Goal: Task Accomplishment & Management: Use online tool/utility

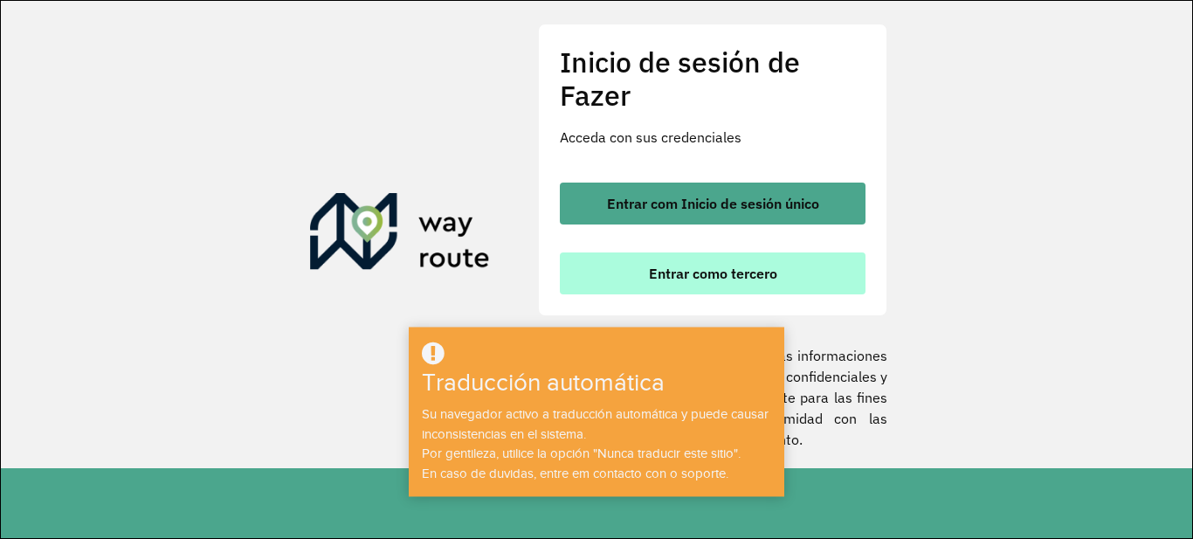
click at [711, 284] on button "Entrar como tercero" at bounding box center [713, 273] width 306 height 42
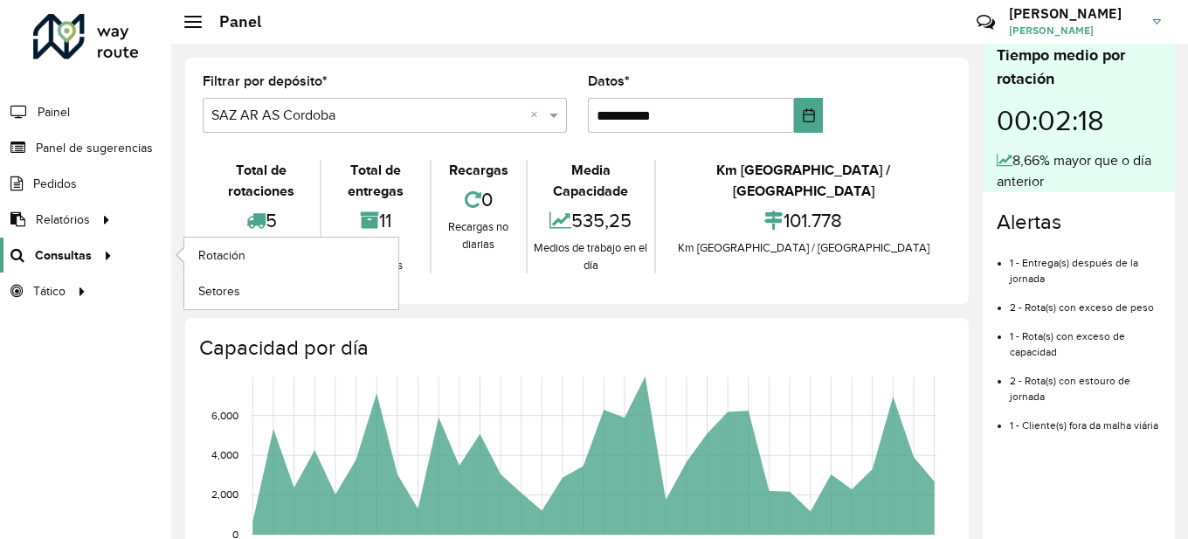
click at [80, 253] on font "Consultas" at bounding box center [63, 255] width 57 height 14
click at [279, 255] on link "Rotación" at bounding box center [291, 255] width 214 height 35
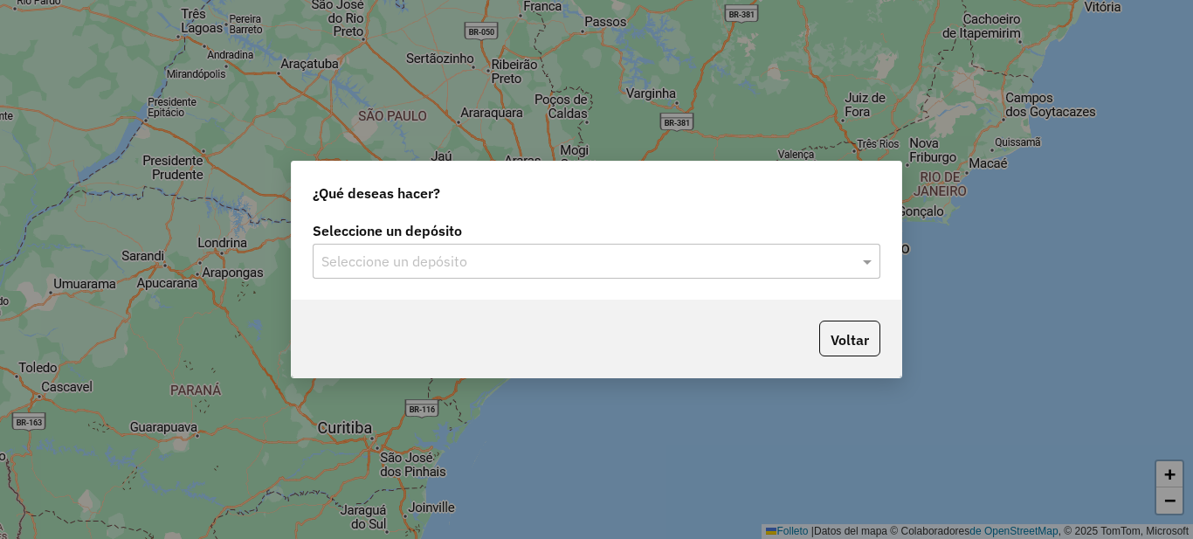
click at [500, 260] on input "text" at bounding box center [578, 262] width 515 height 21
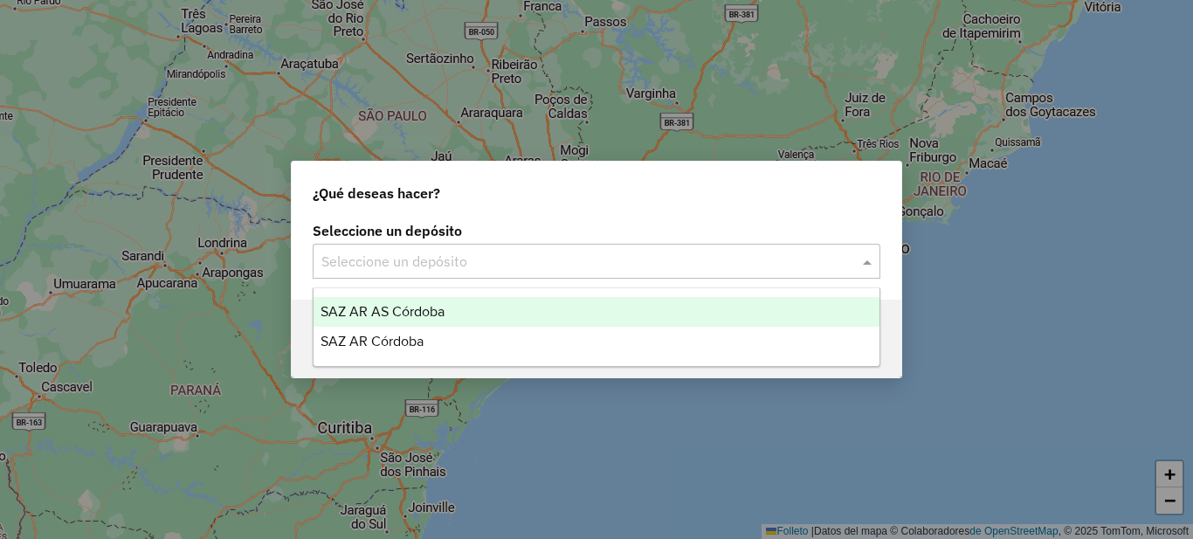
click at [470, 311] on div "SAZ AR AS Córdoba" at bounding box center [597, 312] width 566 height 30
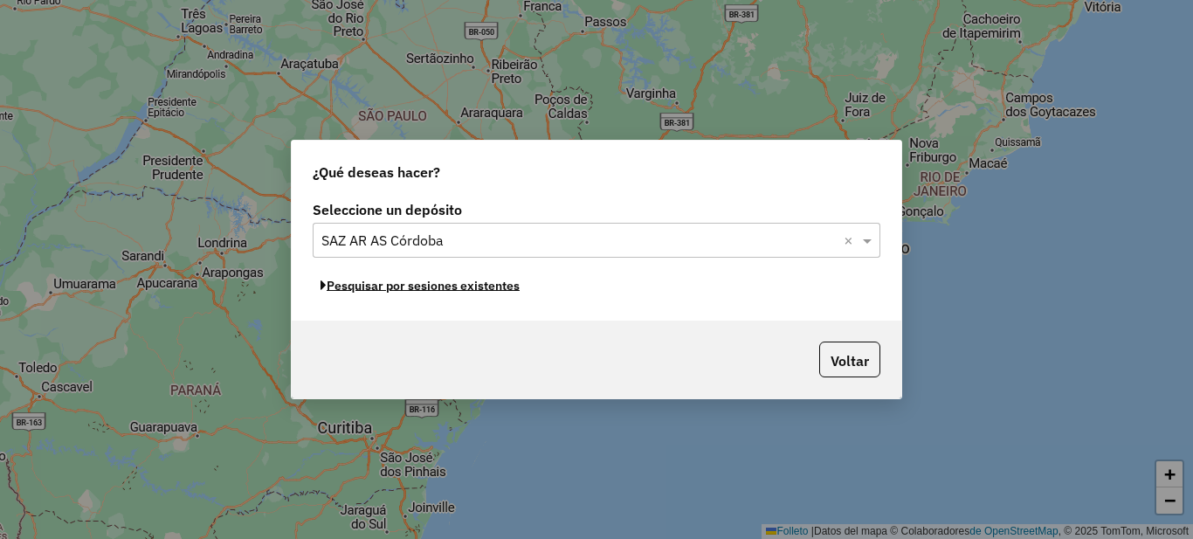
click at [466, 285] on font "Pesquisar por sesiones existentes" at bounding box center [423, 286] width 193 height 16
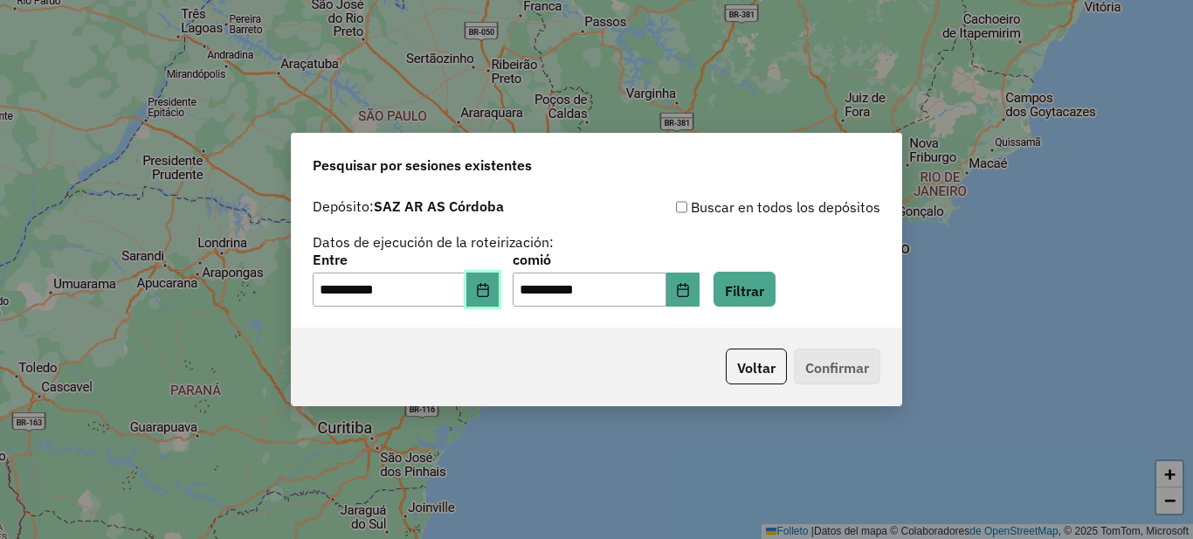
click at [490, 289] on icon "Elija fecha" at bounding box center [483, 290] width 14 height 14
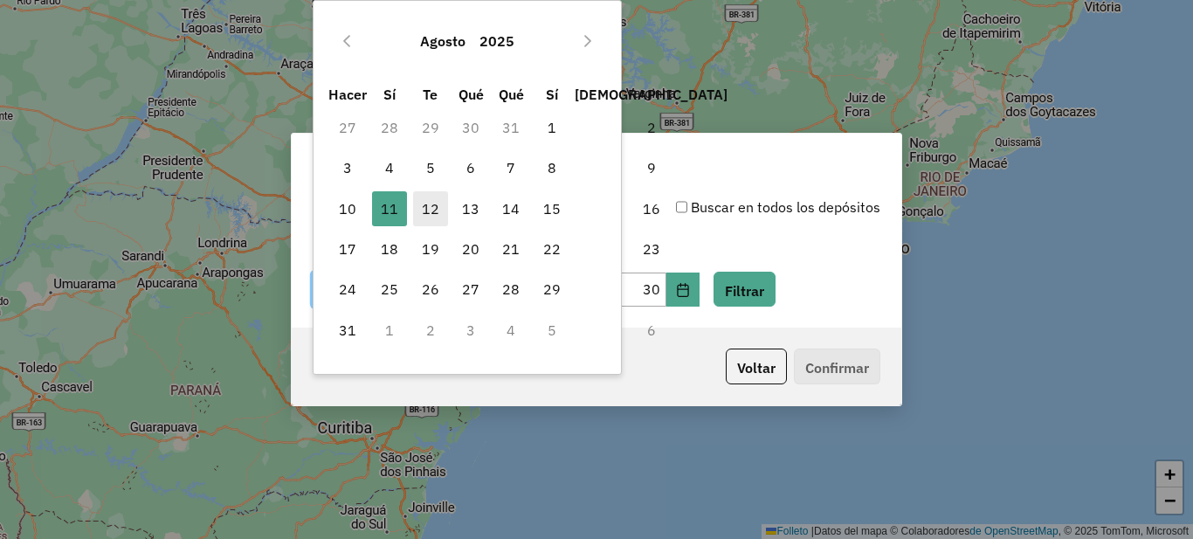
click at [424, 213] on font "12" at bounding box center [430, 208] width 17 height 17
type input "**********"
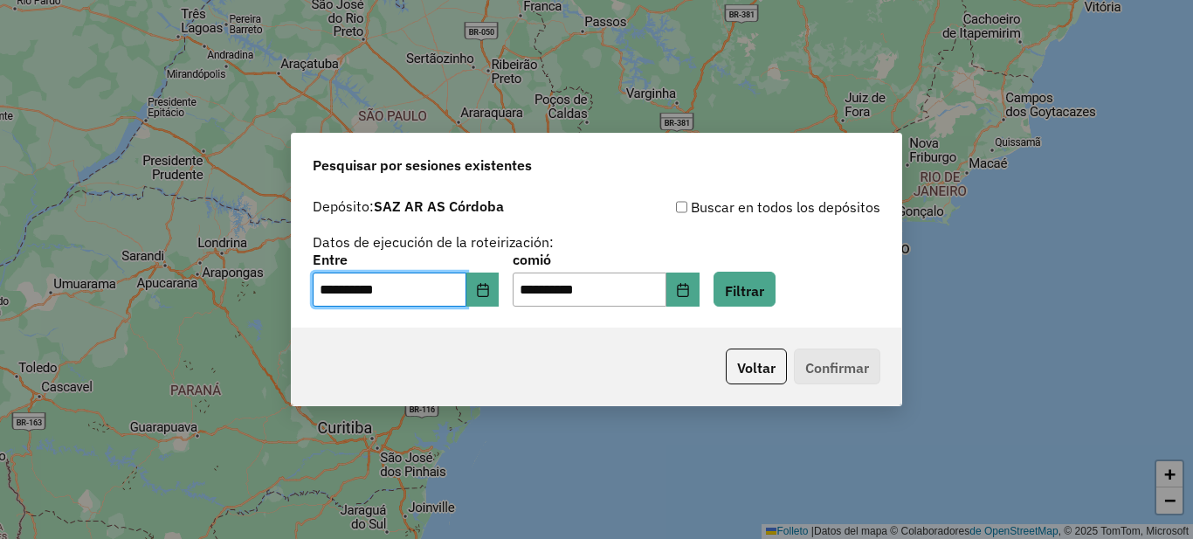
click at [617, 345] on div "Voltar Confirmar" at bounding box center [597, 367] width 610 height 78
click at [699, 291] on button "Elija fecha" at bounding box center [682, 290] width 33 height 35
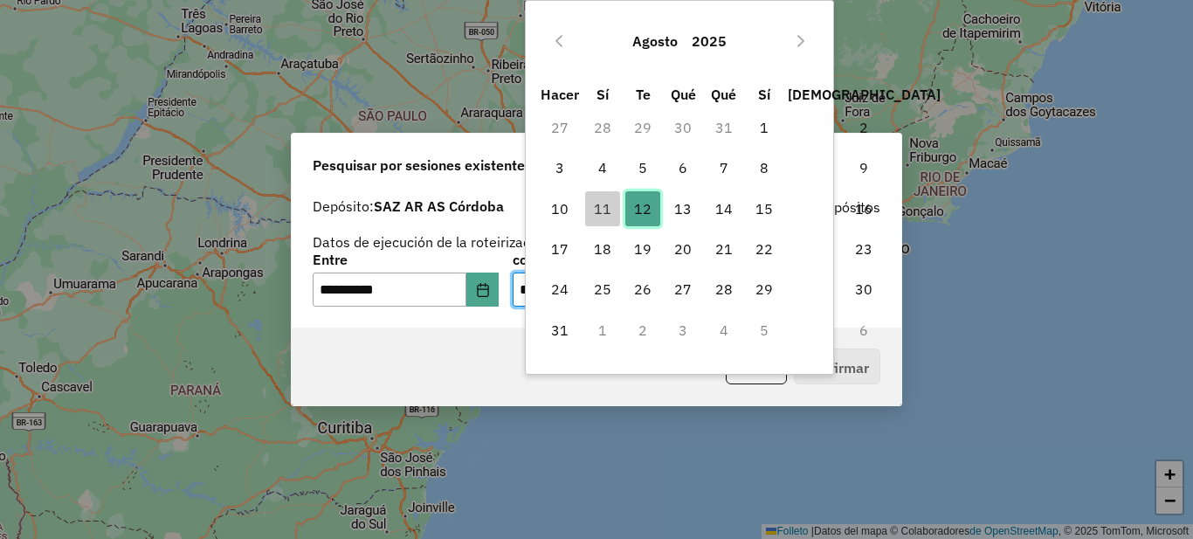
click at [640, 205] on font "12" at bounding box center [642, 208] width 17 height 17
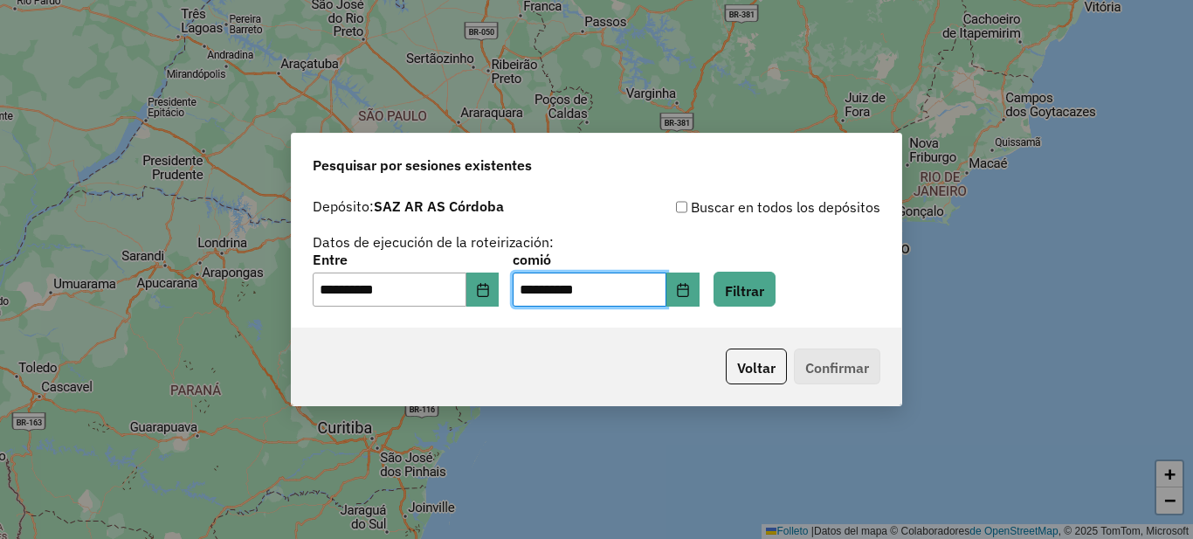
drag, startPoint x: 481, startPoint y: 363, endPoint x: 846, endPoint y: 321, distance: 367.5
click at [486, 362] on div "Voltar Confirmar" at bounding box center [597, 367] width 610 height 78
click at [748, 286] on button "Filtrar" at bounding box center [745, 290] width 62 height 36
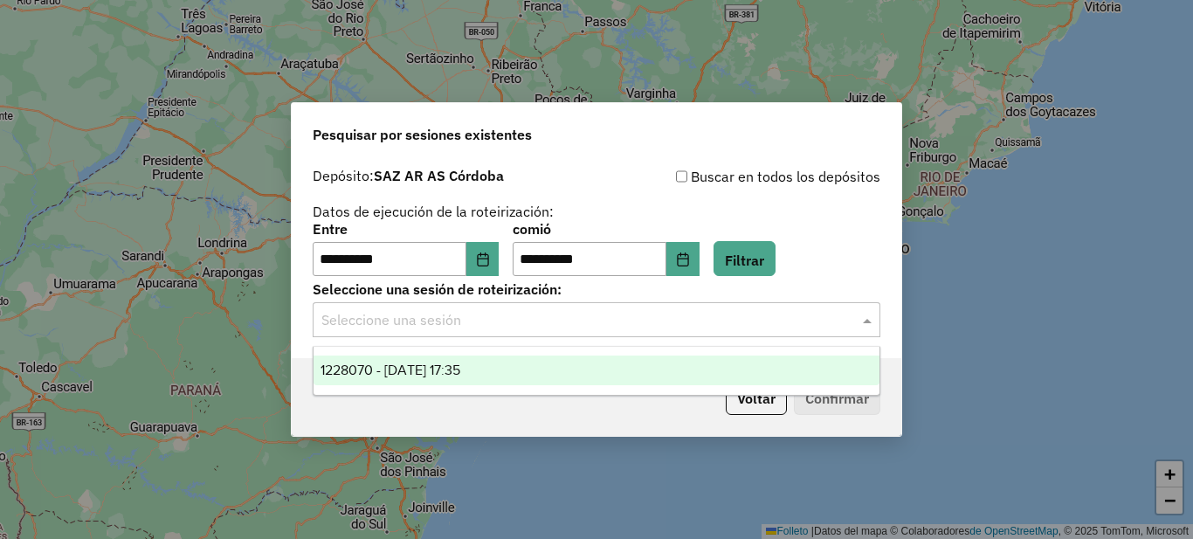
click at [450, 316] on input "text" at bounding box center [578, 320] width 515 height 21
click at [432, 376] on font "1228070 - 08/12/2025 17:35" at bounding box center [391, 369] width 140 height 15
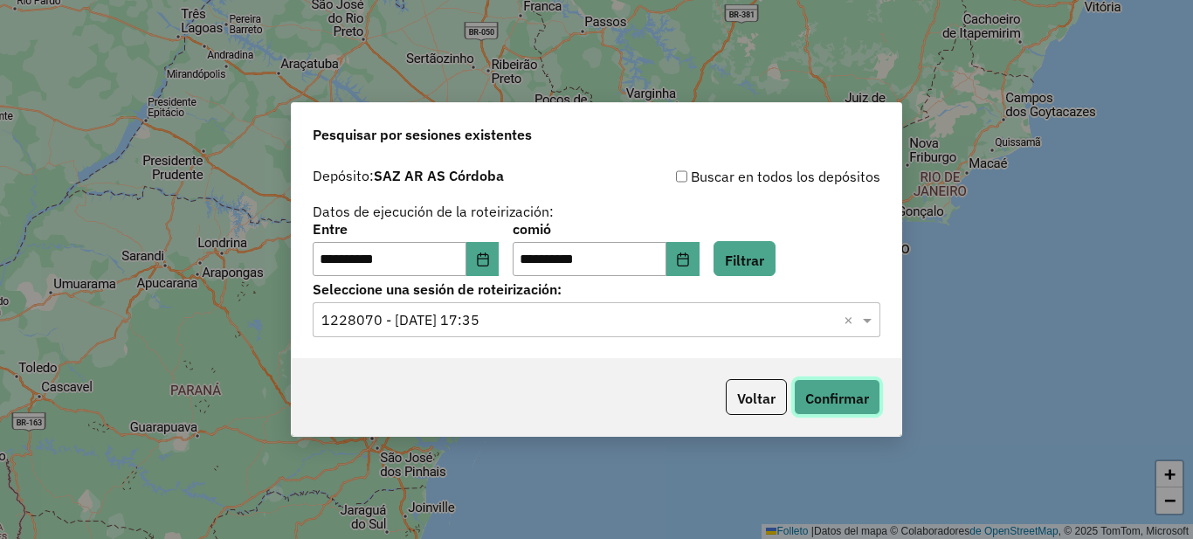
click at [842, 399] on font "Confirmar" at bounding box center [837, 398] width 64 height 17
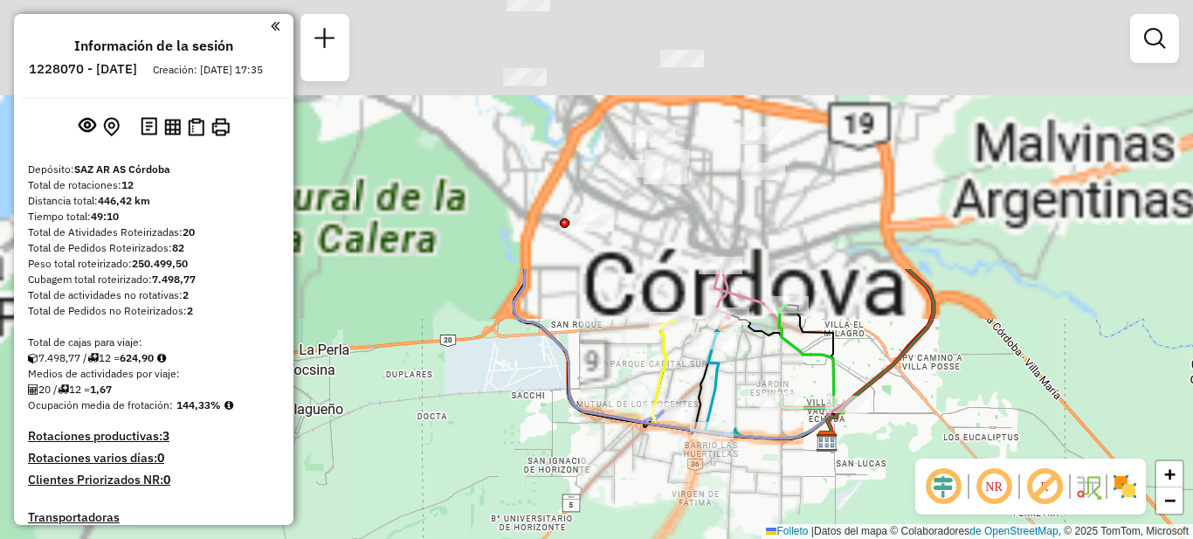
drag, startPoint x: 596, startPoint y: 248, endPoint x: 899, endPoint y: 564, distance: 438.0
click at [899, 538] on html "Aguarde... ¡Ventana emergente bloqueada! Su navegador se bloqueará automáticame…" at bounding box center [596, 269] width 1193 height 539
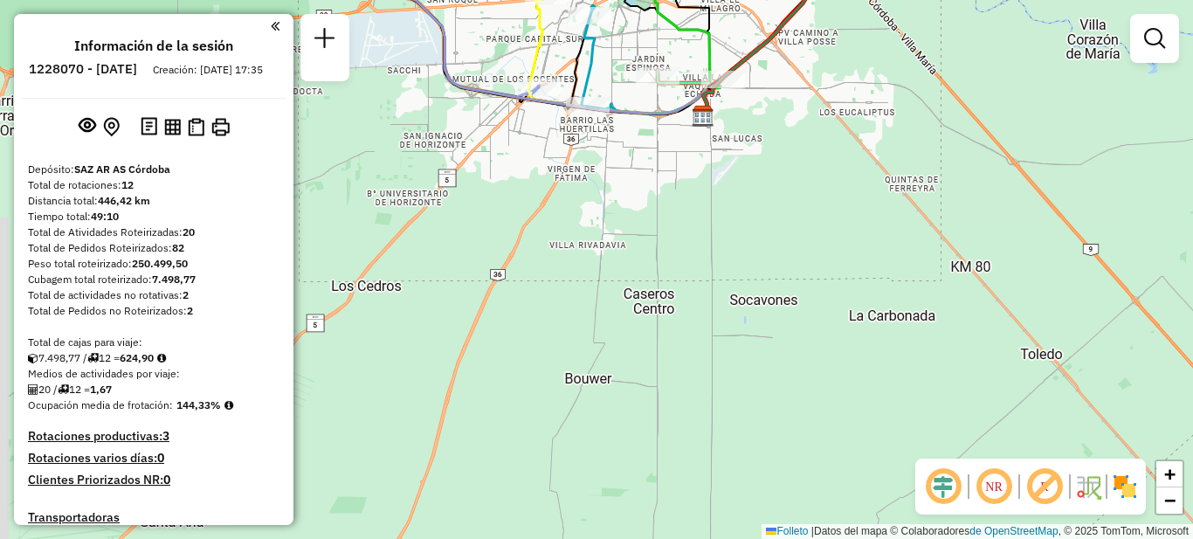
drag, startPoint x: 626, startPoint y: 470, endPoint x: 501, endPoint y: 121, distance: 371.0
click at [503, 126] on div "Janela de atención Grado de atención Capacidad Transportadoras Vehículos Client…" at bounding box center [596, 269] width 1193 height 539
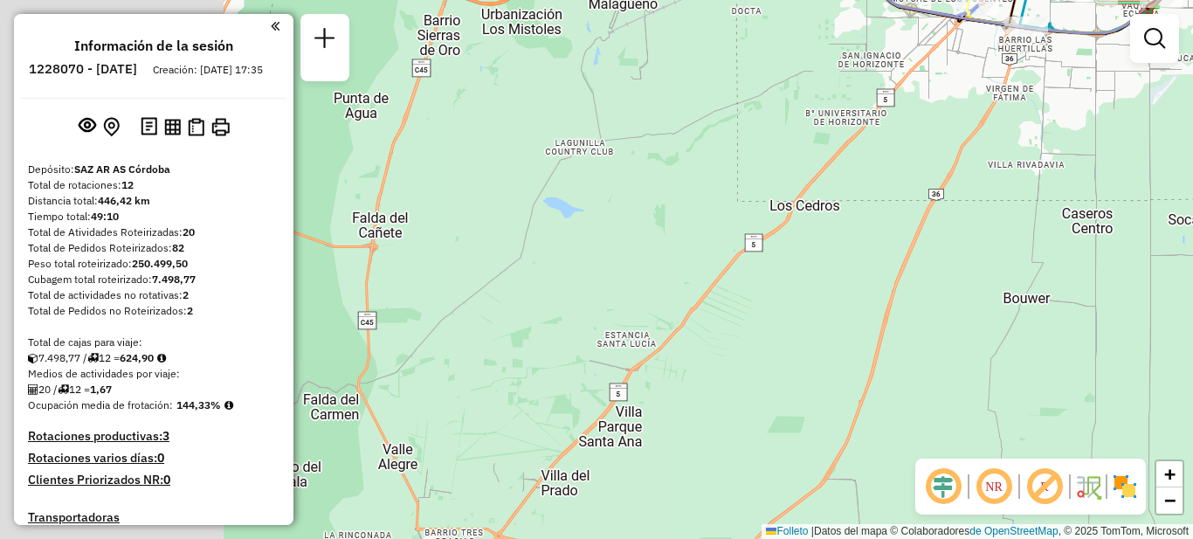
drag, startPoint x: 496, startPoint y: 186, endPoint x: 944, endPoint y: 135, distance: 450.9
click at [944, 135] on div "Janela de atención Grado de atención Capacidad Transportadoras Vehículos Client…" at bounding box center [596, 269] width 1193 height 539
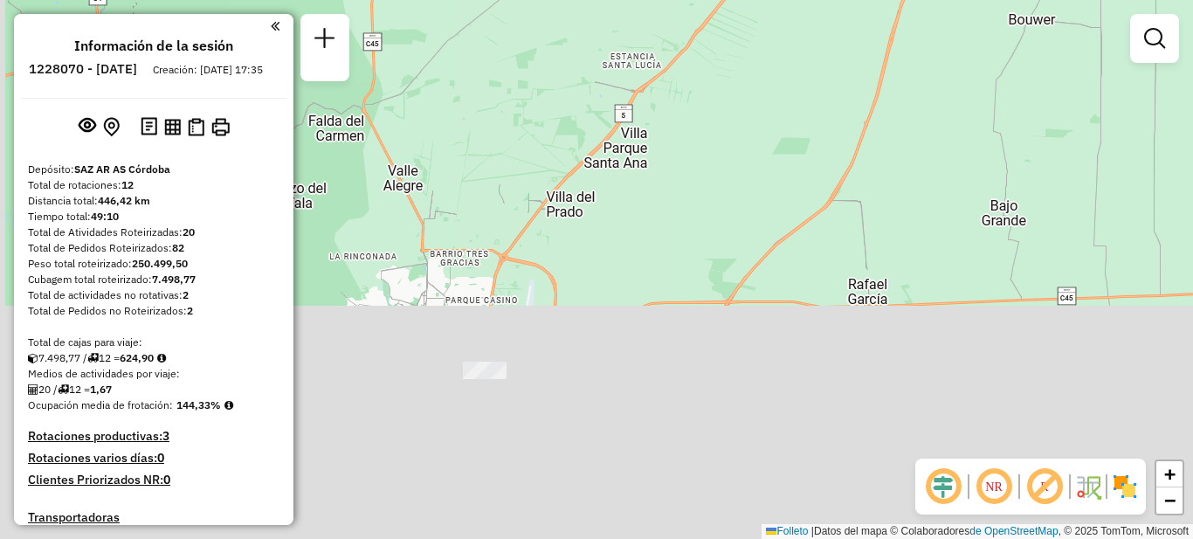
drag, startPoint x: 694, startPoint y: 376, endPoint x: 700, endPoint y: 105, distance: 270.8
click at [700, 105] on div "Janela de atención Grado de atención Capacidad Transportadoras Vehículos Client…" at bounding box center [596, 269] width 1193 height 539
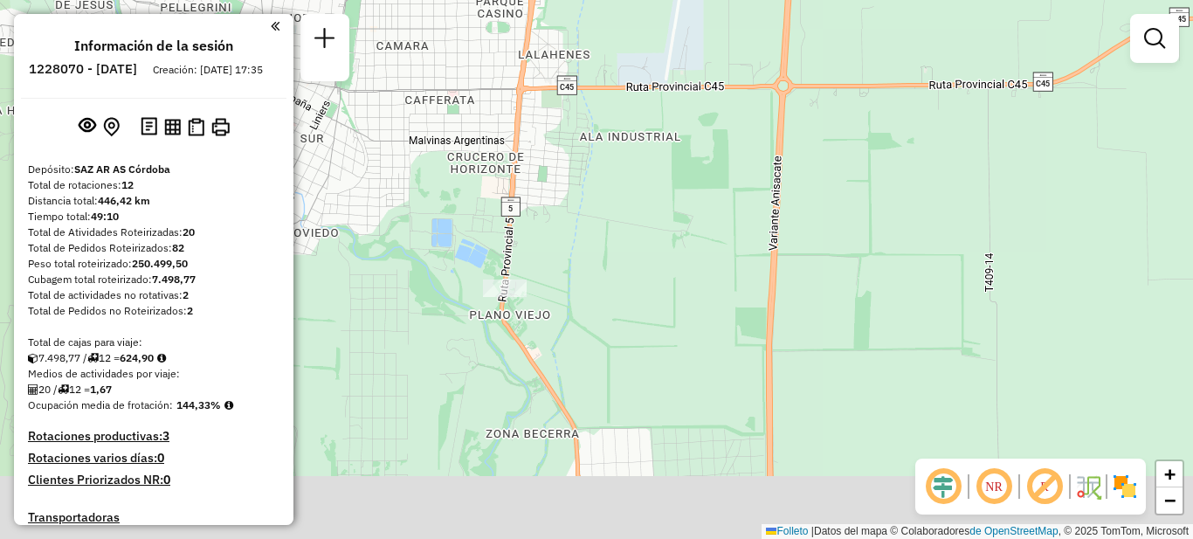
drag, startPoint x: 542, startPoint y: 424, endPoint x: 629, endPoint y: 231, distance: 212.3
click at [629, 231] on div "Janela de atención Grado de atención Capacidad Transportadoras Vehículos Client…" at bounding box center [596, 269] width 1193 height 539
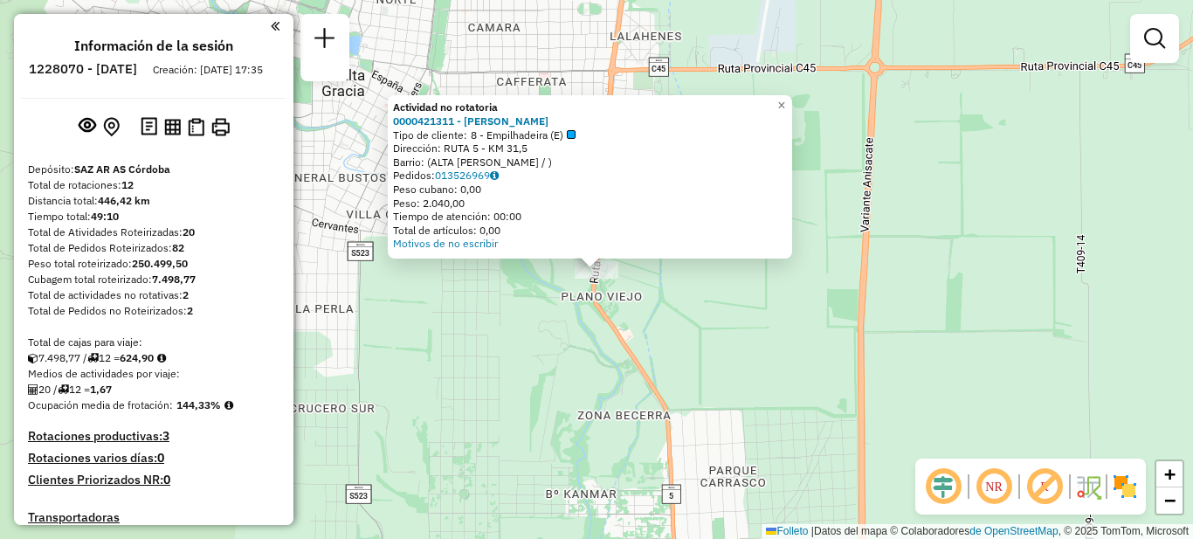
click at [522, 348] on div "Actividad no rotatoria 0000421311 - BECERRA MIGUEL SA Tipo de cliente: 8 - Empi…" at bounding box center [596, 269] width 1193 height 539
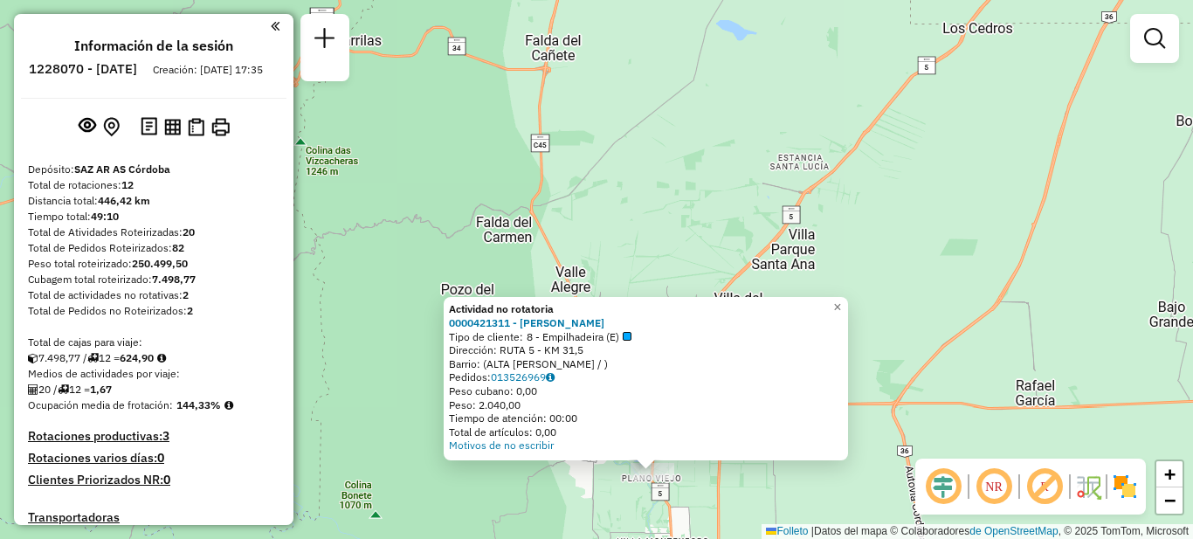
drag, startPoint x: 996, startPoint y: 187, endPoint x: 897, endPoint y: 442, distance: 273.5
click at [909, 443] on div "Actividad no rotatoria 0000421311 - BECERRA MIGUEL SA Tipo de cliente: 8 - Empi…" at bounding box center [596, 269] width 1193 height 539
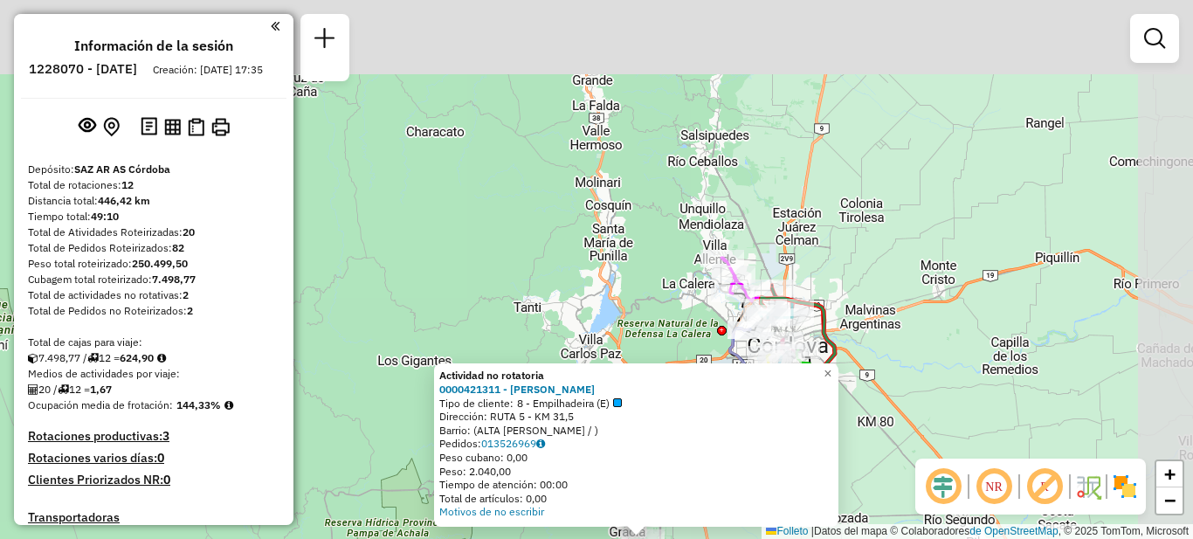
drag, startPoint x: 1052, startPoint y: 130, endPoint x: 870, endPoint y: 243, distance: 213.8
click at [879, 242] on div "Actividad no rotatoria 0000421311 - BECERRA MIGUEL SA Tipo de cliente: 8 - Empi…" at bounding box center [596, 269] width 1193 height 539
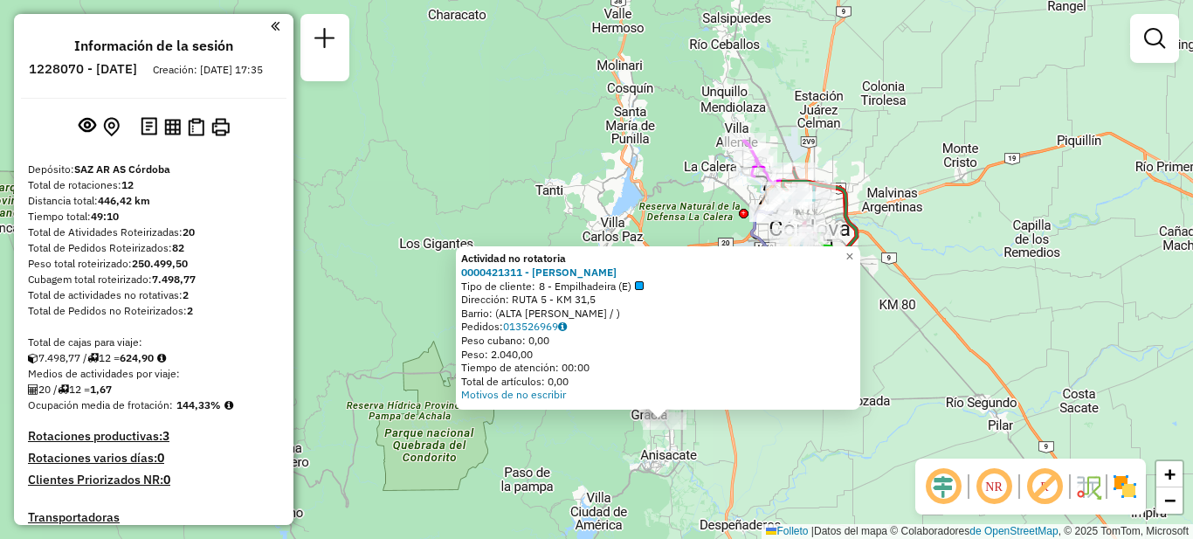
drag, startPoint x: 859, startPoint y: 293, endPoint x: 886, endPoint y: 176, distance: 120.1
click at [886, 176] on div "Actividad no rotatoria 0000421311 - BECERRA MIGUEL SA Tipo de cliente: 8 - Empi…" at bounding box center [596, 269] width 1193 height 539
click at [762, 442] on div "Actividad no rotatoria 0000421311 - BECERRA MIGUEL SA Tipo de cliente: 8 - Empi…" at bounding box center [596, 269] width 1193 height 539
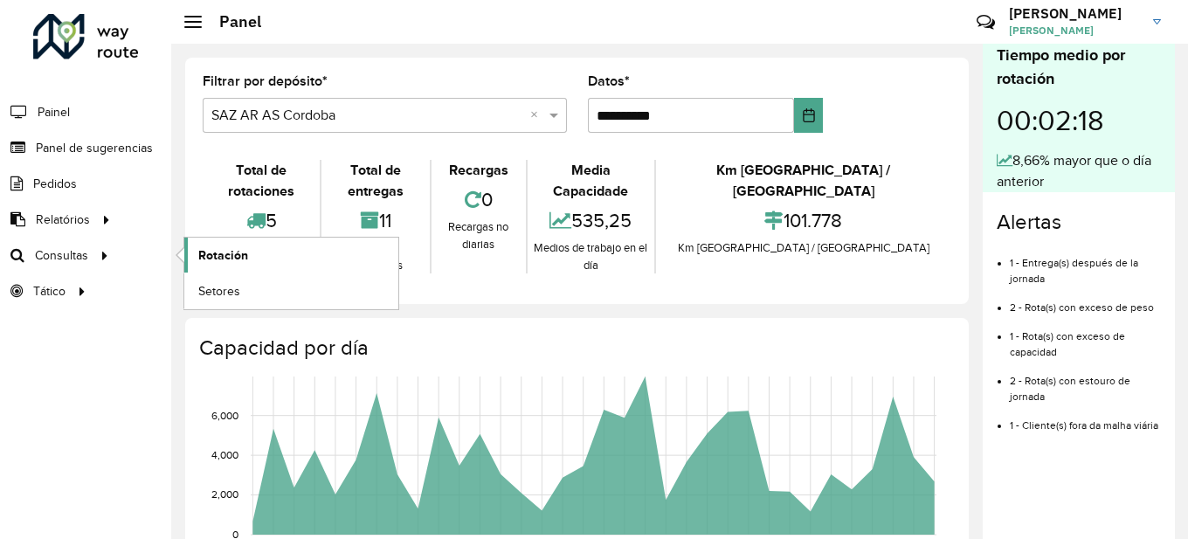
click at [252, 250] on link "Rotación" at bounding box center [291, 255] width 214 height 35
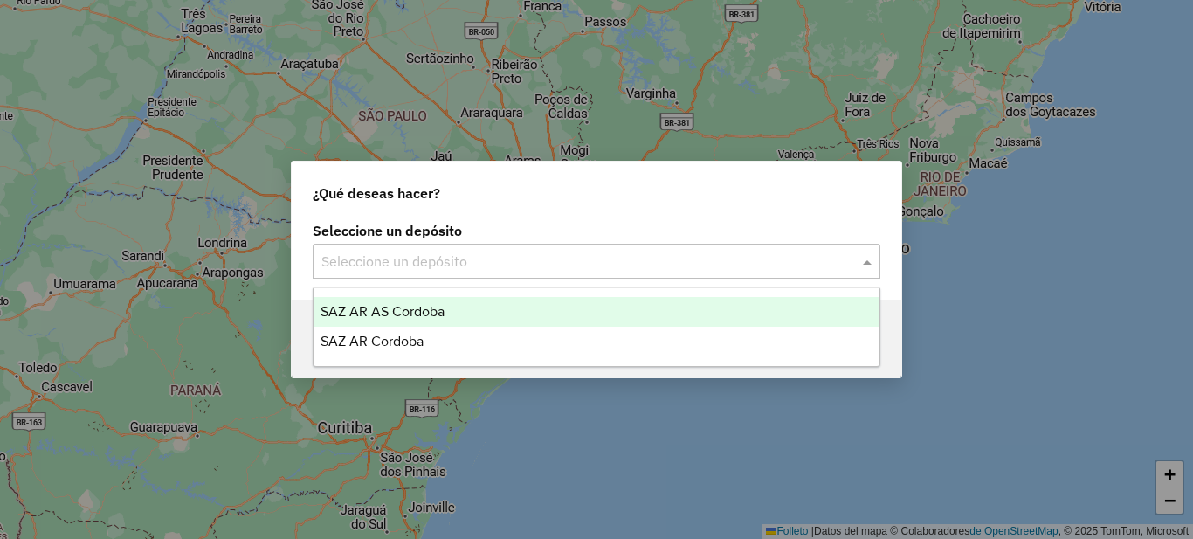
click at [530, 253] on input "text" at bounding box center [578, 262] width 515 height 21
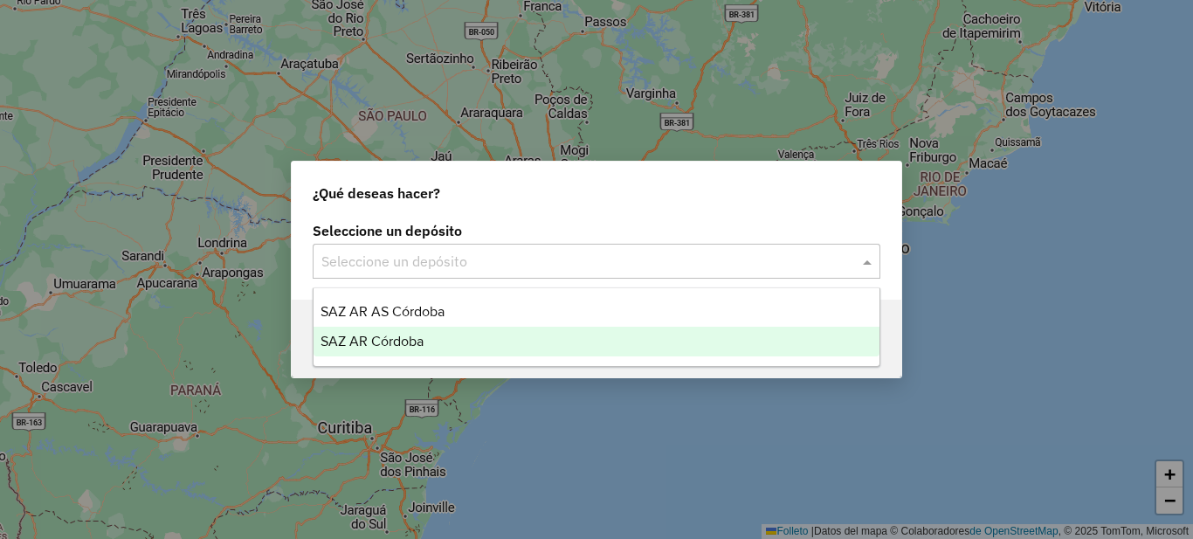
click at [412, 338] on font "SAZ AR Córdoba" at bounding box center [372, 341] width 103 height 15
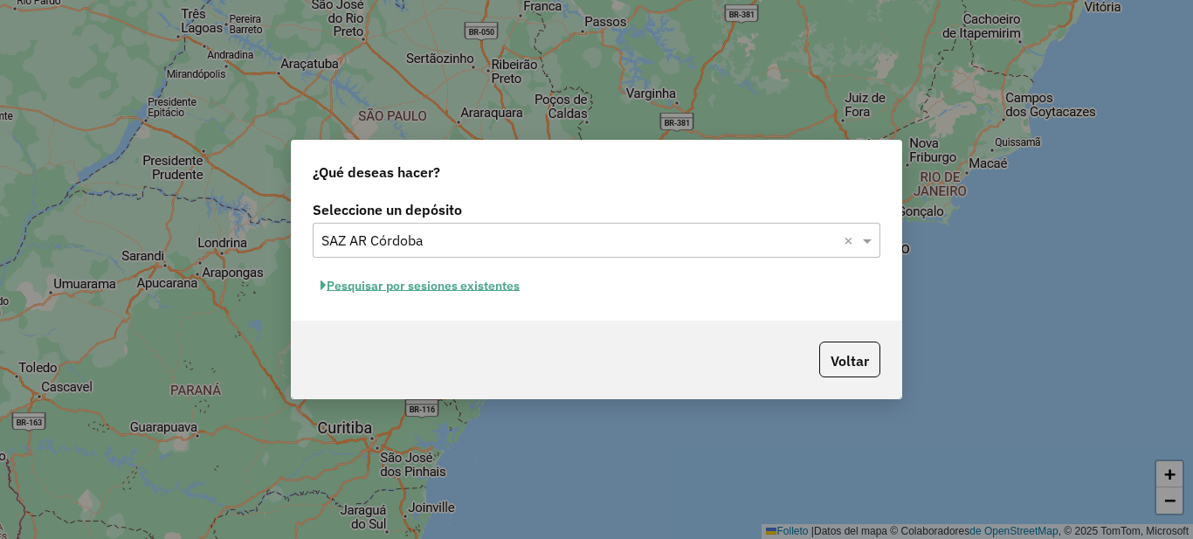
click at [464, 287] on font "Pesquisar por sesiones existentes" at bounding box center [423, 286] width 193 height 16
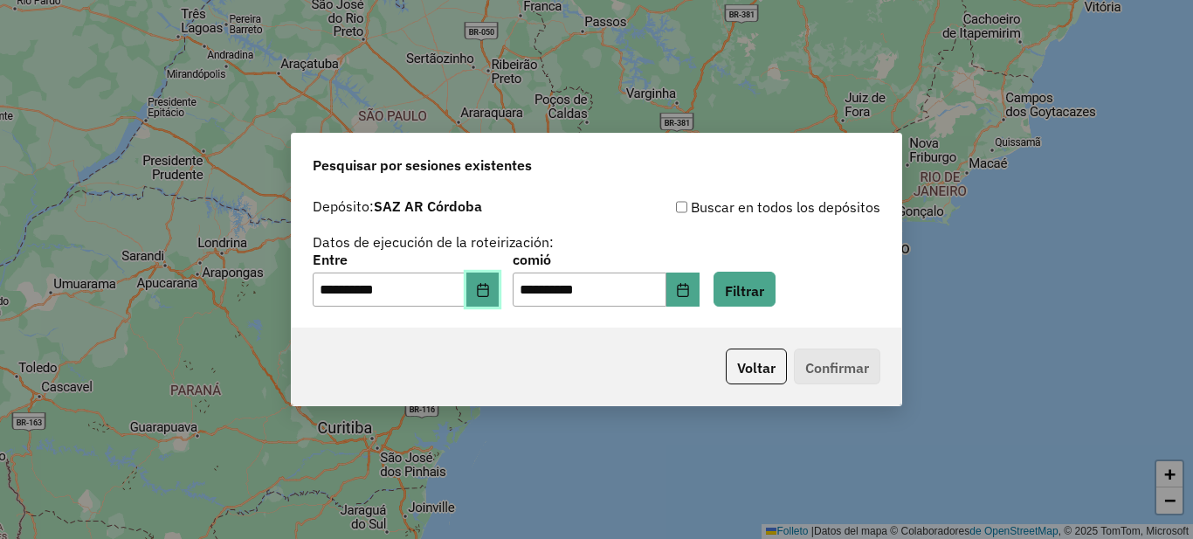
click at [488, 294] on icon "Elija fecha" at bounding box center [482, 290] width 11 height 14
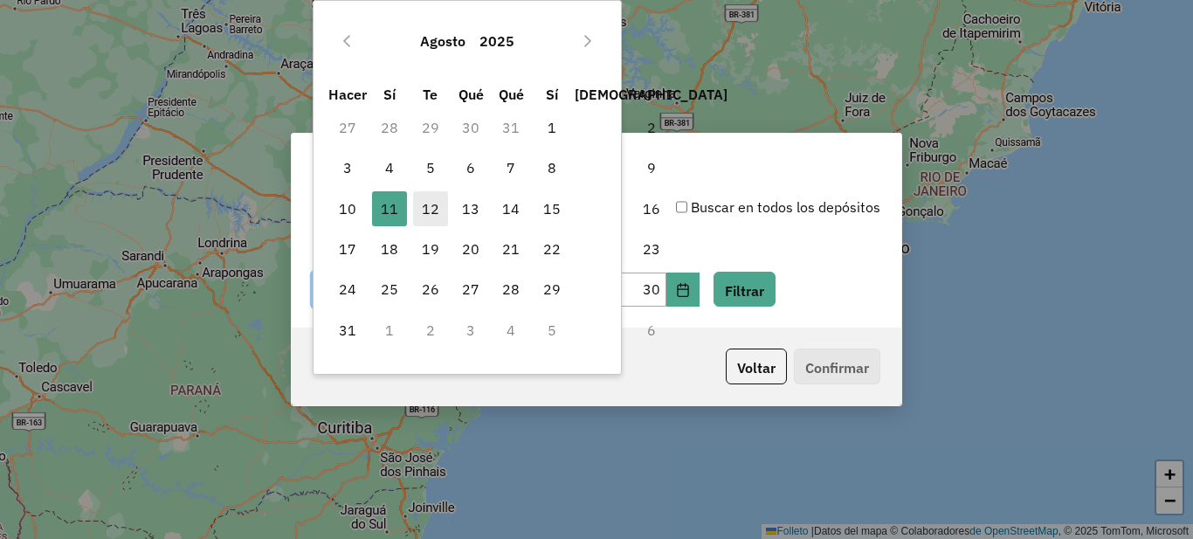
click at [434, 202] on font "12" at bounding box center [430, 208] width 17 height 17
type input "**********"
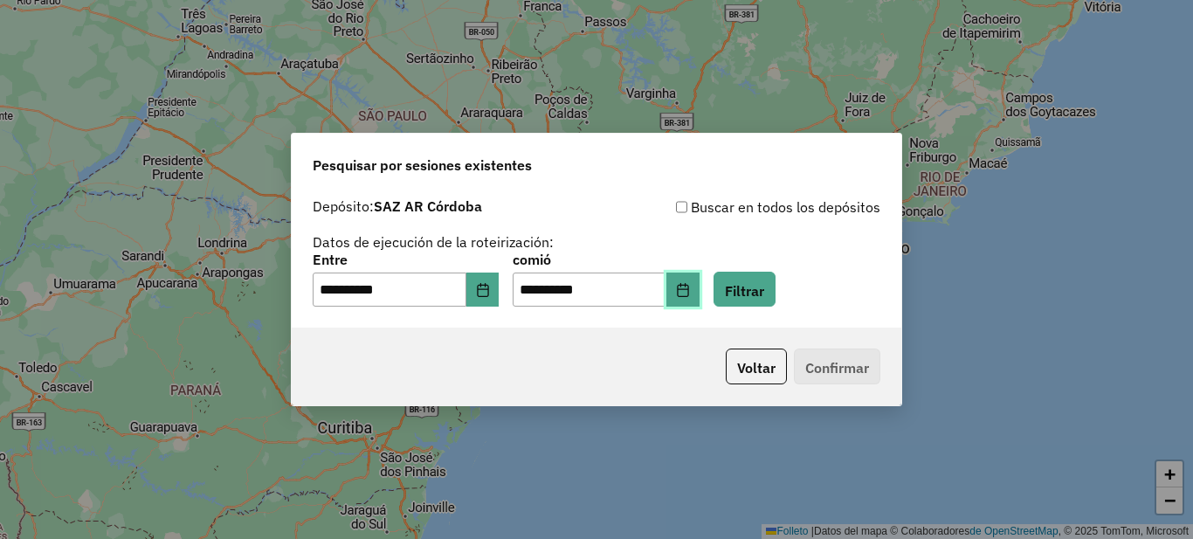
click at [700, 288] on button "Elija fecha" at bounding box center [682, 290] width 33 height 35
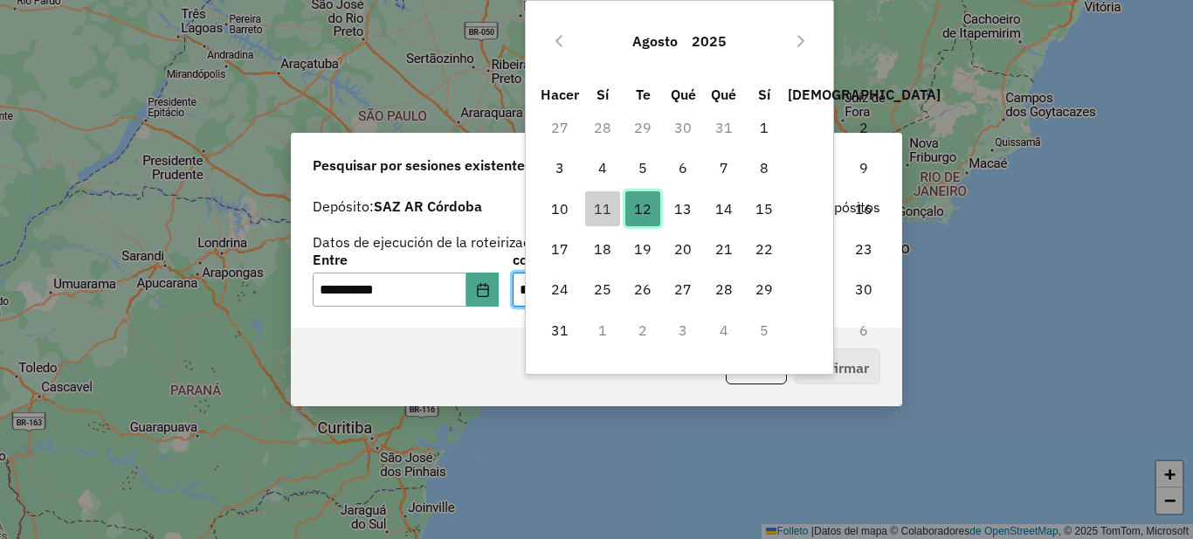
click at [639, 204] on font "12" at bounding box center [642, 208] width 17 height 17
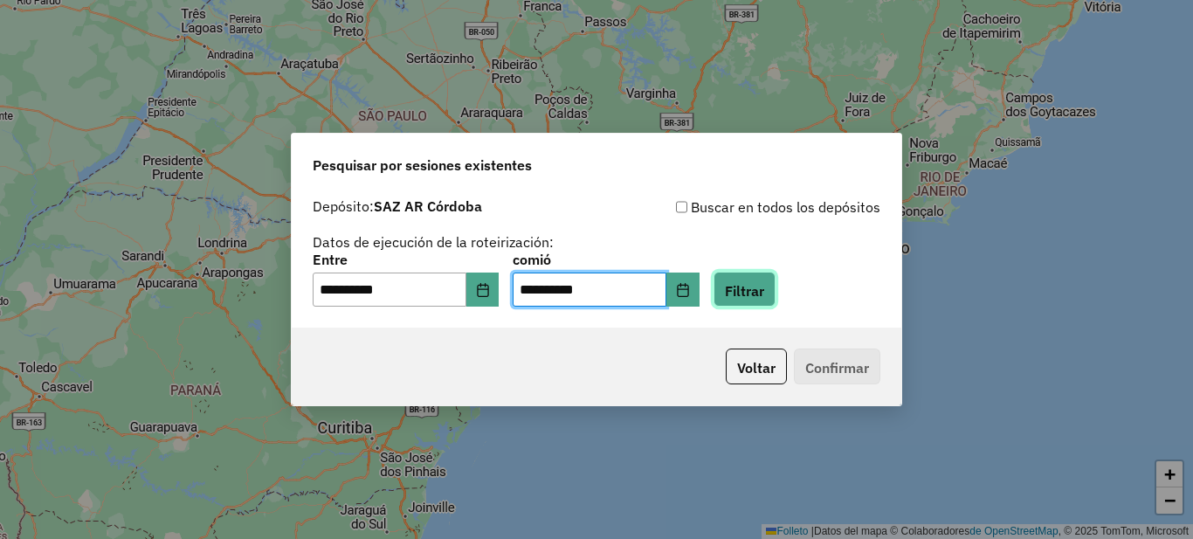
click at [764, 286] on font "Filtrar" at bounding box center [744, 289] width 39 height 17
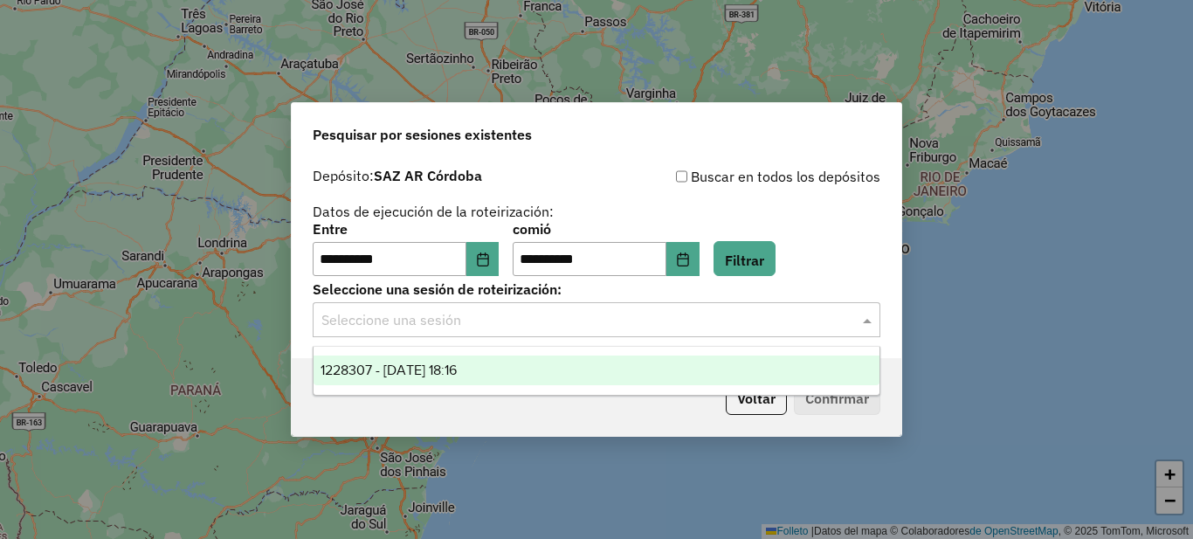
click at [425, 328] on input "text" at bounding box center [578, 320] width 515 height 21
click at [410, 369] on font "1228307 - 08/12/2025 18:16" at bounding box center [389, 369] width 136 height 15
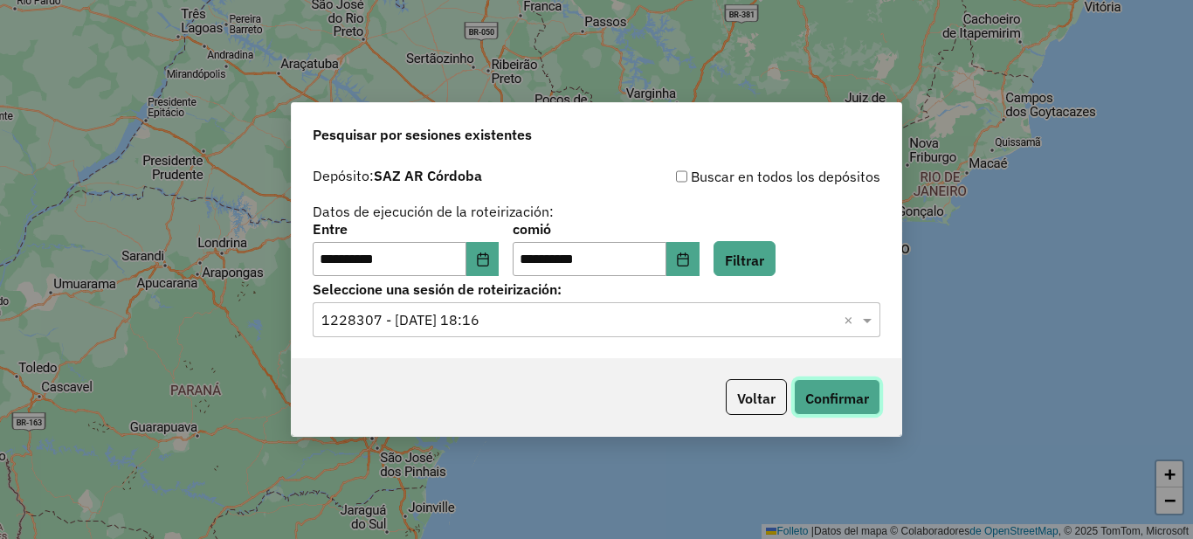
click at [839, 397] on font "Confirmar" at bounding box center [837, 398] width 64 height 17
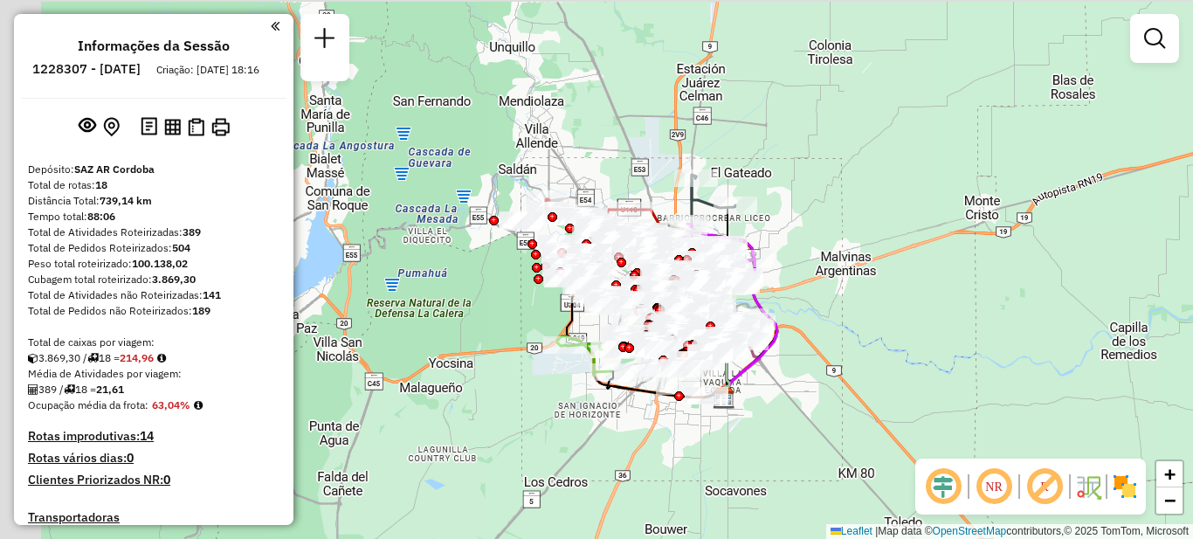
drag, startPoint x: 567, startPoint y: 322, endPoint x: 801, endPoint y: 466, distance: 274.4
click at [755, 476] on div "Janela de atendimento Grade de atendimento Capacidade Transportadoras Veículos …" at bounding box center [596, 269] width 1193 height 539
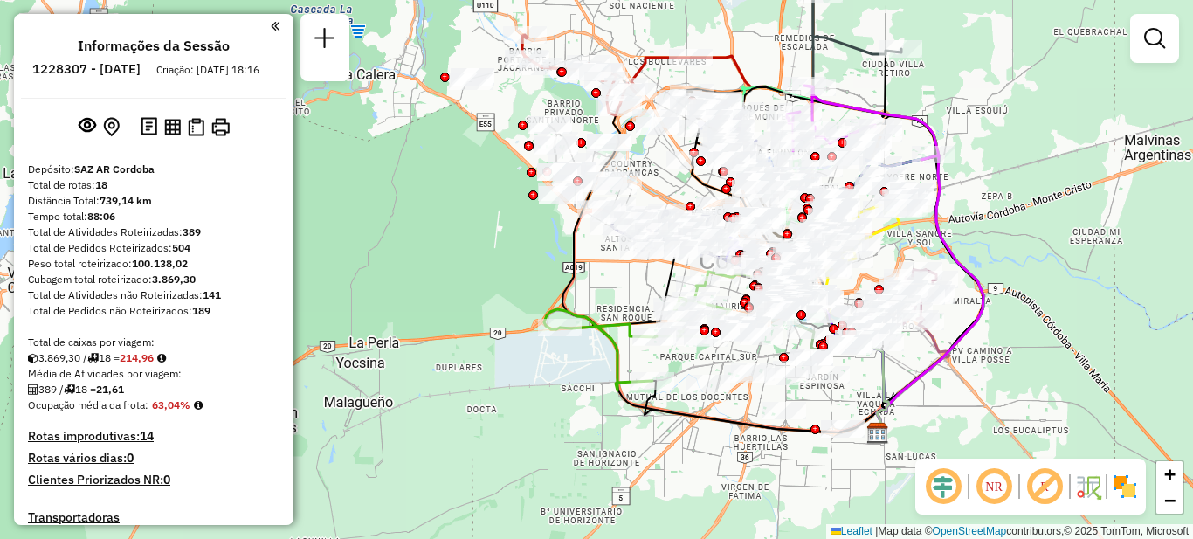
drag, startPoint x: 889, startPoint y: 313, endPoint x: 1045, endPoint y: 230, distance: 176.2
click at [1045, 230] on div "Janela de atendimento Grade de atendimento Capacidade Transportadoras Veículos …" at bounding box center [596, 269] width 1193 height 539
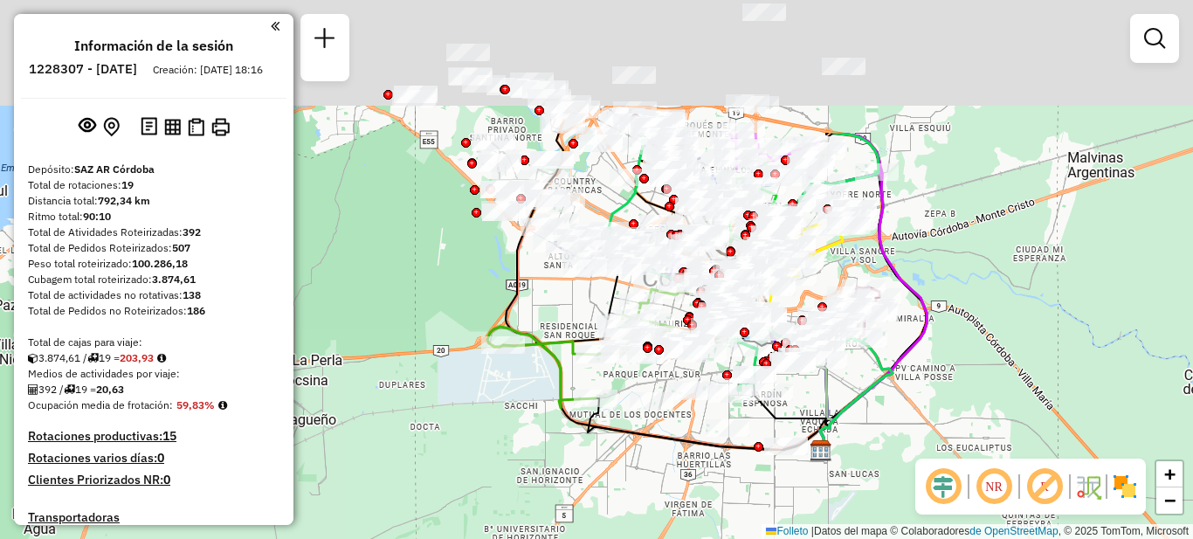
drag, startPoint x: 661, startPoint y: 326, endPoint x: 756, endPoint y: 461, distance: 165.5
click at [756, 452] on div at bounding box center [759, 447] width 10 height 10
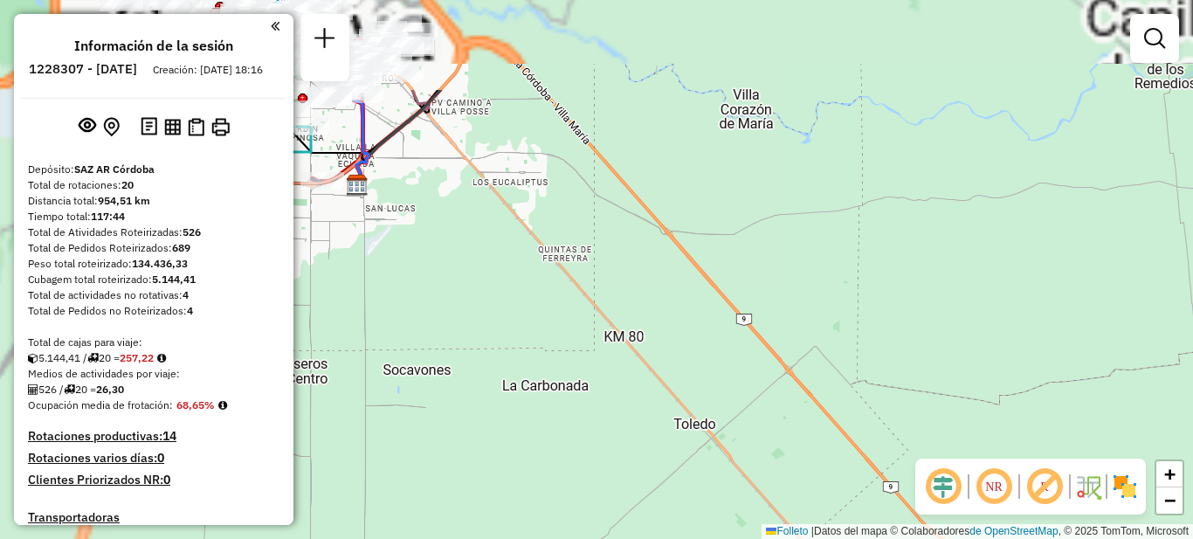
drag, startPoint x: 791, startPoint y: 397, endPoint x: 1192, endPoint y: 548, distance: 428.1
click at [1192, 538] on html "Aguarde... ¡Ventana emergente bloqueada! Su navegador se bloqueará automáticame…" at bounding box center [596, 269] width 1193 height 539
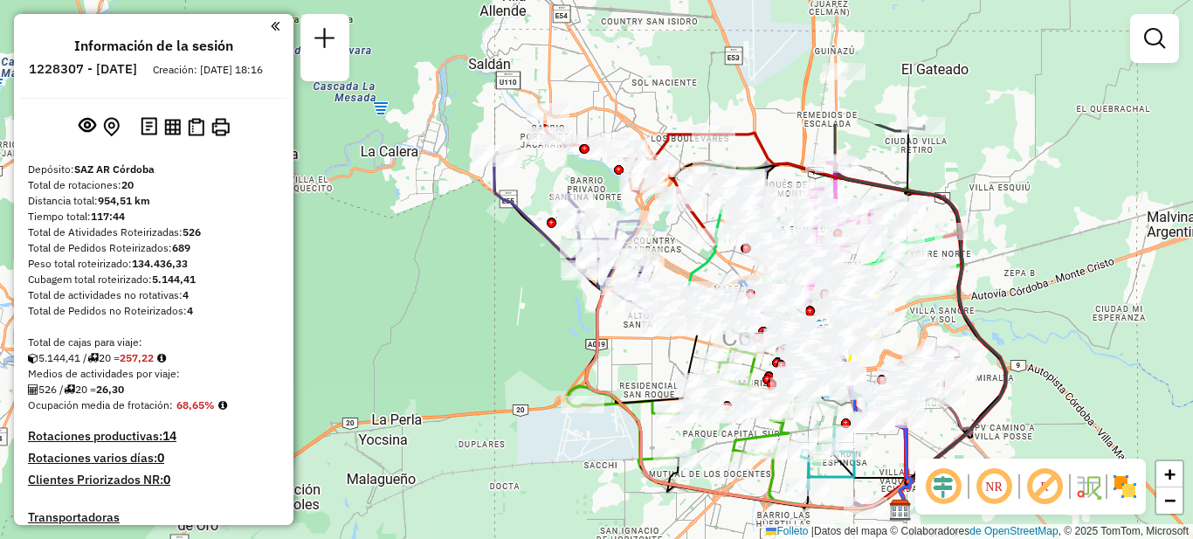
drag, startPoint x: 902, startPoint y: 215, endPoint x: 1035, endPoint y: 343, distance: 184.7
click at [1051, 393] on div "Janela de atención Grado de atención Capacidad Transportadoras Vehículos Client…" at bounding box center [596, 269] width 1193 height 539
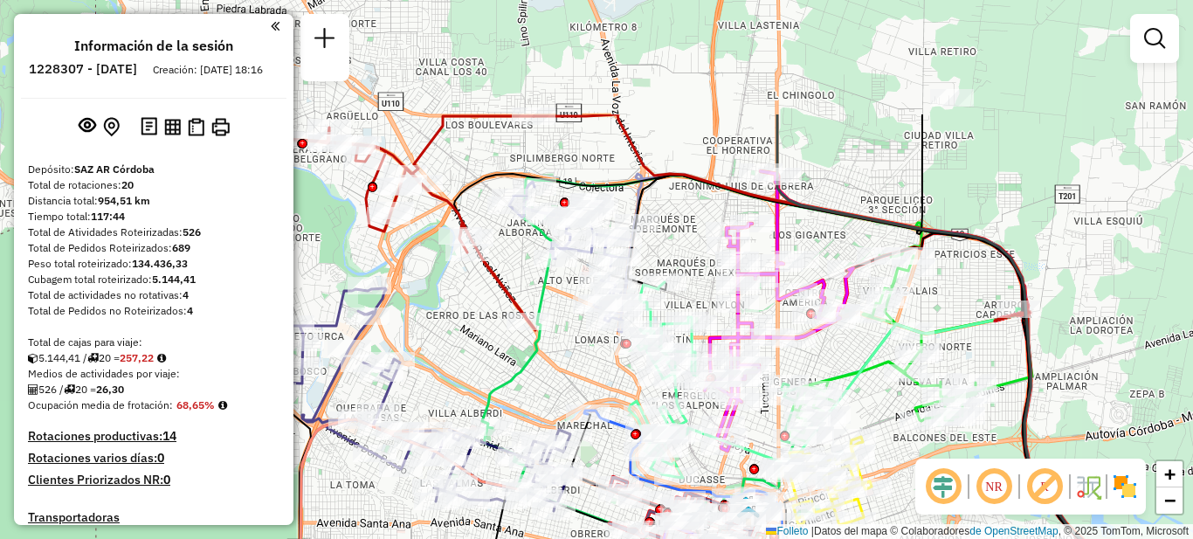
drag, startPoint x: 1098, startPoint y: 267, endPoint x: 1158, endPoint y: 380, distance: 127.8
click at [1158, 380] on div "Janela de atención Grado de atención Capacidad Transportadoras Vehículos Client…" at bounding box center [596, 269] width 1193 height 539
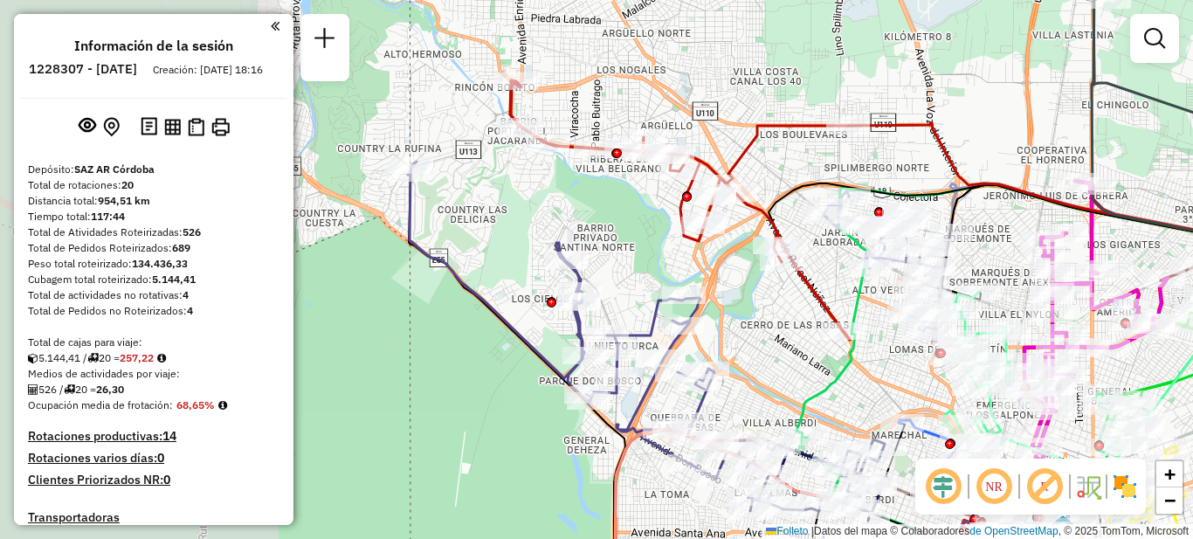
drag, startPoint x: 510, startPoint y: 362, endPoint x: 807, endPoint y: 371, distance: 297.1
click at [807, 371] on div "Janela de atención Grado de atención Capacidad Transportadoras Vehículos Client…" at bounding box center [596, 269] width 1193 height 539
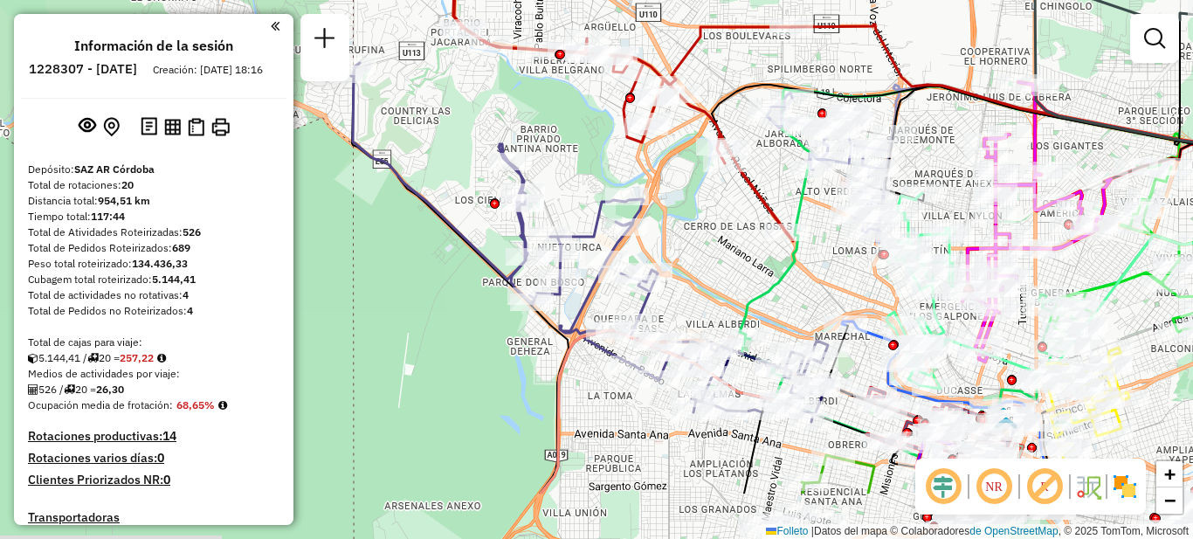
drag, startPoint x: 438, startPoint y: 393, endPoint x: 381, endPoint y: 294, distance: 113.9
click at [381, 294] on div "Janela de atención Grado de atención Capacidad Transportadoras Vehículos Client…" at bounding box center [596, 269] width 1193 height 539
click at [272, 29] on em at bounding box center [275, 26] width 9 height 16
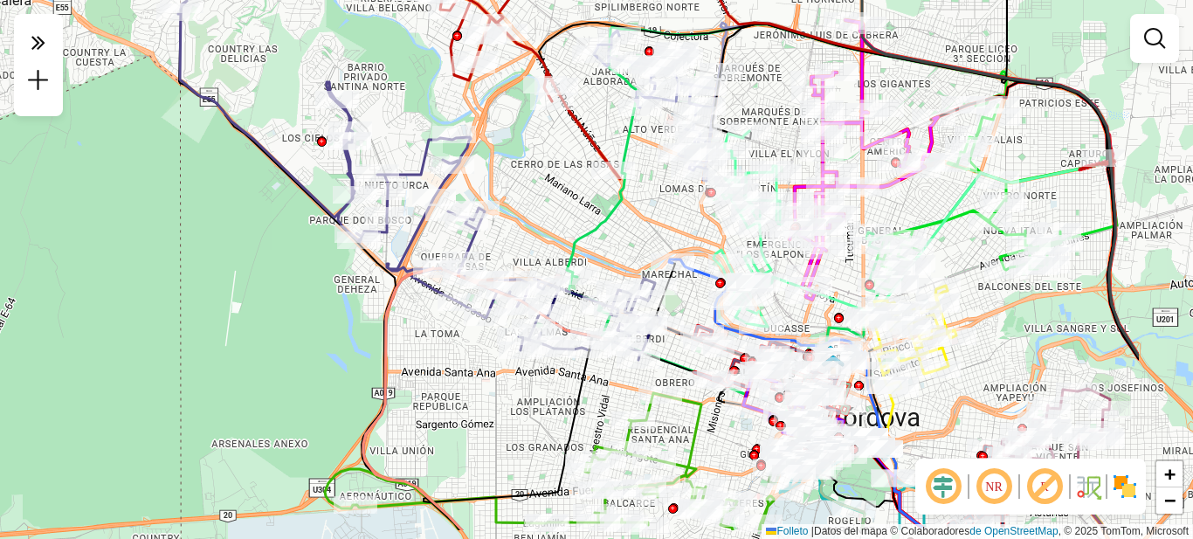
drag, startPoint x: 425, startPoint y: 308, endPoint x: 218, endPoint y: 231, distance: 221.1
click at [218, 231] on div "Janela de atención Grado de atención Capacidad Transportadoras Vehículos Client…" at bounding box center [596, 269] width 1193 height 539
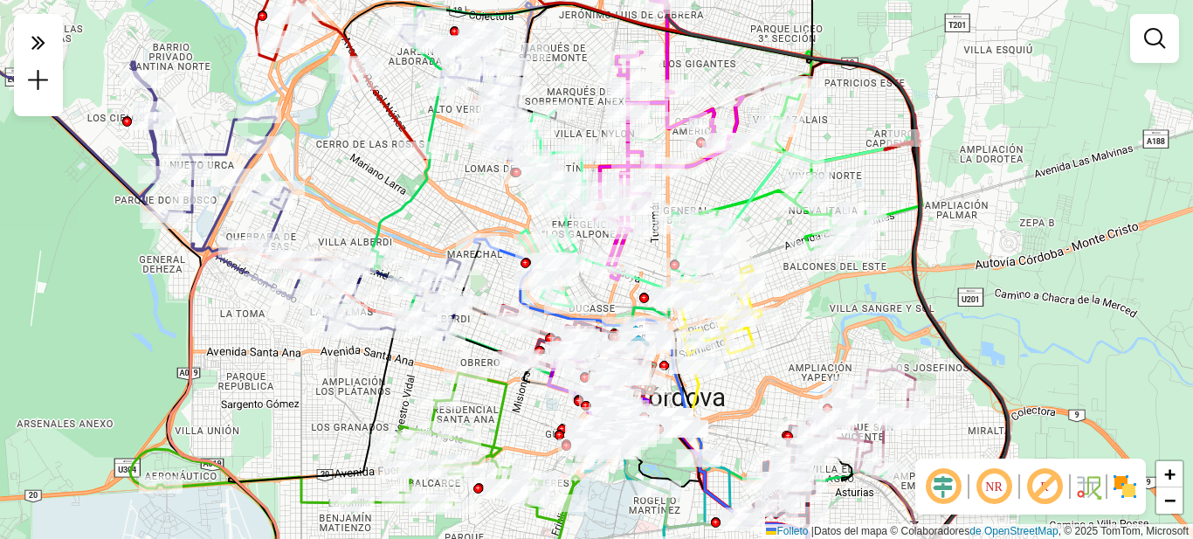
drag, startPoint x: 462, startPoint y: 403, endPoint x: 301, endPoint y: 398, distance: 160.8
click at [301, 398] on div "Janela de atención Grado de atención Capacidad Transportadoras Vehículos Client…" at bounding box center [596, 269] width 1193 height 539
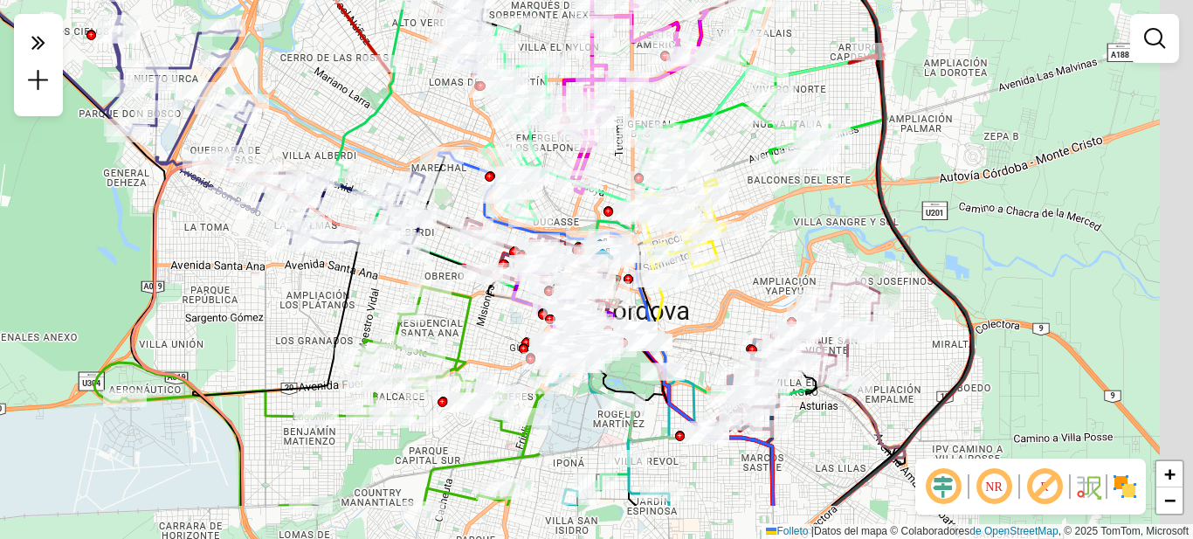
drag, startPoint x: 866, startPoint y: 325, endPoint x: 823, endPoint y: 234, distance: 100.4
click at [827, 238] on div "Janela de atención Grado de atención Capacidad Transportadoras Vehículos Client…" at bounding box center [596, 269] width 1193 height 539
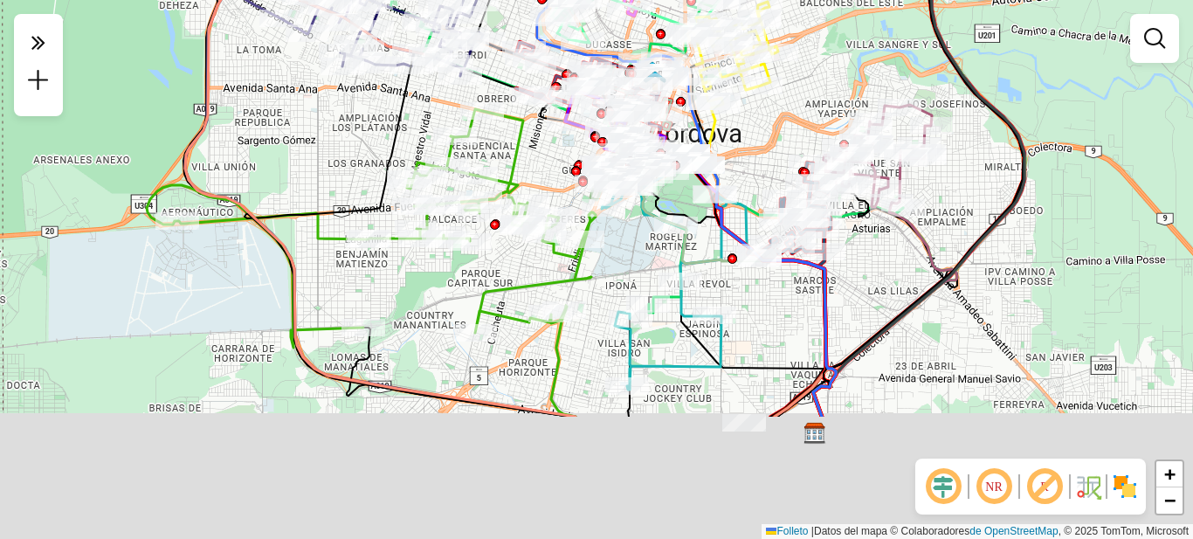
drag, startPoint x: 756, startPoint y: 464, endPoint x: 801, endPoint y: 283, distance: 186.4
click at [802, 284] on div "Janela de atención Grado de atención Capacidad Transportadoras Vehículos Client…" at bounding box center [596, 269] width 1193 height 539
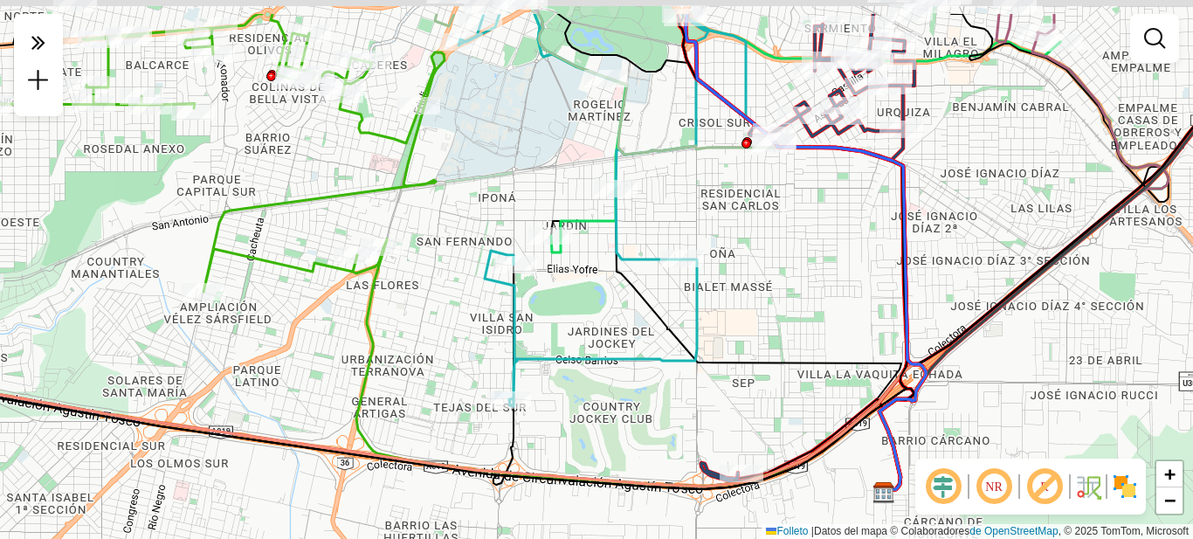
drag, startPoint x: 834, startPoint y: 232, endPoint x: 795, endPoint y: 300, distance: 78.7
click at [801, 300] on div "Janela de atención Grado de atención Capacidad Transportadoras Vehículos Client…" at bounding box center [596, 269] width 1193 height 539
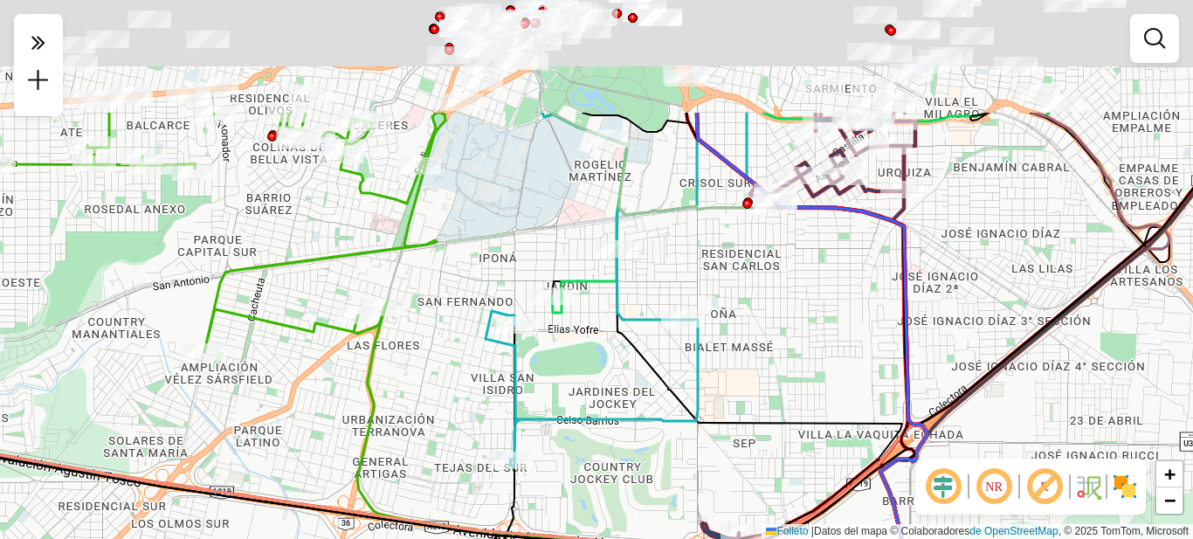
drag, startPoint x: 861, startPoint y: 143, endPoint x: 801, endPoint y: 312, distance: 179.0
click at [801, 312] on div "Janela de atención Grado de atención Capacidad Transportadoras Vehículos Client…" at bounding box center [596, 269] width 1193 height 539
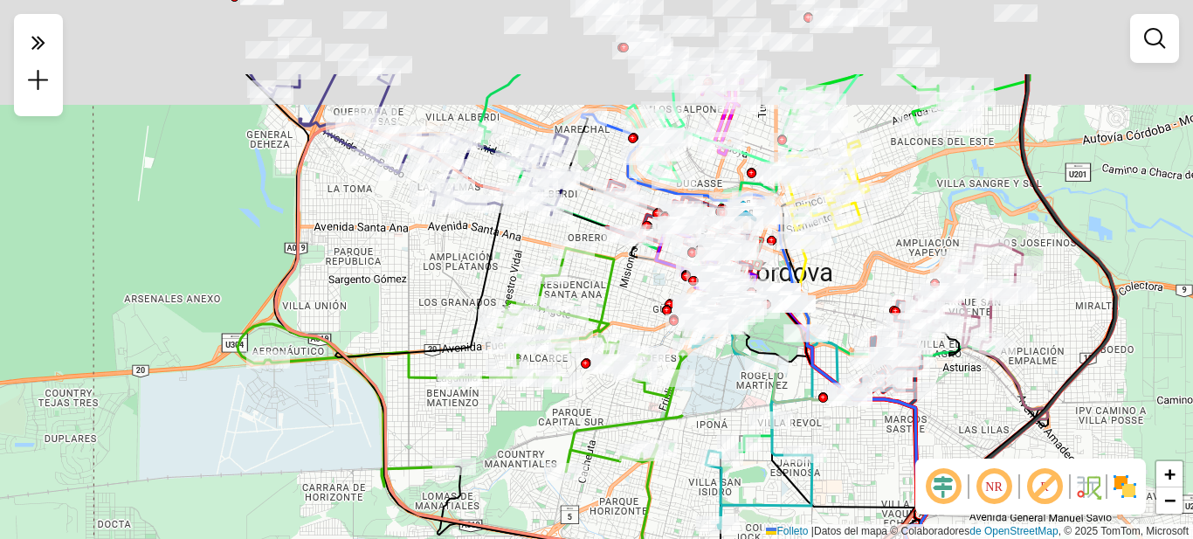
drag, startPoint x: 252, startPoint y: 397, endPoint x: 255, endPoint y: 406, distance: 9.4
click at [255, 406] on div "Janela de atención Grado de atención Capacidad Transportadoras Vehículos Client…" at bounding box center [596, 269] width 1193 height 539
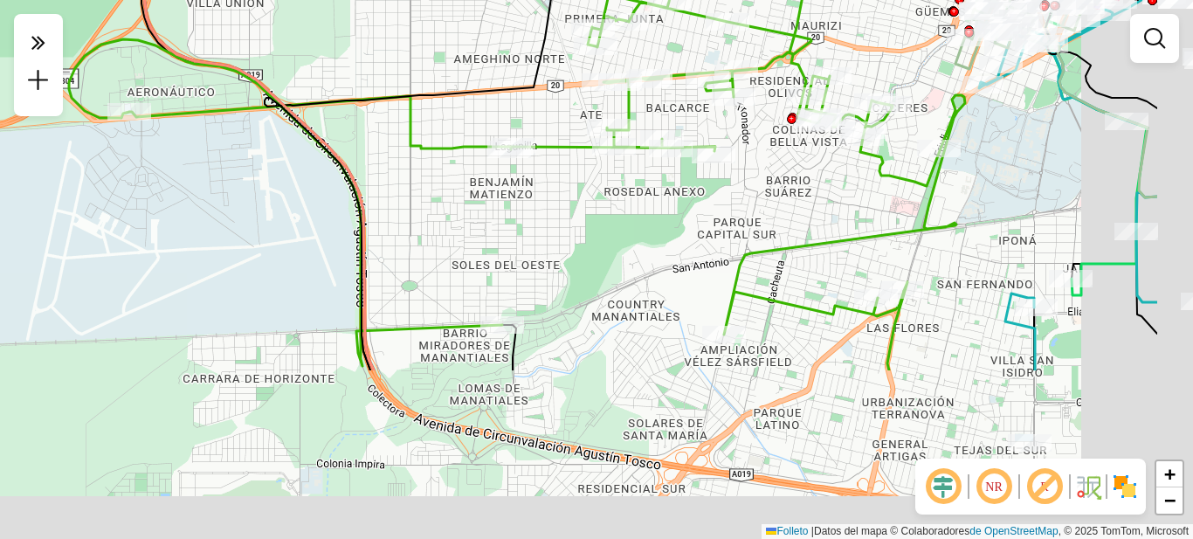
drag, startPoint x: 362, startPoint y: 408, endPoint x: 238, endPoint y: 254, distance: 197.5
click at [238, 254] on div "Janela de atención Grado de atención Capacidad Transportadoras Vehículos Client…" at bounding box center [596, 269] width 1193 height 539
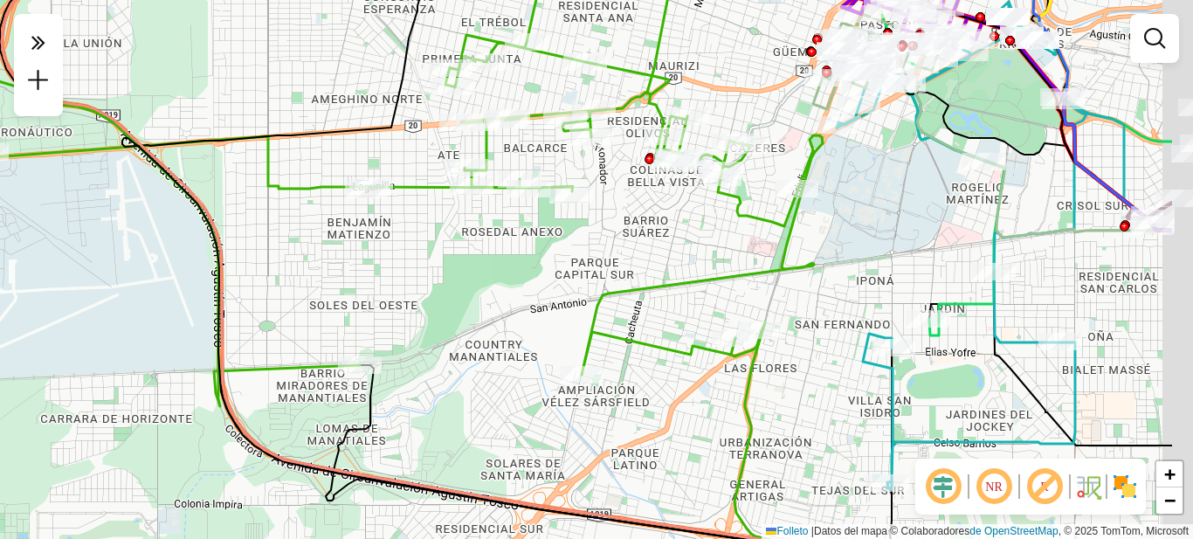
drag, startPoint x: 512, startPoint y: 227, endPoint x: 351, endPoint y: 261, distance: 164.3
click at [353, 262] on div "Janela de atención Grado de atención Capacidad Transportadoras Vehículos Client…" at bounding box center [596, 269] width 1193 height 539
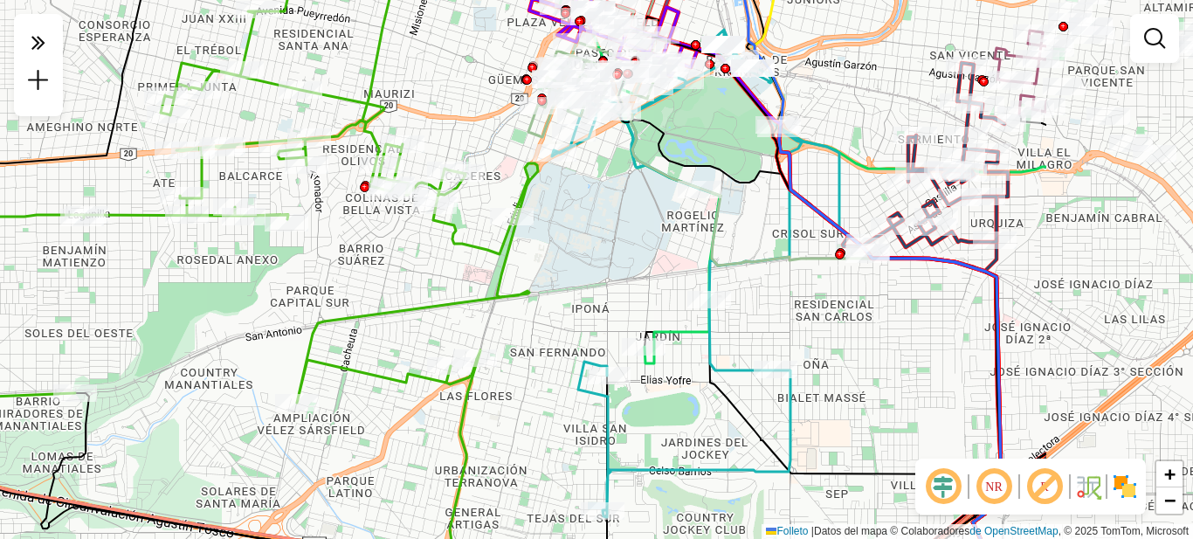
drag, startPoint x: 491, startPoint y: 261, endPoint x: 213, endPoint y: 292, distance: 279.4
click at [210, 294] on div "Janela de atención Grado de atención Capacidad Transportadoras Vehículos Client…" at bounding box center [596, 269] width 1193 height 539
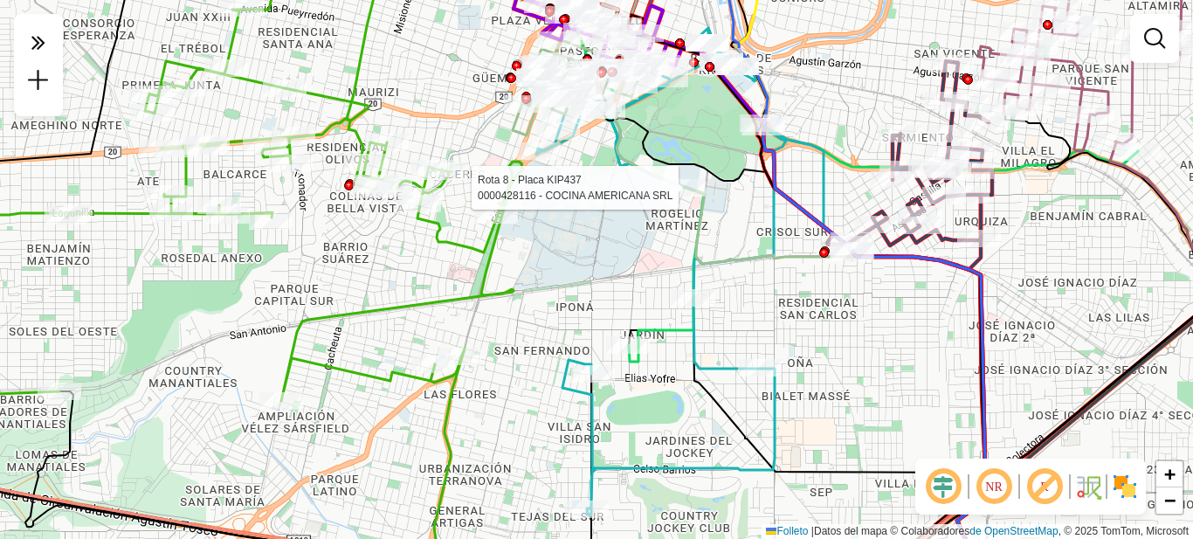
select select "**********"
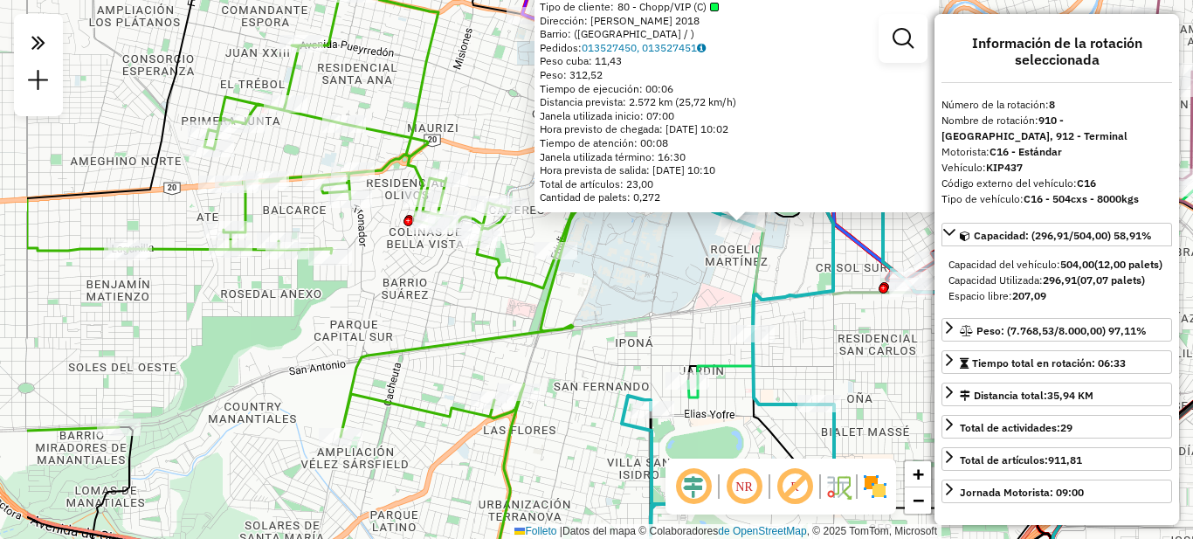
drag, startPoint x: 431, startPoint y: 385, endPoint x: 562, endPoint y: 340, distance: 139.5
click at [562, 340] on icon at bounding box center [304, 213] width 555 height 446
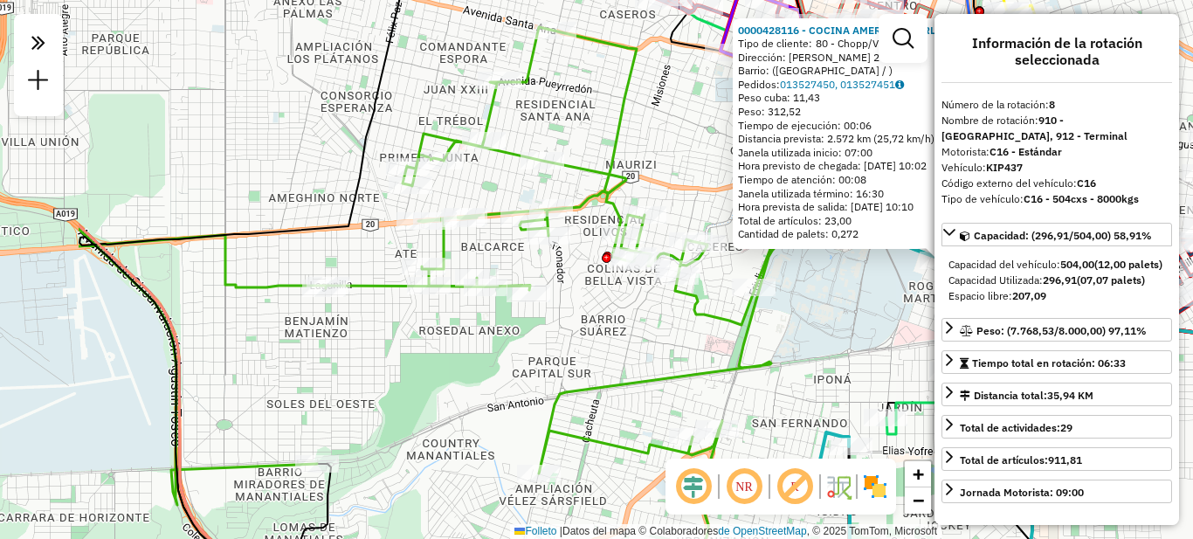
drag, startPoint x: 345, startPoint y: 327, endPoint x: 537, endPoint y: 369, distance: 196.9
click at [541, 369] on div "0000428116 - COCINA AMERICANA SRL Tipo de cliente: 80 - Chopp/VIP (C) Dirección…" at bounding box center [596, 269] width 1193 height 539
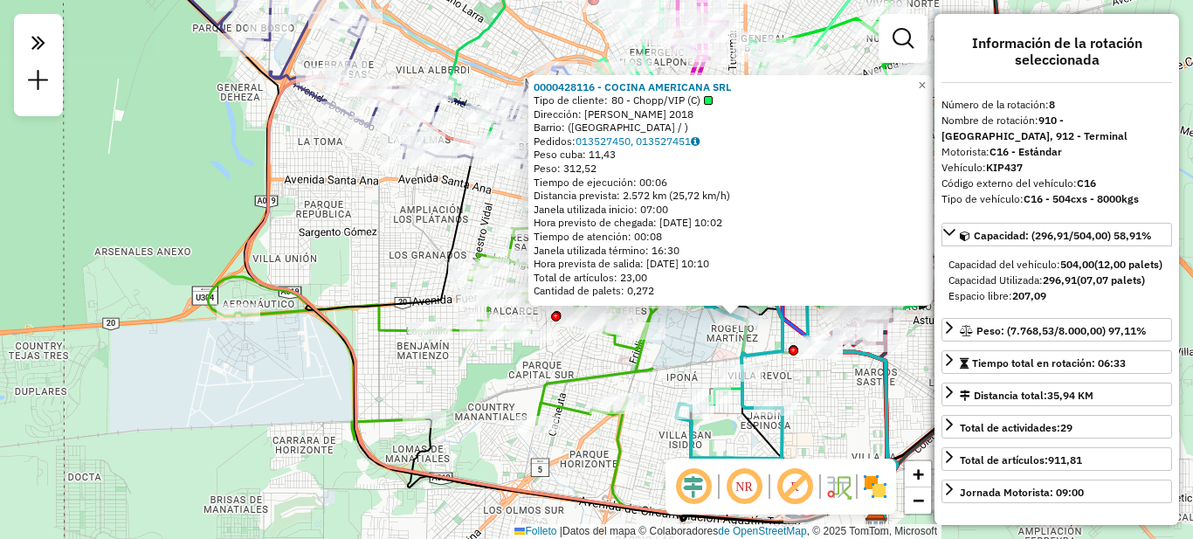
click at [485, 378] on div "0000428116 - COCINA AMERICANA SRL Tipo de cliente: 80 - Chopp/VIP (C) Dirección…" at bounding box center [596, 269] width 1193 height 539
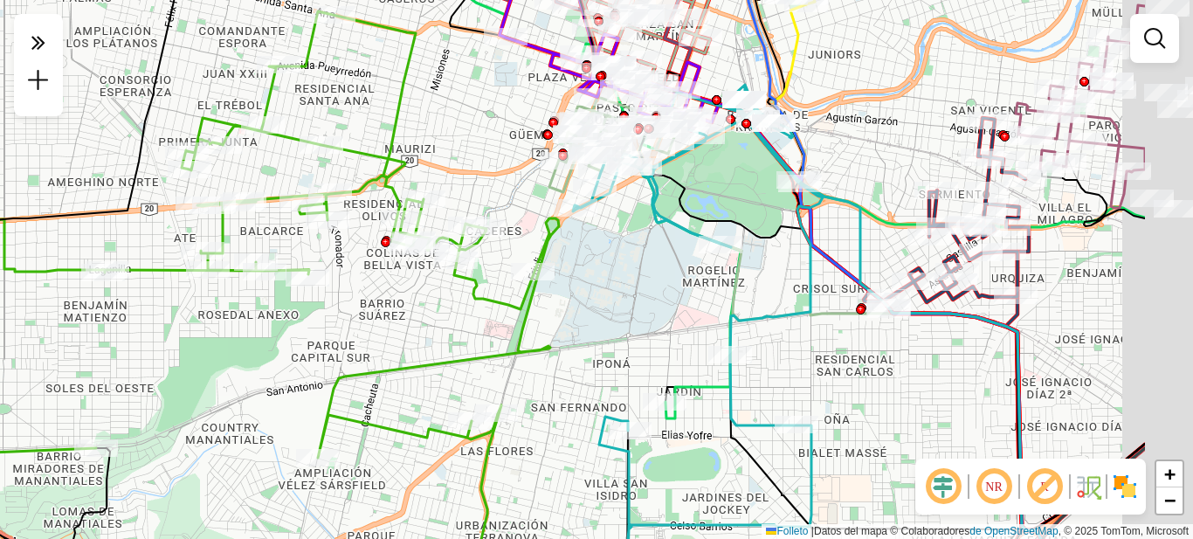
drag, startPoint x: 753, startPoint y: 318, endPoint x: 602, endPoint y: 332, distance: 151.7
click at [602, 332] on div "Janela de atención Grado de atención Capacidad Transportadoras Vehículos Client…" at bounding box center [596, 269] width 1193 height 539
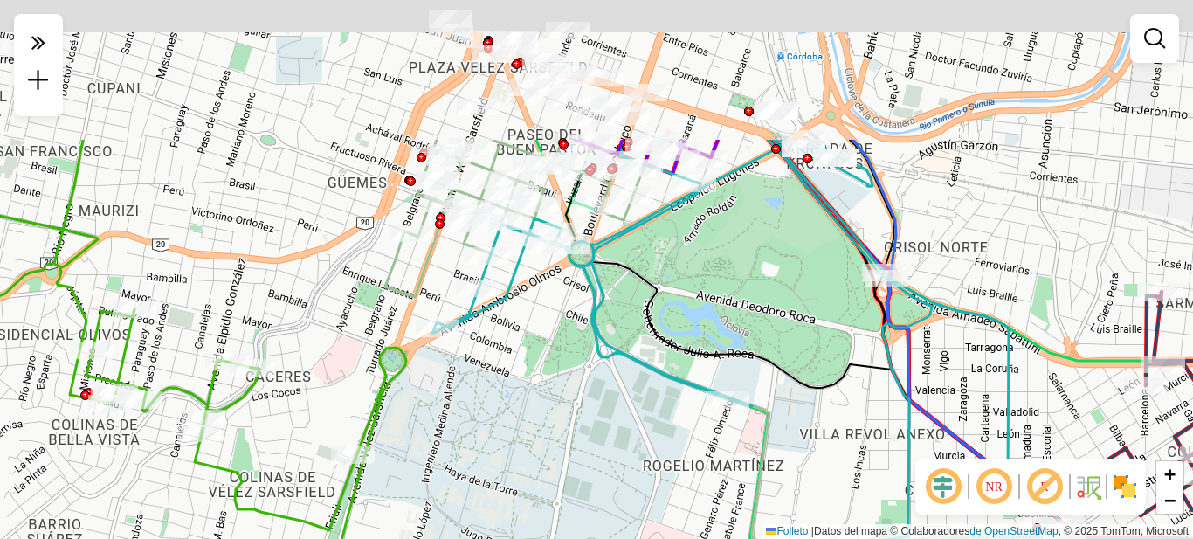
drag, startPoint x: 613, startPoint y: 299, endPoint x: 581, endPoint y: 411, distance: 116.4
click at [586, 448] on div "Janela de atención Grado de atención Capacidad Transportadoras Vehículos Client…" at bounding box center [596, 269] width 1193 height 539
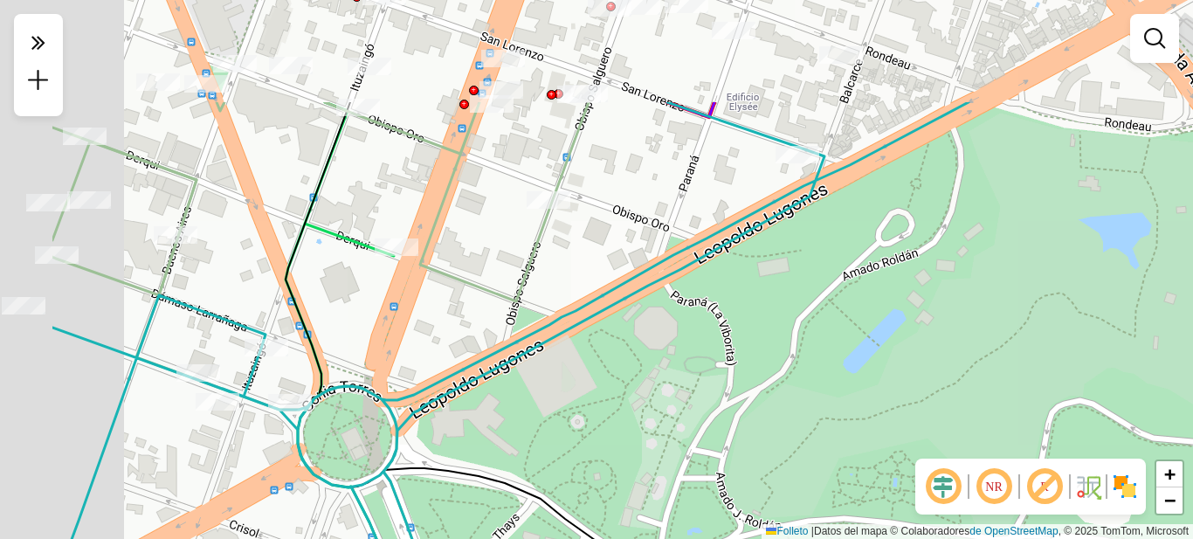
drag, startPoint x: 548, startPoint y: 236, endPoint x: 797, endPoint y: 425, distance: 312.9
click at [797, 425] on div "Janela de atención Grado de atención Capacidad Transportadoras Vehículos Client…" at bounding box center [596, 269] width 1193 height 539
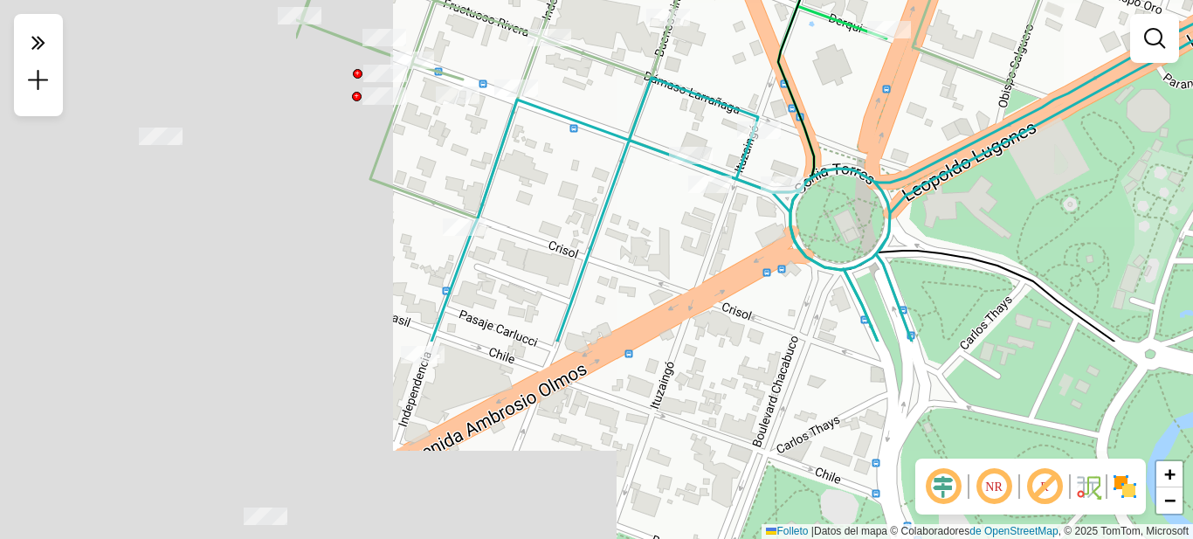
drag, startPoint x: 496, startPoint y: 451, endPoint x: 917, endPoint y: 197, distance: 491.8
click at [917, 197] on icon at bounding box center [1079, 18] width 1296 height 646
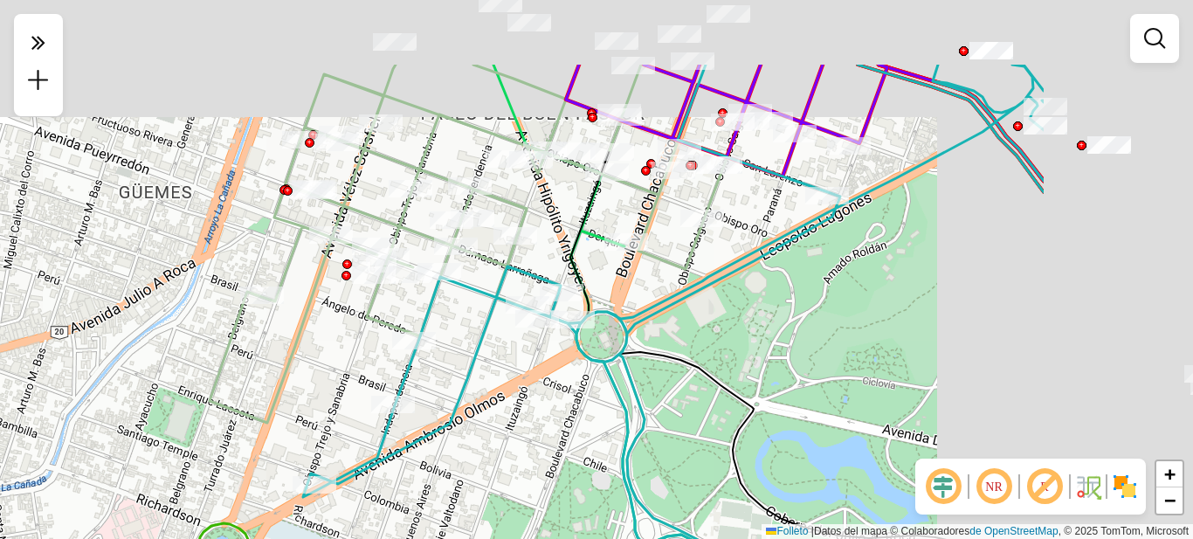
drag, startPoint x: 1026, startPoint y: 245, endPoint x: 699, endPoint y: 407, distance: 365.2
click at [697, 408] on div "Janela de atención Grado de atención Capacidad Transportadoras Vehículos Client…" at bounding box center [596, 269] width 1193 height 539
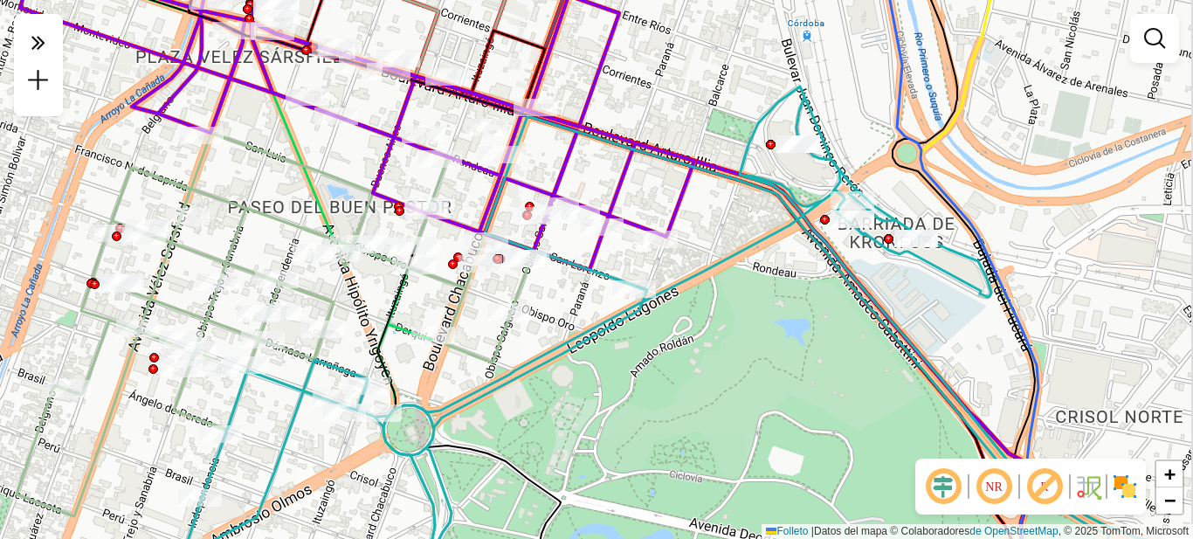
drag, startPoint x: 890, startPoint y: 323, endPoint x: 721, endPoint y: 373, distance: 175.8
click at [721, 373] on div "Janela de atención Grado de atención Capacidad Transportadoras Vehículos Client…" at bounding box center [596, 269] width 1193 height 539
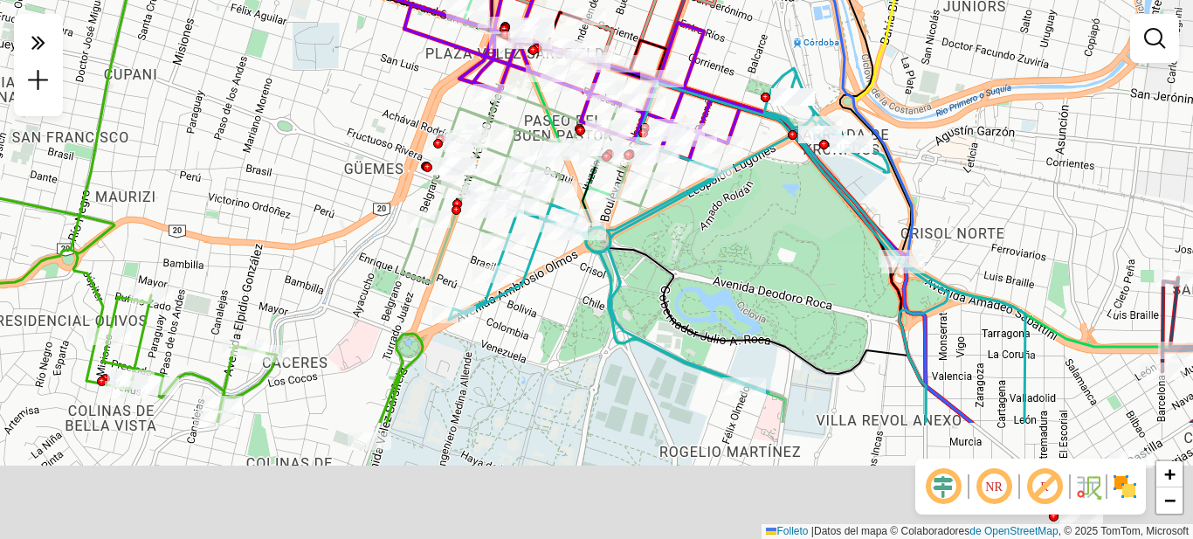
drag, startPoint x: 742, startPoint y: 300, endPoint x: 783, endPoint y: 158, distance: 147.9
click at [783, 158] on div "Janela de atención Grado de atención Capacidad Transportadoras Vehículos Client…" at bounding box center [596, 269] width 1193 height 539
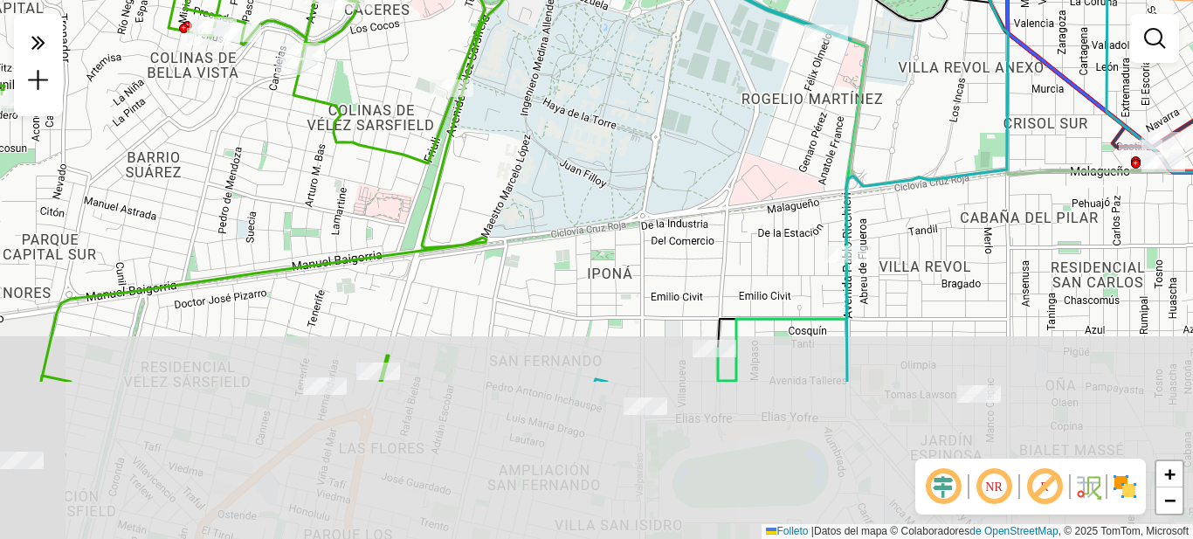
drag, startPoint x: 681, startPoint y: 292, endPoint x: 690, endPoint y: 190, distance: 102.6
click at [694, 180] on div "Janela de atención Grado de atención Capacidad Transportadoras Vehículos Client…" at bounding box center [596, 269] width 1193 height 539
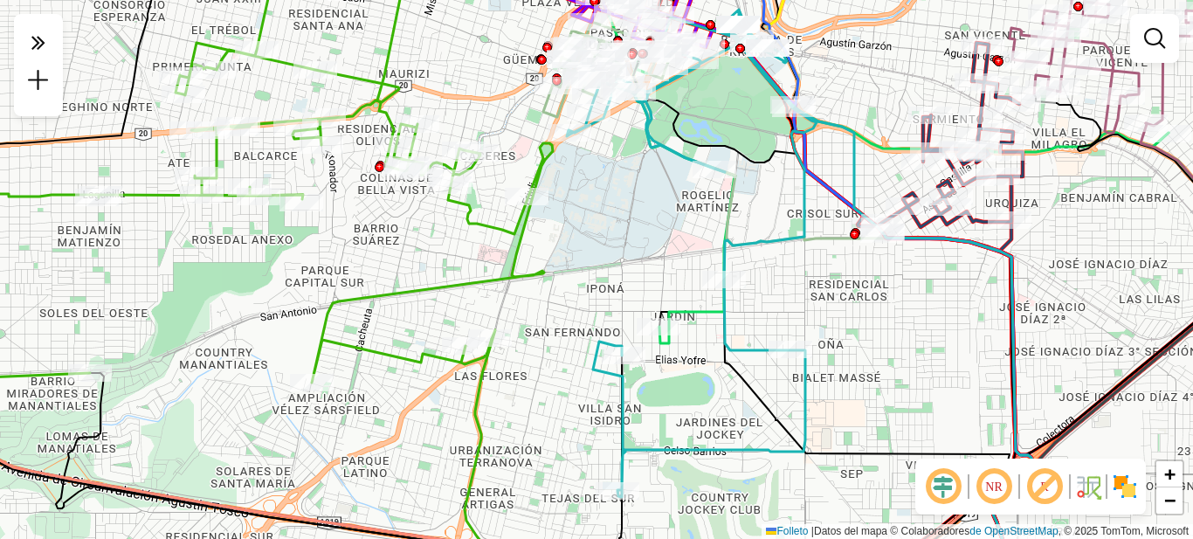
drag, startPoint x: 742, startPoint y: 357, endPoint x: 693, endPoint y: 407, distance: 70.4
click at [693, 407] on div "Janela de atención Grado de atención Capacidad Transportadoras Vehículos Client…" at bounding box center [596, 269] width 1193 height 539
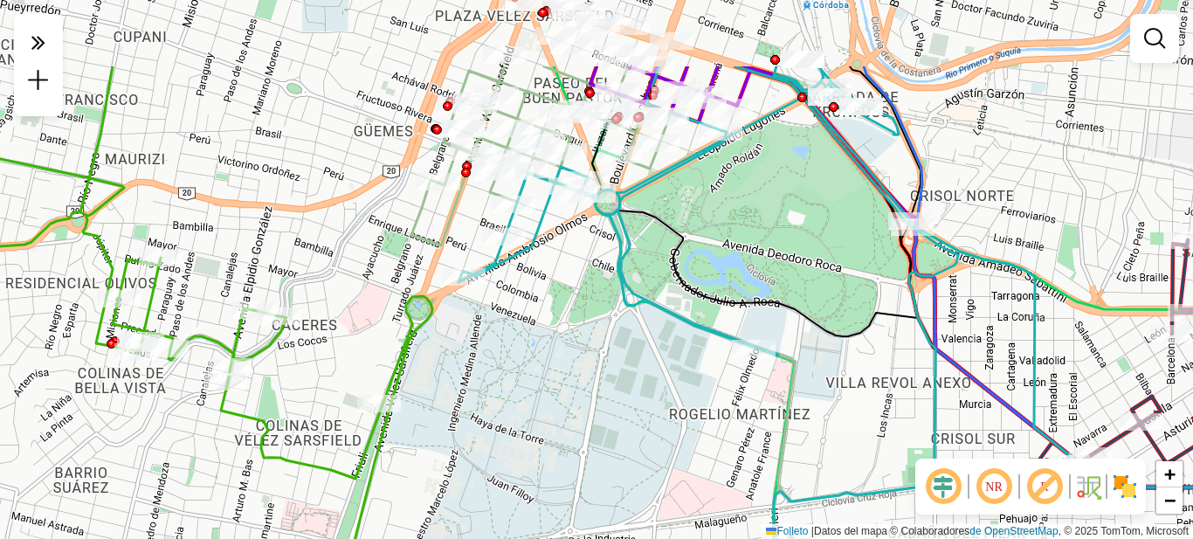
drag, startPoint x: 669, startPoint y: 266, endPoint x: 662, endPoint y: 227, distance: 39.1
click at [662, 227] on div "Janela de atención Grado de atención Capacidad Transportadoras Vehículos Client…" at bounding box center [596, 269] width 1193 height 539
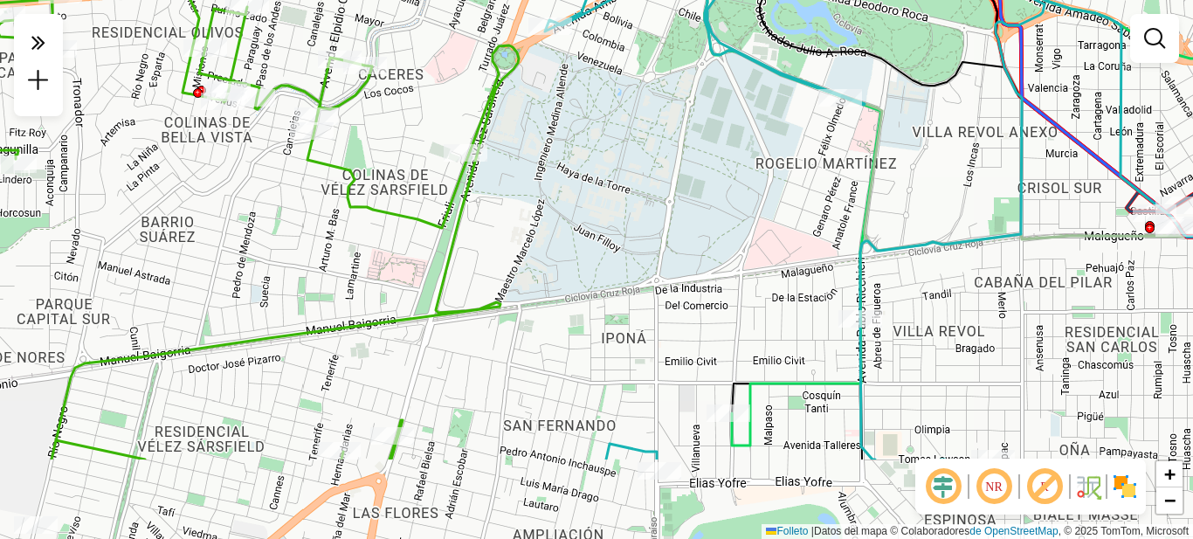
drag, startPoint x: 639, startPoint y: 254, endPoint x: 673, endPoint y: 138, distance: 120.8
click at [673, 138] on div "Janela de atención Grado de atención Capacidad Transportadoras Vehículos Client…" at bounding box center [596, 269] width 1193 height 539
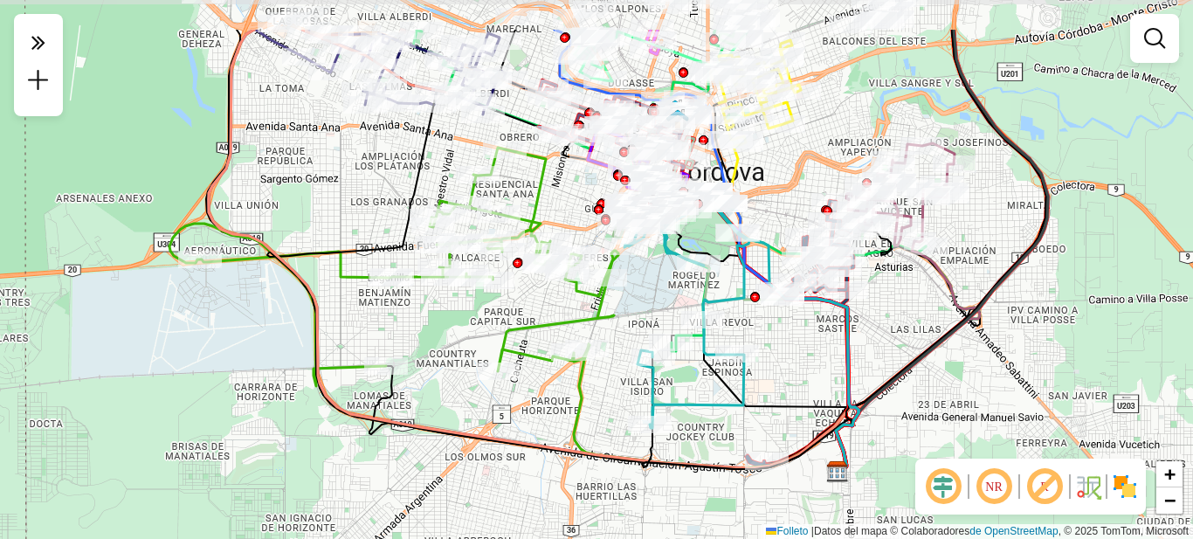
drag, startPoint x: 486, startPoint y: 237, endPoint x: 459, endPoint y: 321, distance: 87.8
click at [459, 321] on div "Janela de atención Grado de atención Capacidad Transportadoras Vehículos Client…" at bounding box center [596, 269] width 1193 height 539
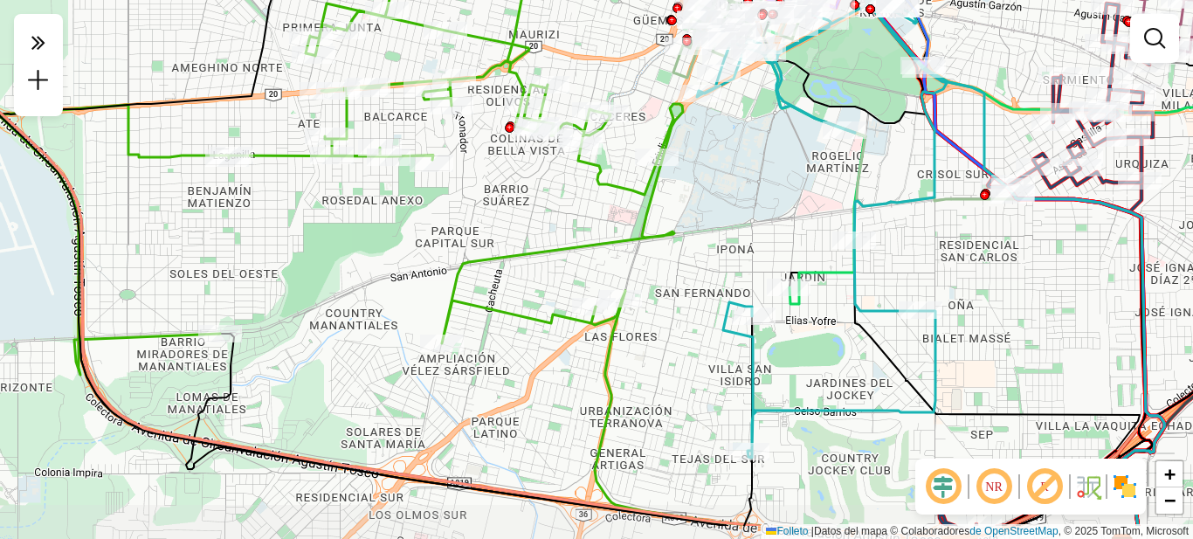
drag, startPoint x: 695, startPoint y: 451, endPoint x: 642, endPoint y: 384, distance: 85.1
click at [642, 384] on div "Janela de atención Grado de atención Capacidad Transportadoras Vehículos Client…" at bounding box center [596, 269] width 1193 height 539
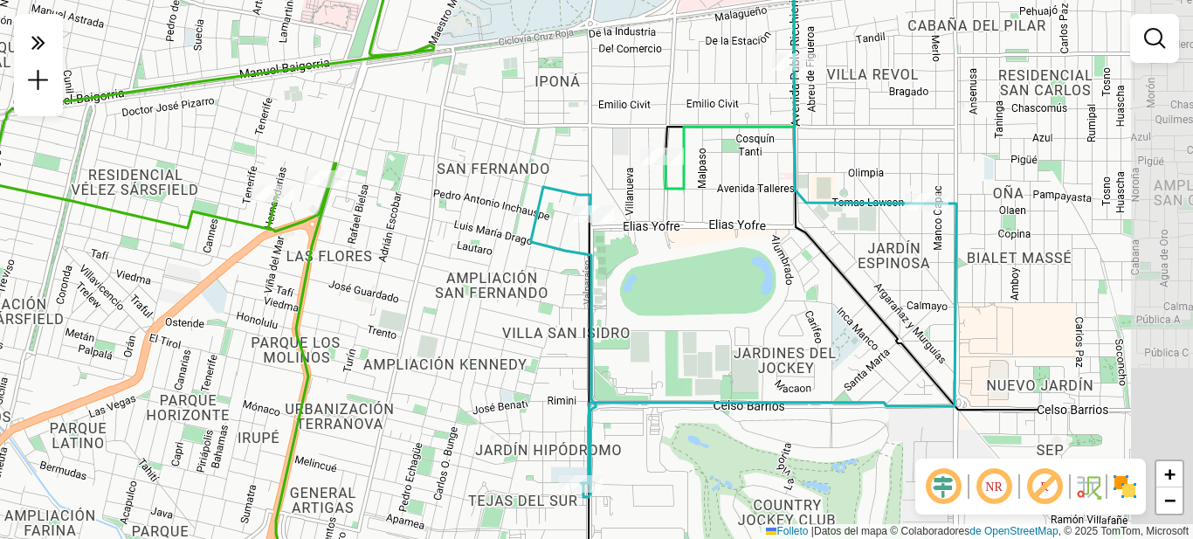
drag, startPoint x: 700, startPoint y: 360, endPoint x: 521, endPoint y: 369, distance: 179.3
click at [521, 369] on div "Janela de atención Grado de atención Capacidad Transportadoras Vehículos Client…" at bounding box center [596, 269] width 1193 height 539
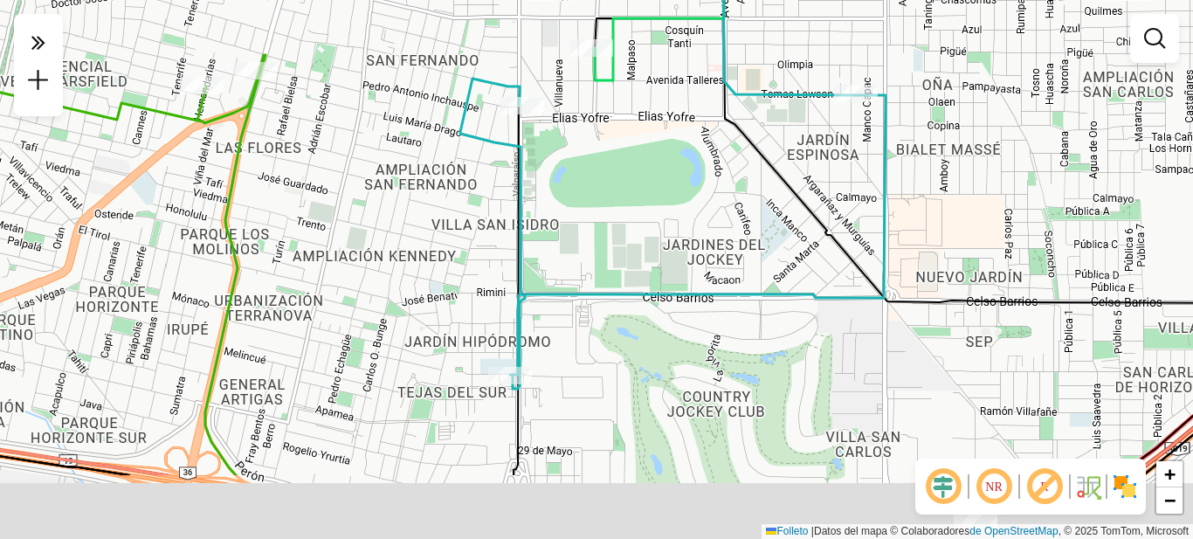
drag, startPoint x: 809, startPoint y: 318, endPoint x: 745, endPoint y: 192, distance: 141.0
click at [745, 192] on div "Janela de atención Grado de atención Capacidad Transportadoras Vehículos Client…" at bounding box center [596, 269] width 1193 height 539
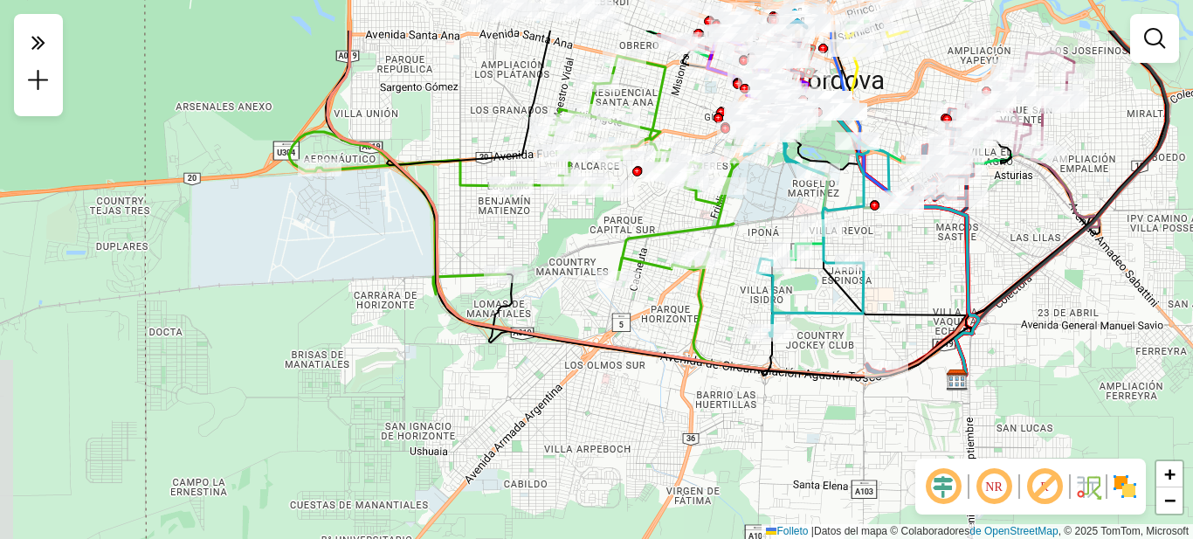
drag, startPoint x: 947, startPoint y: 186, endPoint x: 835, endPoint y: 353, distance: 200.8
click at [835, 353] on div "Janela de atención Grado de atención Capacidad Transportadoras Vehículos Client…" at bounding box center [596, 269] width 1193 height 539
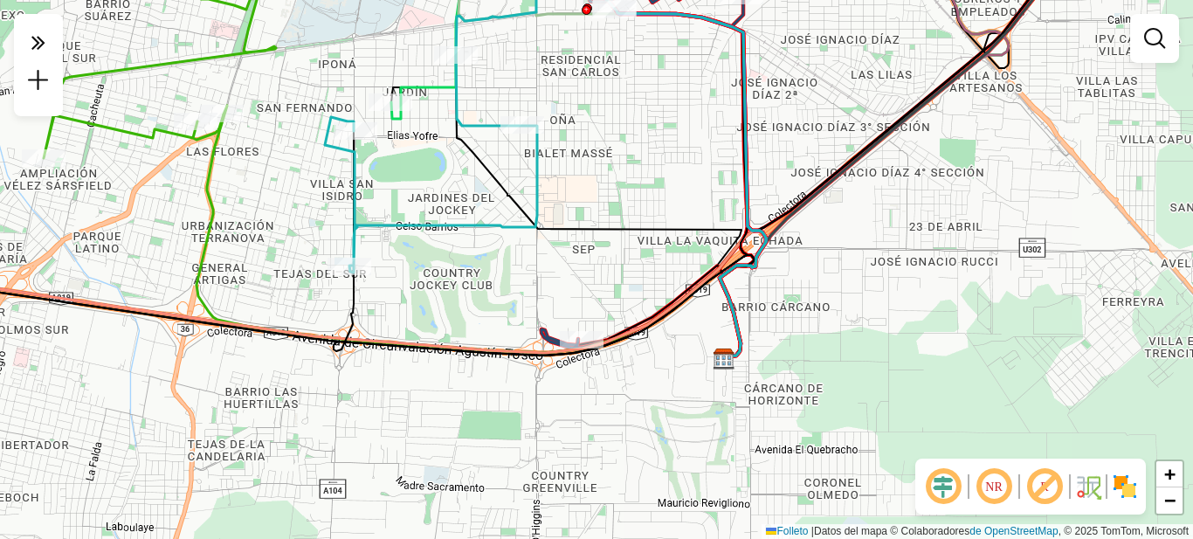
drag, startPoint x: 864, startPoint y: 376, endPoint x: 677, endPoint y: 146, distance: 296.1
click at [677, 146] on div "Janela de atención Grado de atención Capacidad Transportadoras Vehículos Client…" at bounding box center [596, 269] width 1193 height 539
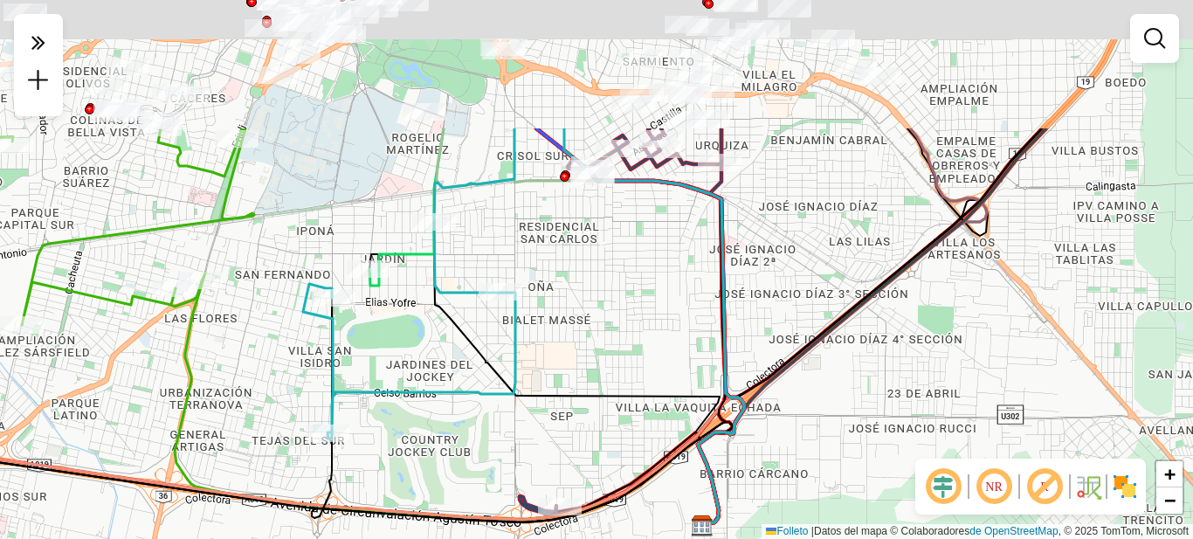
drag, startPoint x: 628, startPoint y: 165, endPoint x: 607, endPoint y: 364, distance: 200.2
click at [608, 419] on div "Janela de atención Grado de atención Capacidad Transportadoras Vehículos Client…" at bounding box center [596, 269] width 1193 height 539
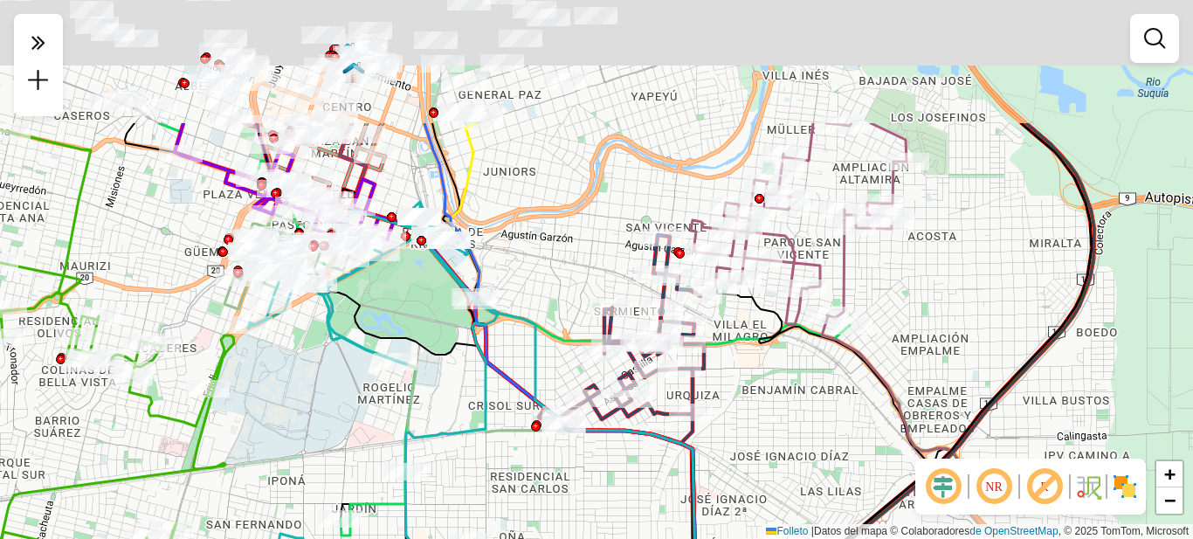
drag, startPoint x: 583, startPoint y: 465, endPoint x: 577, endPoint y: 483, distance: 19.1
click at [577, 483] on div "Janela de atención Grado de atención Capacidad Transportadoras Vehículos Client…" at bounding box center [596, 269] width 1193 height 539
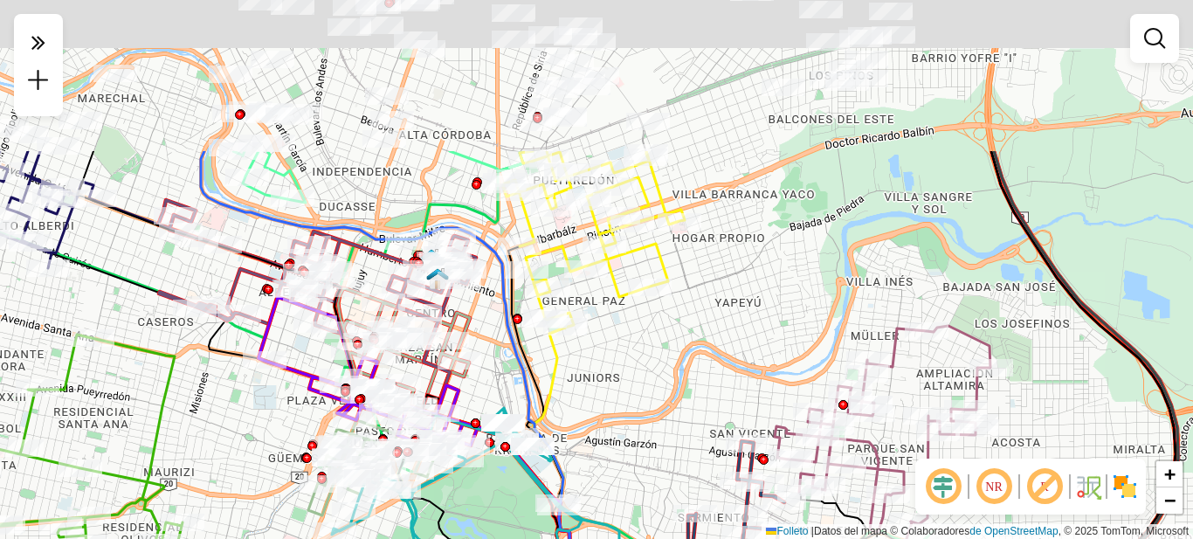
drag, startPoint x: 624, startPoint y: 113, endPoint x: 708, endPoint y: 324, distance: 227.4
click at [708, 324] on div "Janela de atención Grado de atención Capacidad Transportadoras Vehículos Client…" at bounding box center [596, 269] width 1193 height 539
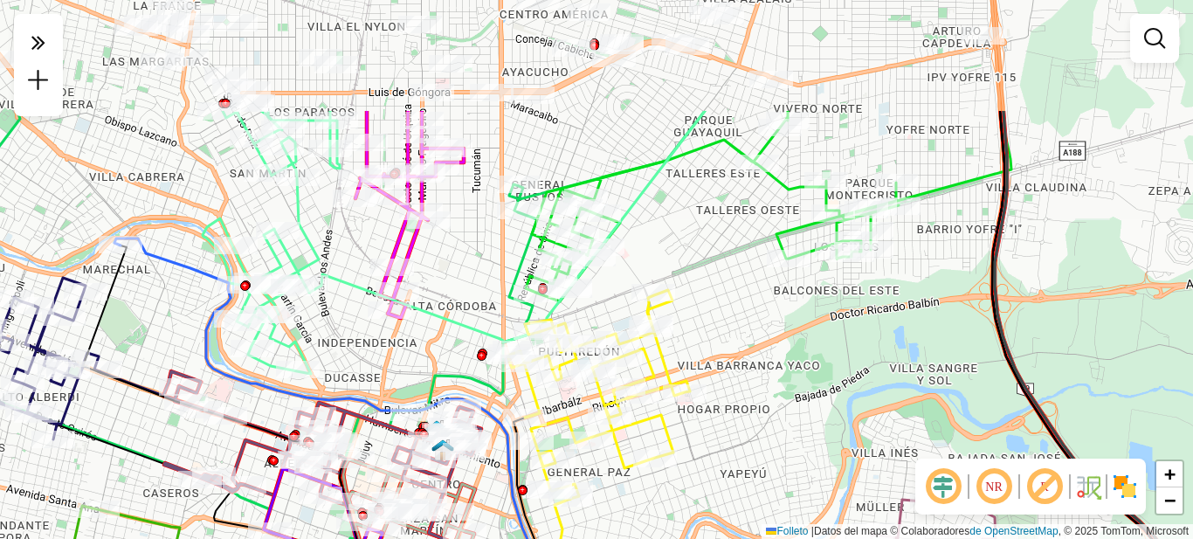
drag, startPoint x: 810, startPoint y: 255, endPoint x: 804, endPoint y: 359, distance: 104.1
click at [804, 359] on div "Janela de atención Grado de atención Capacidad Transportadoras Vehículos Client…" at bounding box center [596, 269] width 1193 height 539
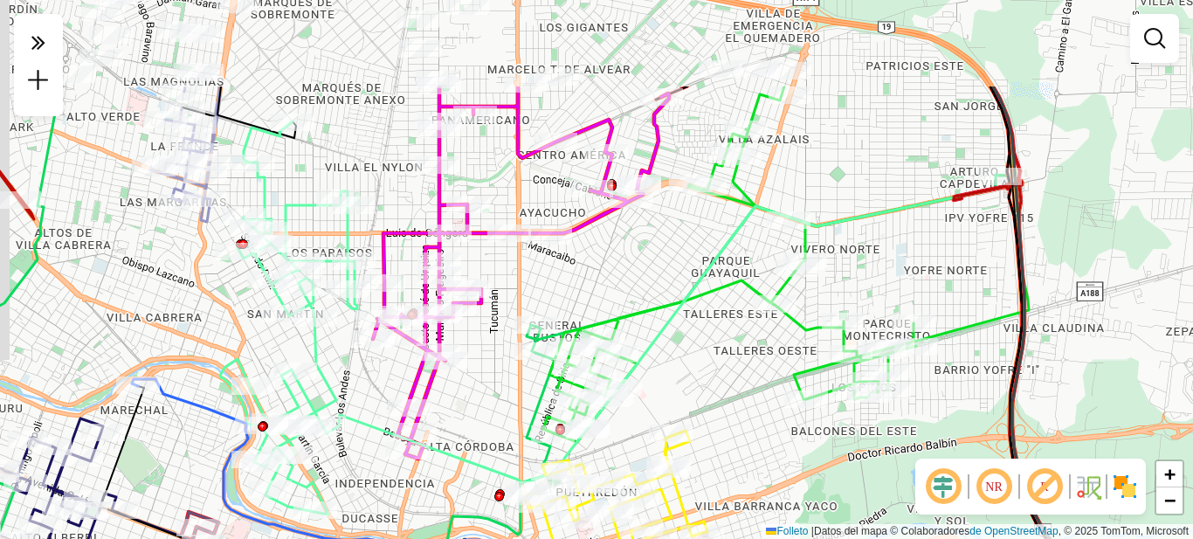
drag, startPoint x: 795, startPoint y: 277, endPoint x: 811, endPoint y: 417, distance: 141.5
click at [811, 417] on div "Janela de atención Grado de atención Capacidad Transportadoras Vehículos Client…" at bounding box center [596, 269] width 1193 height 539
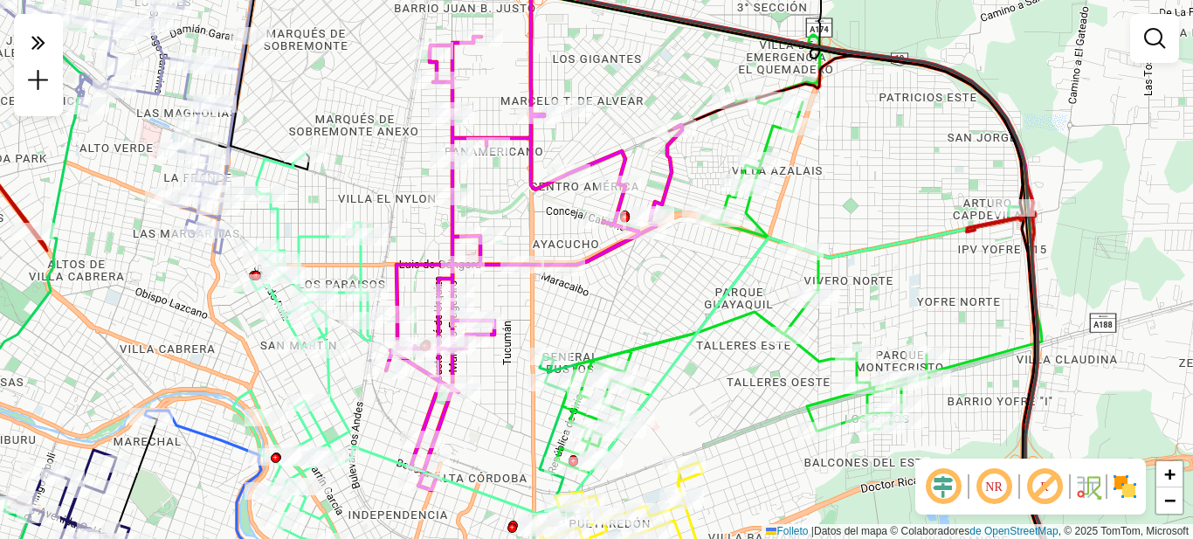
drag, startPoint x: 967, startPoint y: 250, endPoint x: 980, endPoint y: 281, distance: 34.1
click at [981, 280] on div "Janela de atención Grado de atención Capacidad Transportadoras Vehículos Client…" at bounding box center [596, 269] width 1193 height 539
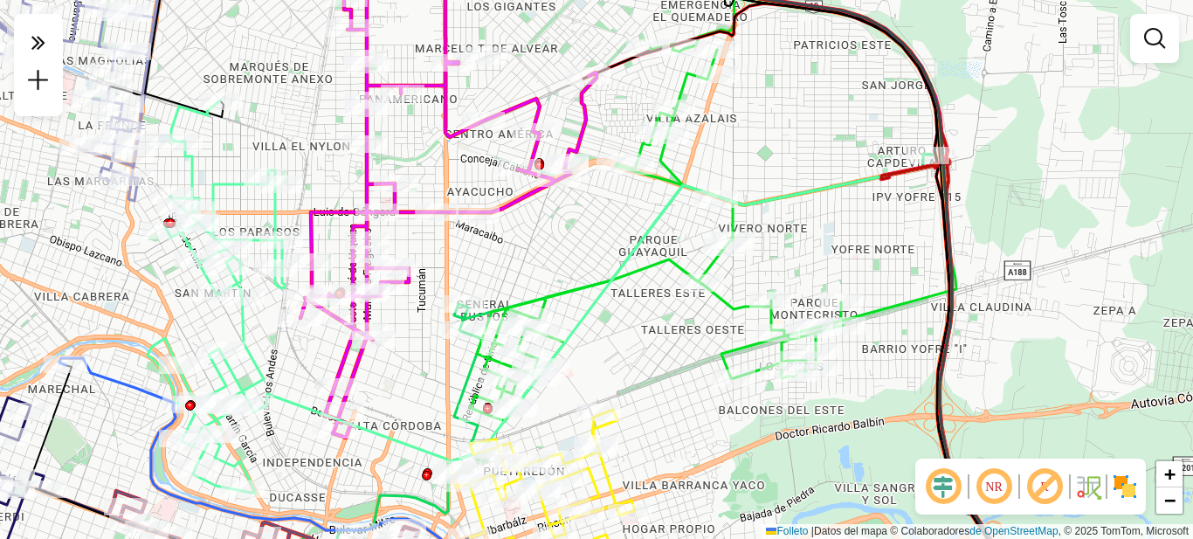
drag, startPoint x: 728, startPoint y: 319, endPoint x: 650, endPoint y: 268, distance: 93.5
click at [650, 268] on icon at bounding box center [714, 202] width 486 height 438
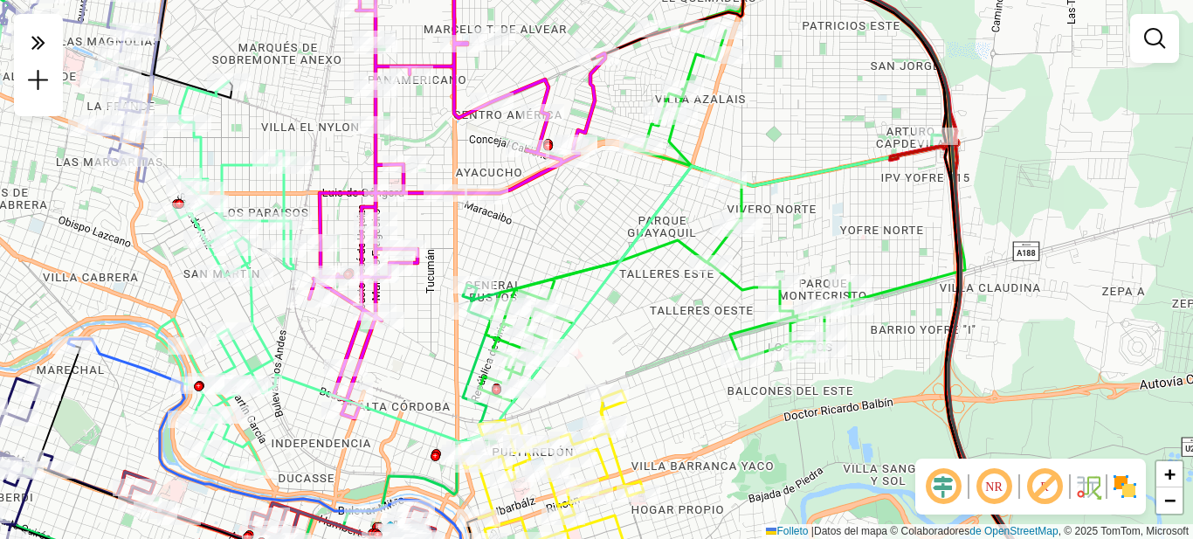
drag, startPoint x: 793, startPoint y: 162, endPoint x: 806, endPoint y: 118, distance: 45.6
click at [806, 118] on div "Janela de atención Grado de atención Capacidad Transportadoras Vehículos Client…" at bounding box center [596, 269] width 1193 height 539
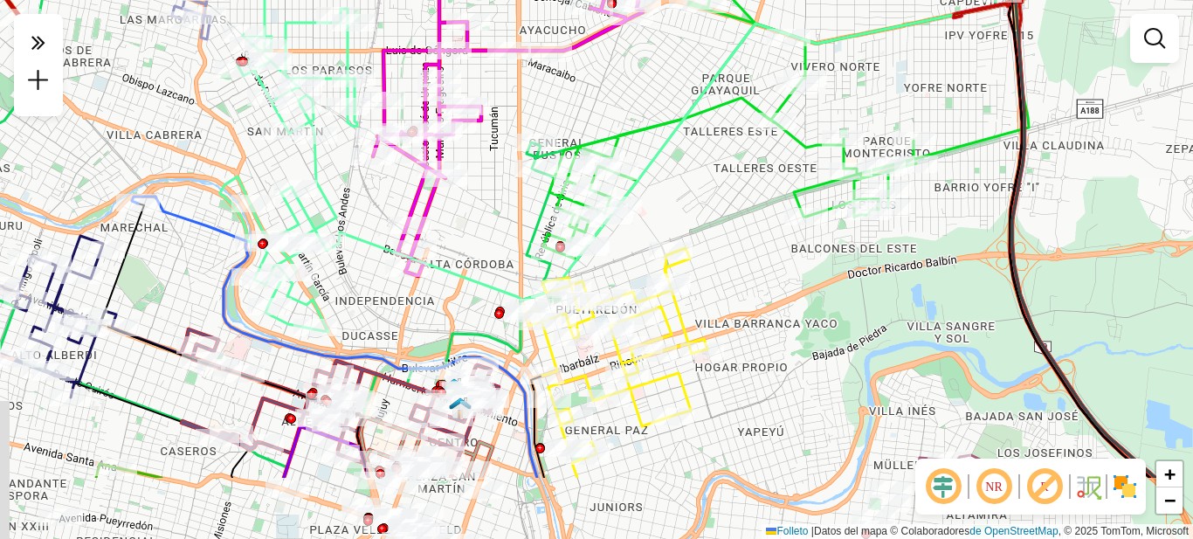
drag, startPoint x: 699, startPoint y: 250, endPoint x: 753, endPoint y: 244, distance: 54.5
click at [753, 244] on div "Janela de atención Grado de atención Capacidad Transportadoras Vehículos Client…" at bounding box center [596, 269] width 1193 height 539
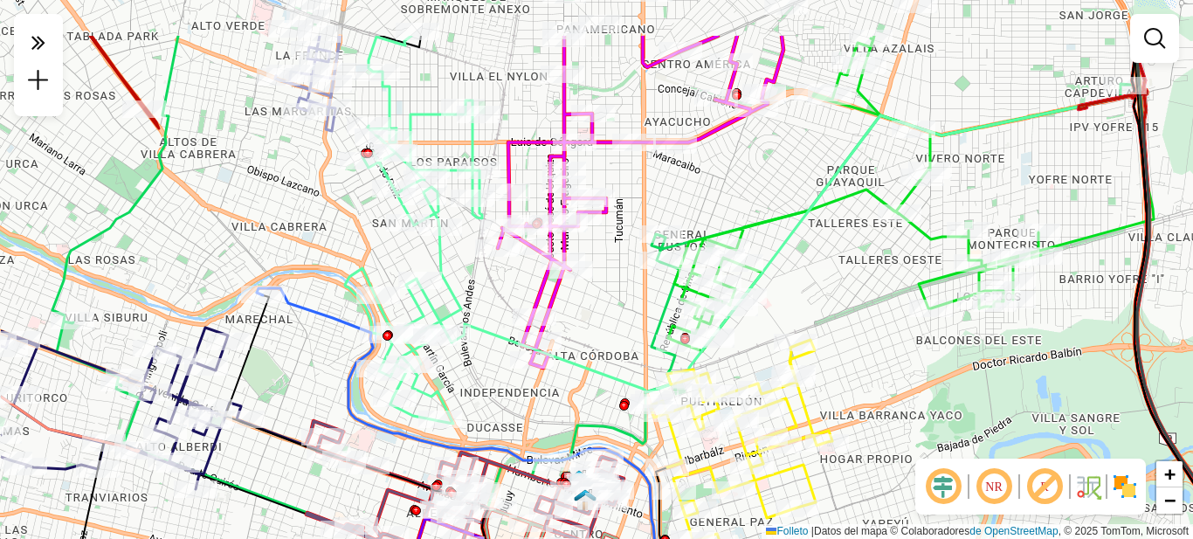
drag, startPoint x: 772, startPoint y: 249, endPoint x: 870, endPoint y: 327, distance: 124.9
click at [870, 327] on div "Janela de atención Grado de atención Capacidad Transportadoras Vehículos Client…" at bounding box center [596, 269] width 1193 height 539
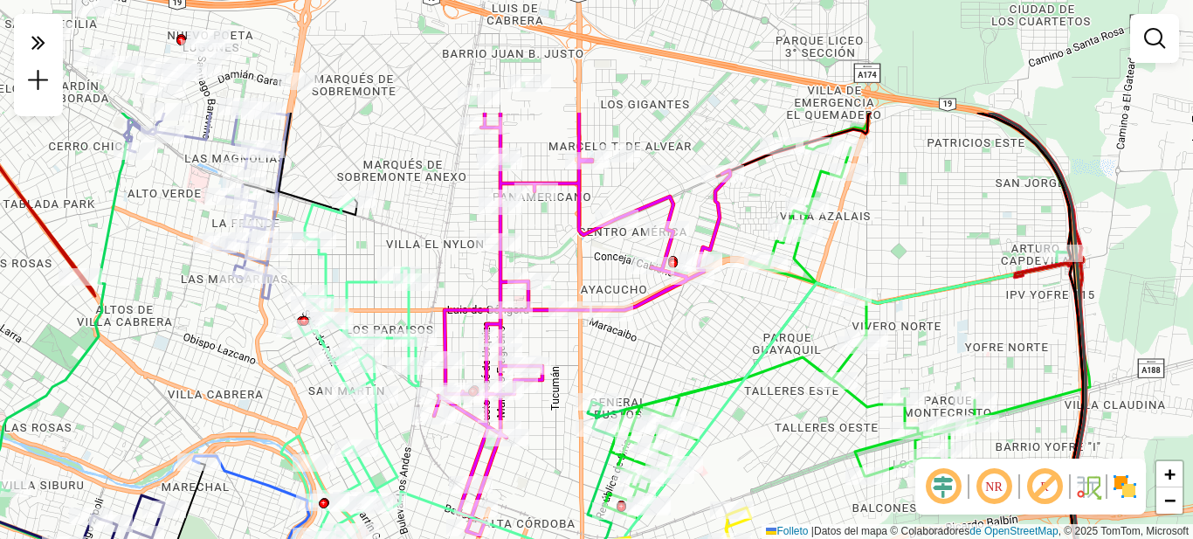
drag, startPoint x: 883, startPoint y: 273, endPoint x: 798, endPoint y: 431, distance: 178.6
click at [813, 441] on div "Janela de atención Grado de atención Capacidad Transportadoras Vehículos Client…" at bounding box center [596, 269] width 1193 height 539
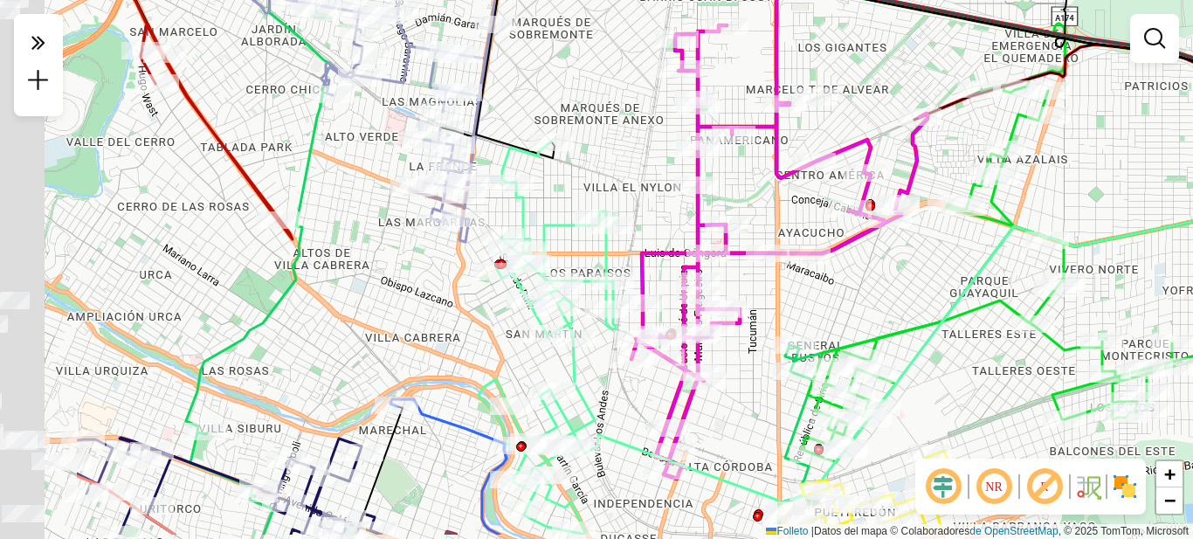
drag, startPoint x: 743, startPoint y: 362, endPoint x: 967, endPoint y: 333, distance: 225.6
click at [968, 338] on div "Janela de atención Grado de atención Capacidad Transportadoras Vehículos Client…" at bounding box center [596, 269] width 1193 height 539
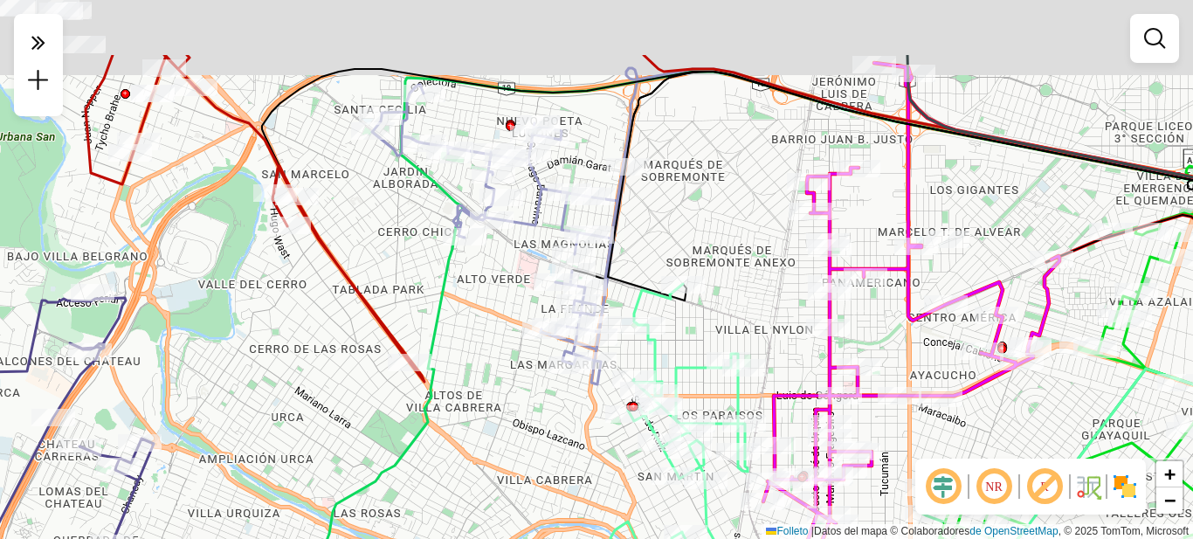
drag, startPoint x: 673, startPoint y: 176, endPoint x: 740, endPoint y: 265, distance: 110.4
click at [780, 287] on div "Janela de atención Grado de atención Capacidad Transportadoras Vehículos Client…" at bounding box center [596, 269] width 1193 height 539
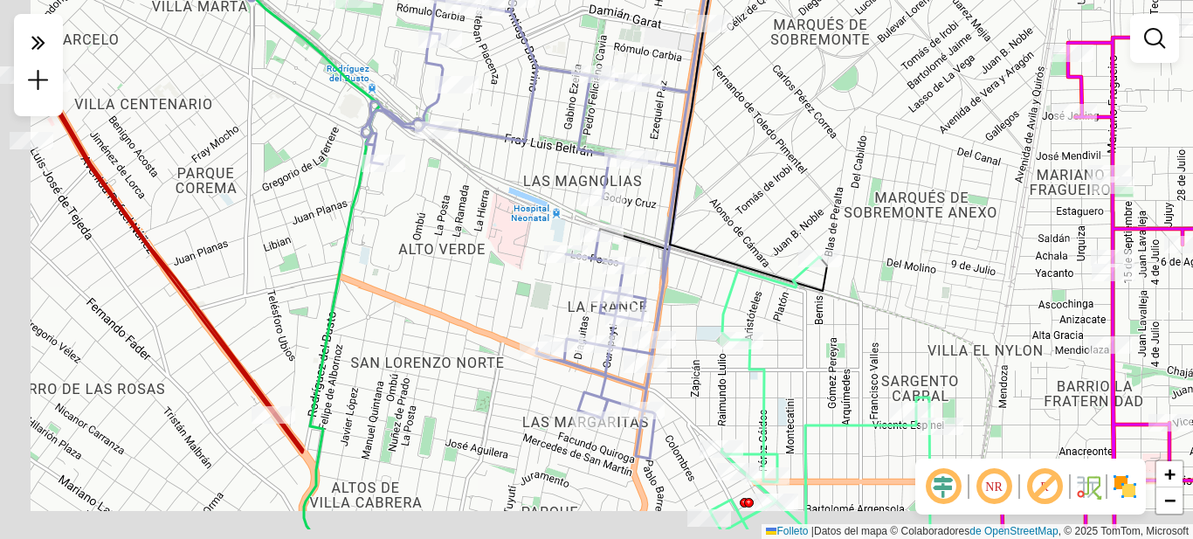
drag, startPoint x: 621, startPoint y: 220, endPoint x: 804, endPoint y: 168, distance: 190.8
click at [804, 166] on div "Janela de atención Grado de atención Capacidad Transportadoras Vehículos Client…" at bounding box center [596, 269] width 1193 height 539
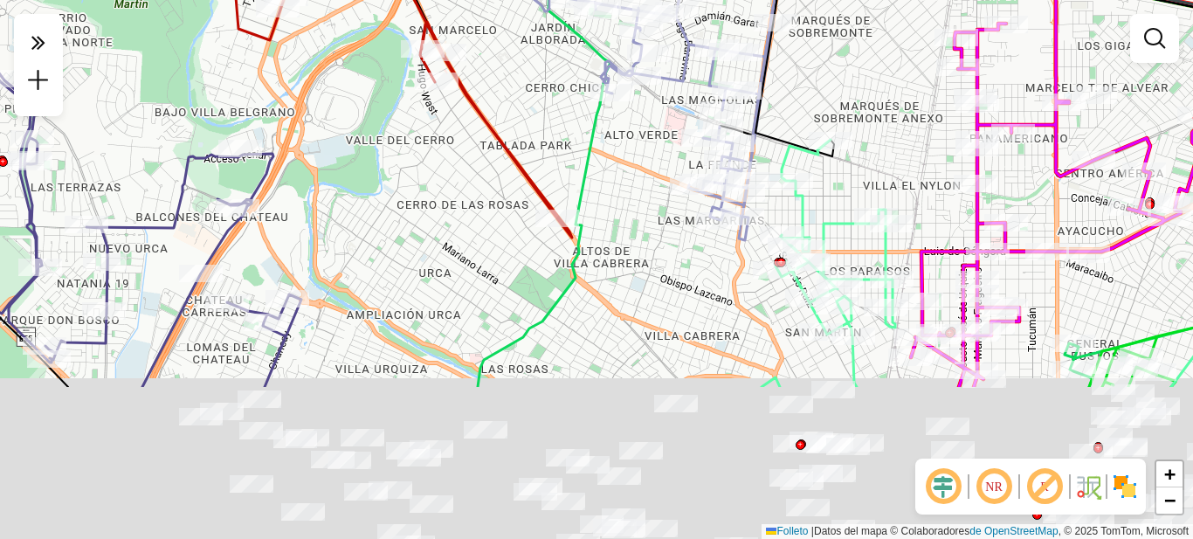
drag, startPoint x: 597, startPoint y: 323, endPoint x: 500, endPoint y: 150, distance: 198.7
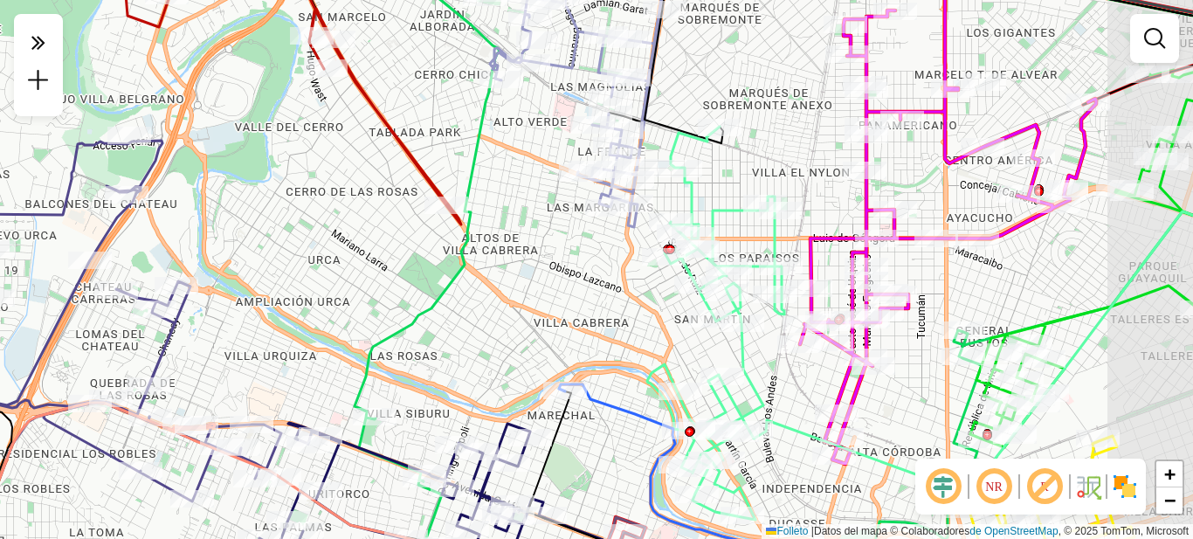
drag, startPoint x: 631, startPoint y: 234, endPoint x: 512, endPoint y: 210, distance: 122.1
click at [512, 210] on div "Janela de atención Grado de atención Capacidad Transportadoras Vehículos Client…" at bounding box center [596, 269] width 1193 height 539
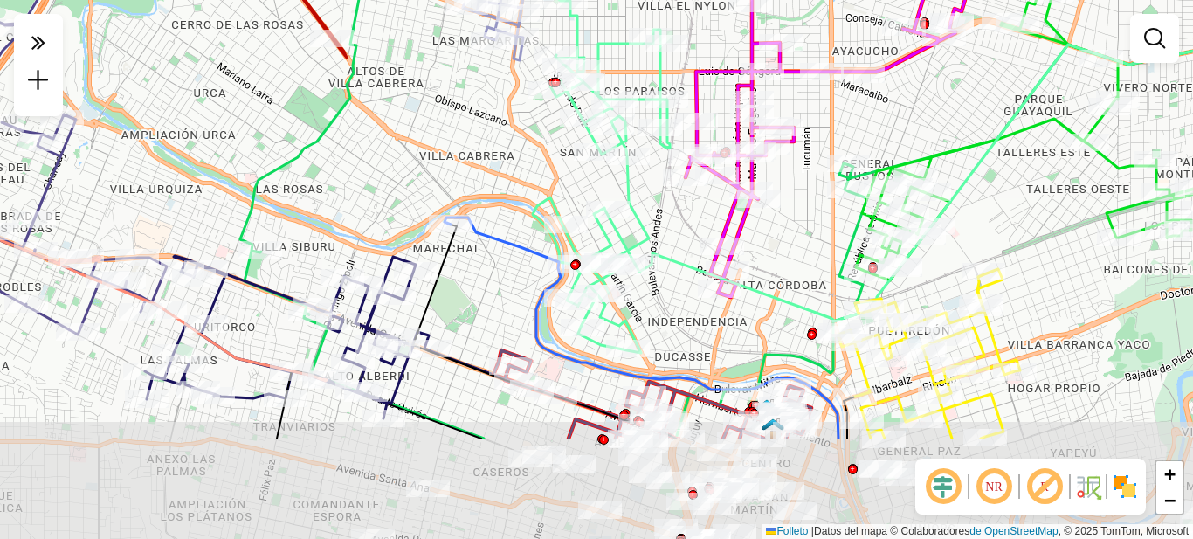
drag, startPoint x: 558, startPoint y: 254, endPoint x: 452, endPoint y: 100, distance: 186.5
click at [452, 100] on div "Janela de atención Grado de atención Capacidad Transportadoras Vehículos Client…" at bounding box center [596, 269] width 1193 height 539
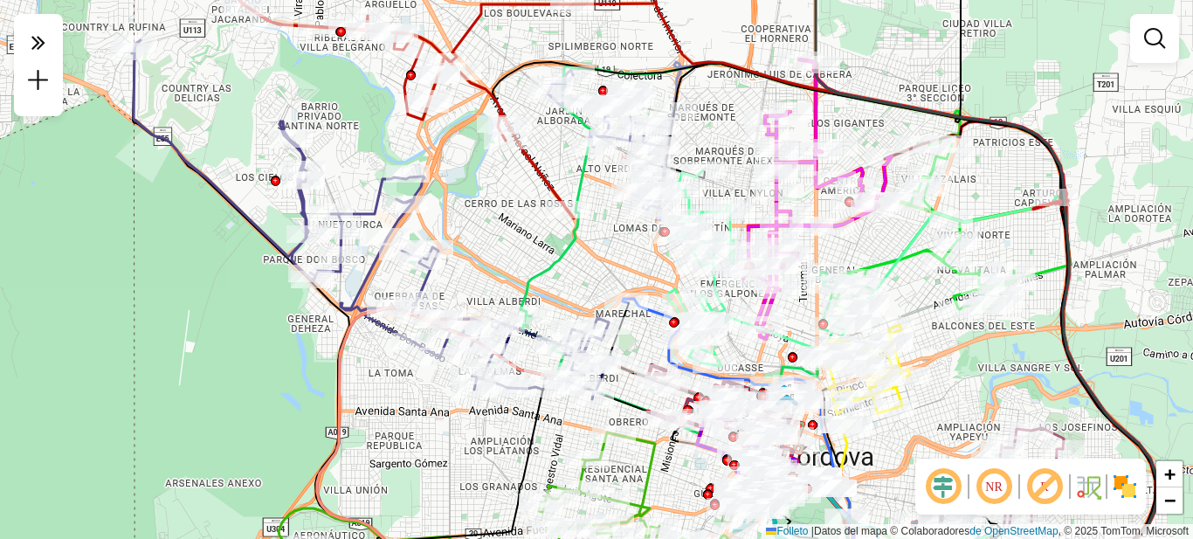
drag, startPoint x: 512, startPoint y: 172, endPoint x: 493, endPoint y: 210, distance: 42.2
click at [493, 210] on div "Janela de atención Grado de atención Capacidad Transportadoras Vehículos Client…" at bounding box center [596, 269] width 1193 height 539
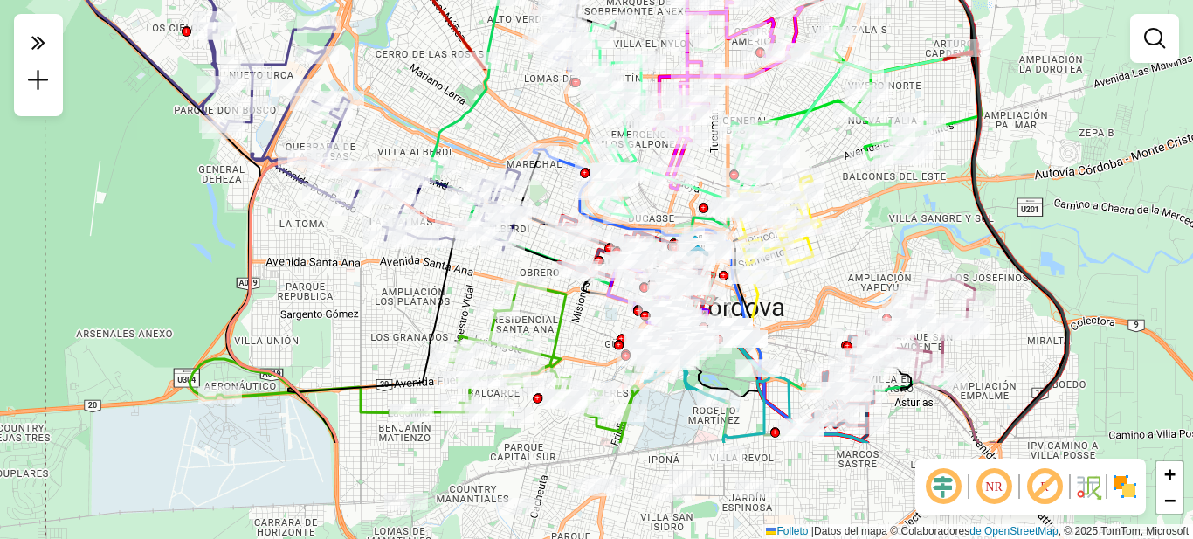
drag, startPoint x: 362, startPoint y: 338, endPoint x: 287, endPoint y: 202, distance: 155.6
click at [287, 202] on div "Janela de atención Grado de atención Capacidad Transportadoras Vehículos Client…" at bounding box center [596, 269] width 1193 height 539
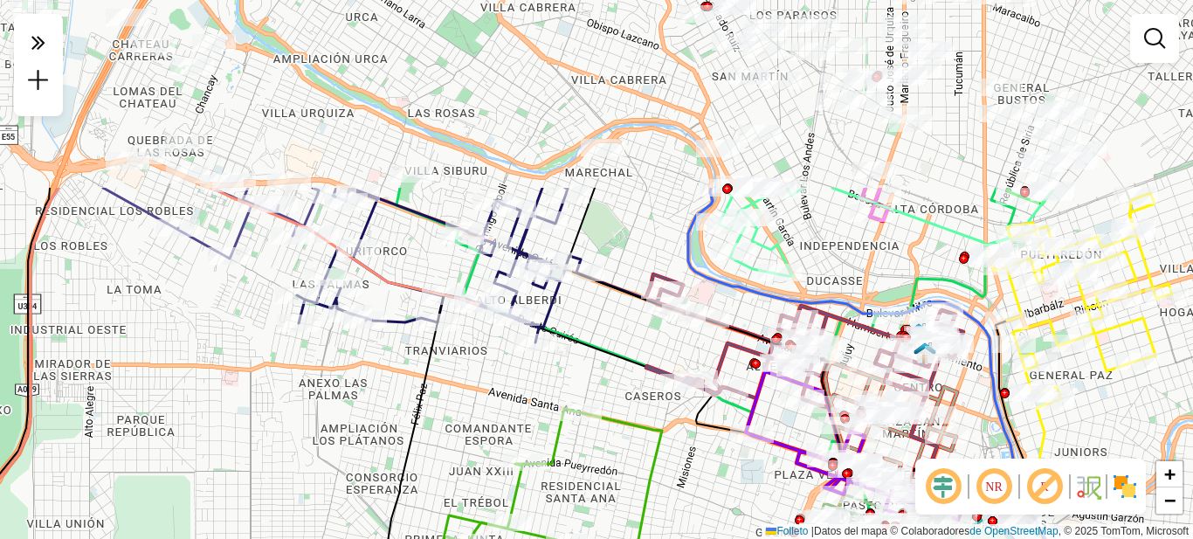
drag, startPoint x: 373, startPoint y: 220, endPoint x: 319, endPoint y: 429, distance: 215.7
click at [323, 434] on div "Janela de atención Grado de atención Capacidad Transportadoras Vehículos Client…" at bounding box center [596, 269] width 1193 height 539
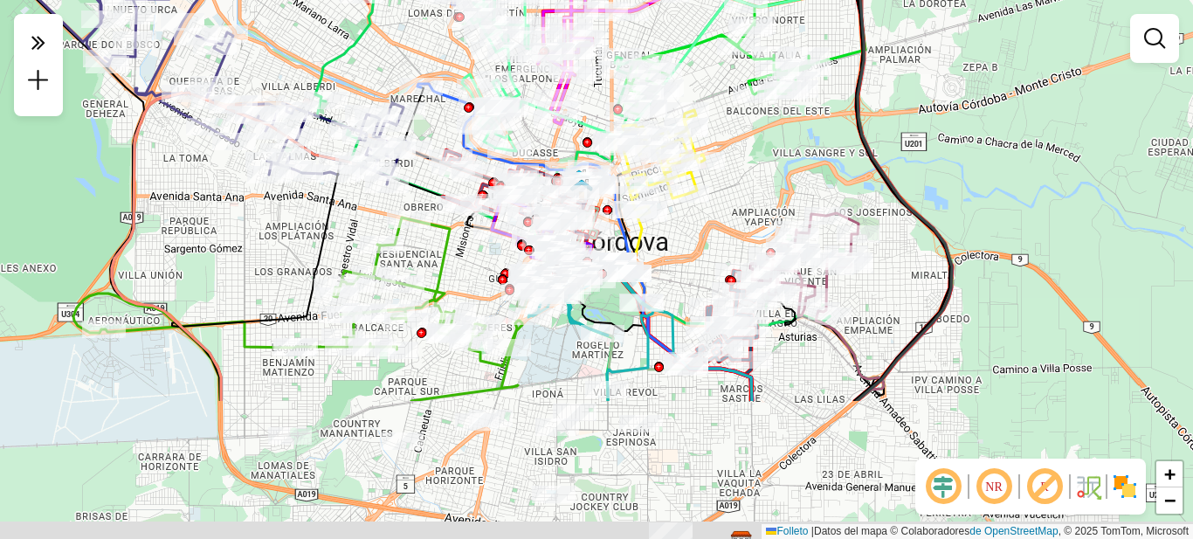
drag, startPoint x: 312, startPoint y: 406, endPoint x: 275, endPoint y: 217, distance: 192.2
click at [275, 217] on div "Janela de atención Grado de atención Capacidad Transportadoras Vehículos Client…" at bounding box center [596, 269] width 1193 height 539
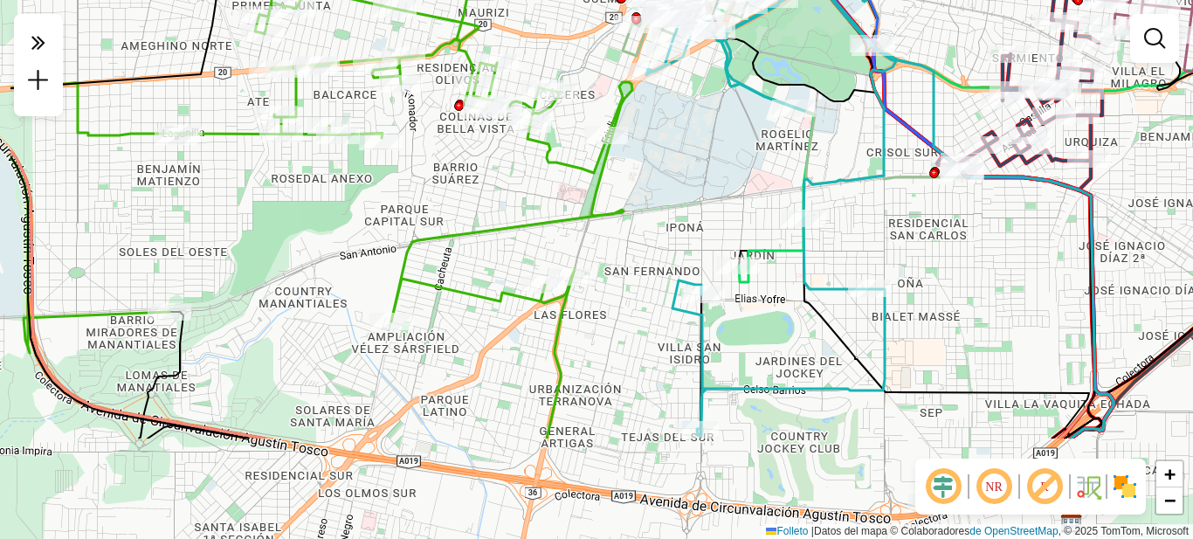
drag, startPoint x: 528, startPoint y: 397, endPoint x: 659, endPoint y: 245, distance: 200.7
click at [659, 245] on div "Janela de atención Grado de atención Capacidad Transportadoras Vehículos Client…" at bounding box center [596, 269] width 1193 height 539
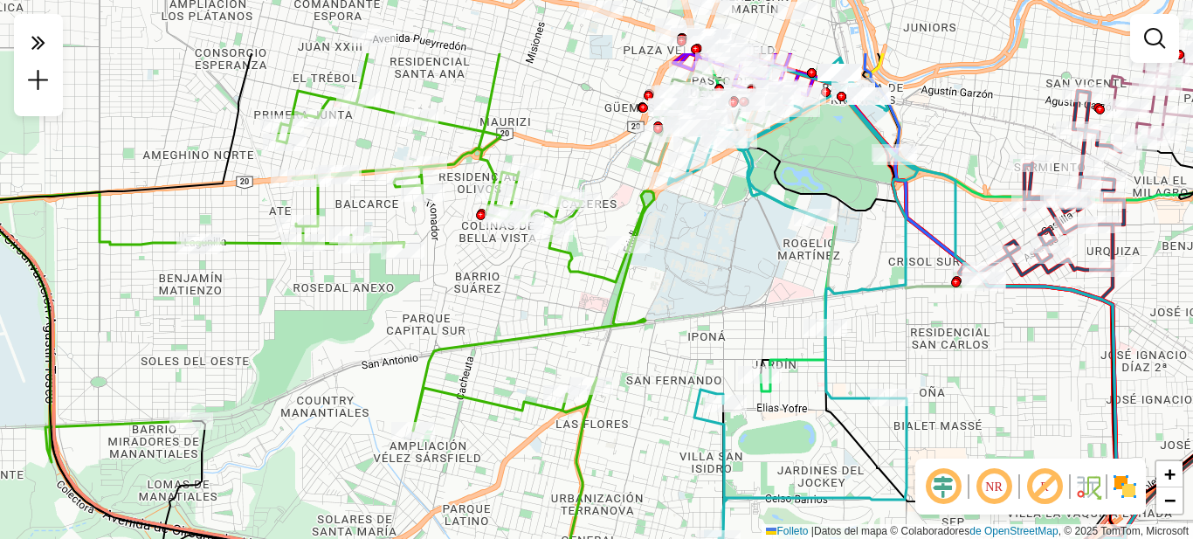
drag, startPoint x: 636, startPoint y: 210, endPoint x: 657, endPoint y: 317, distance: 109.5
click at [657, 317] on div "Janela de atención Grado de atención Capacidad Transportadoras Vehículos Client…" at bounding box center [596, 269] width 1193 height 539
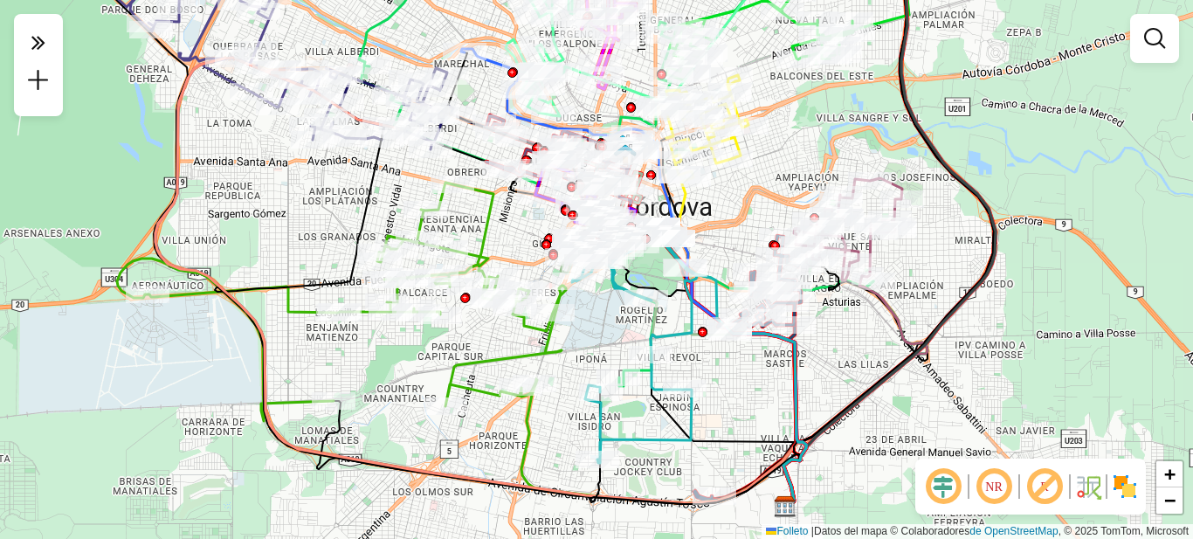
drag, startPoint x: 647, startPoint y: 384, endPoint x: 612, endPoint y: 339, distance: 57.3
click at [612, 339] on div "Janela de atención Grado de atención Capacidad Transportadoras Vehículos Client…" at bounding box center [596, 269] width 1193 height 539
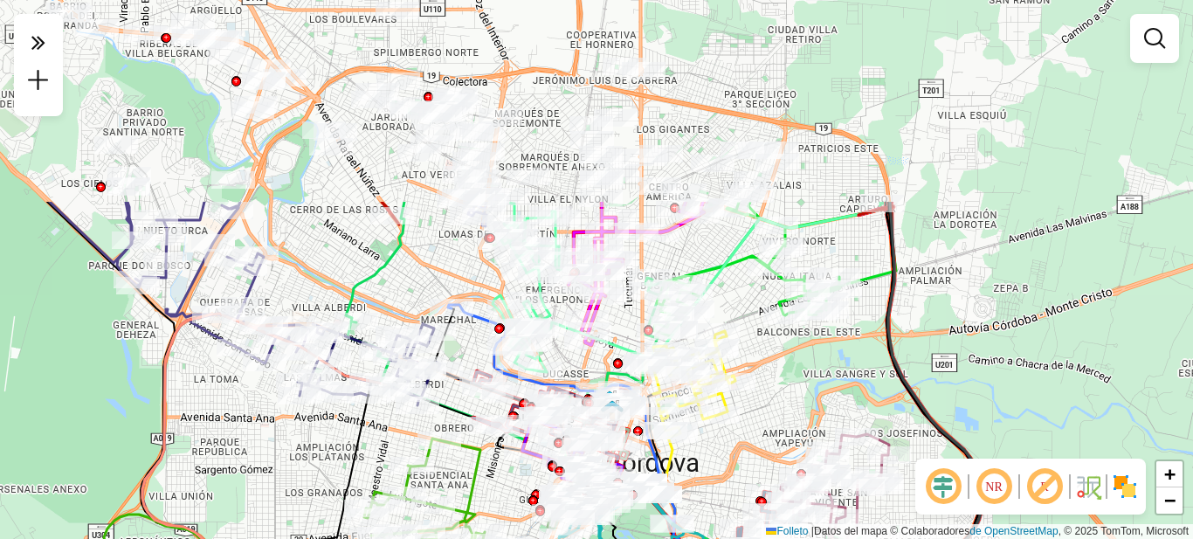
drag, startPoint x: 881, startPoint y: 83, endPoint x: 868, endPoint y: 339, distance: 256.2
click at [868, 339] on div "Janela de atención Grado de atención Capacidad Transportadoras Vehículos Client…" at bounding box center [596, 269] width 1193 height 539
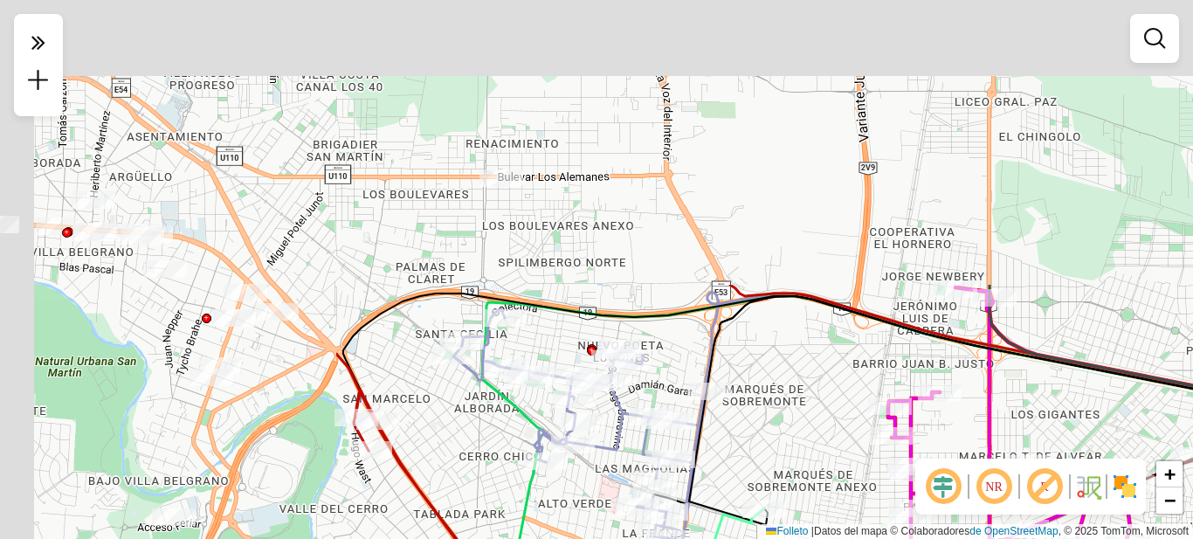
drag, startPoint x: 666, startPoint y: 169, endPoint x: 1125, endPoint y: 402, distance: 515.2
click at [1125, 409] on div "Janela de atención Grado de atención Capacidad Transportadoras Vehículos Client…" at bounding box center [596, 269] width 1193 height 539
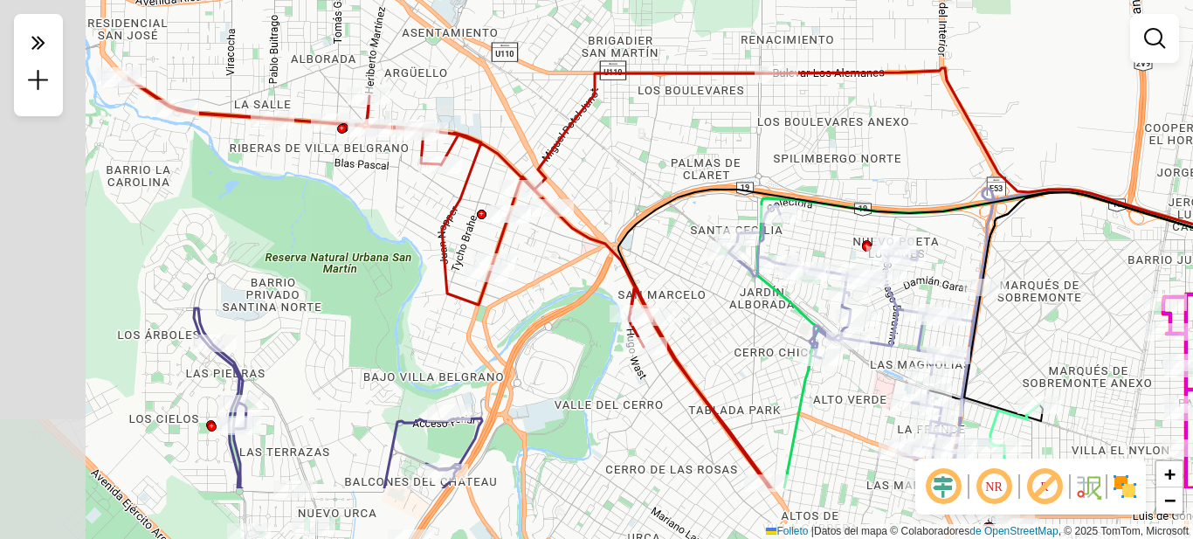
drag, startPoint x: 678, startPoint y: 281, endPoint x: 925, endPoint y: 177, distance: 268.1
click at [925, 177] on div "Janela de atención Grado de atención Capacidad Transportadoras Vehículos Client…" at bounding box center [596, 269] width 1193 height 539
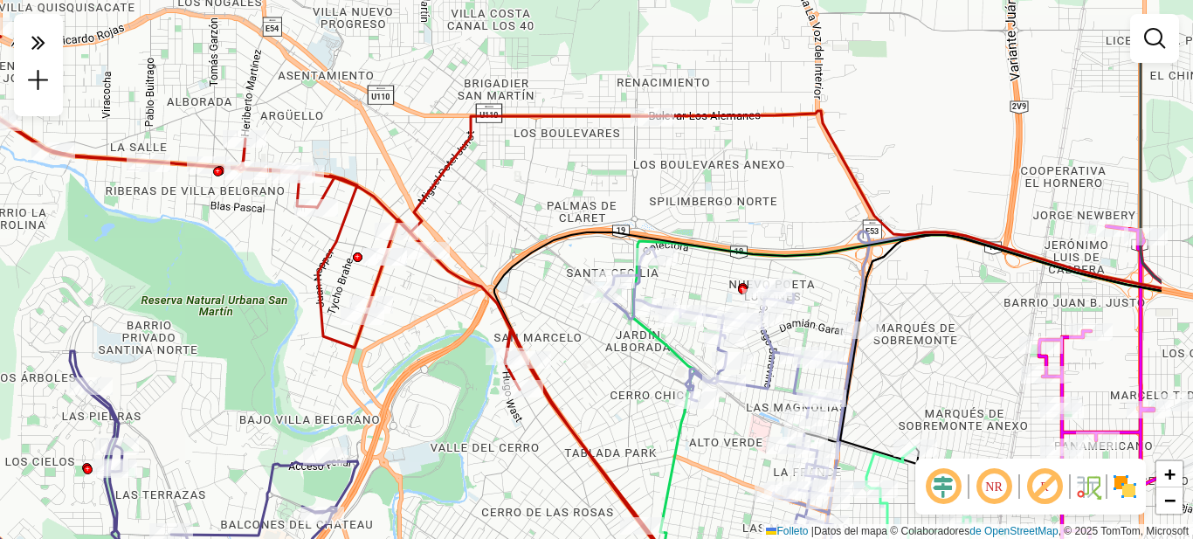
drag, startPoint x: 986, startPoint y: 235, endPoint x: 836, endPoint y: 309, distance: 167.6
click at [836, 309] on div "Janela de atención Grado de atención Capacidad Transportadoras Vehículos Client…" at bounding box center [596, 269] width 1193 height 539
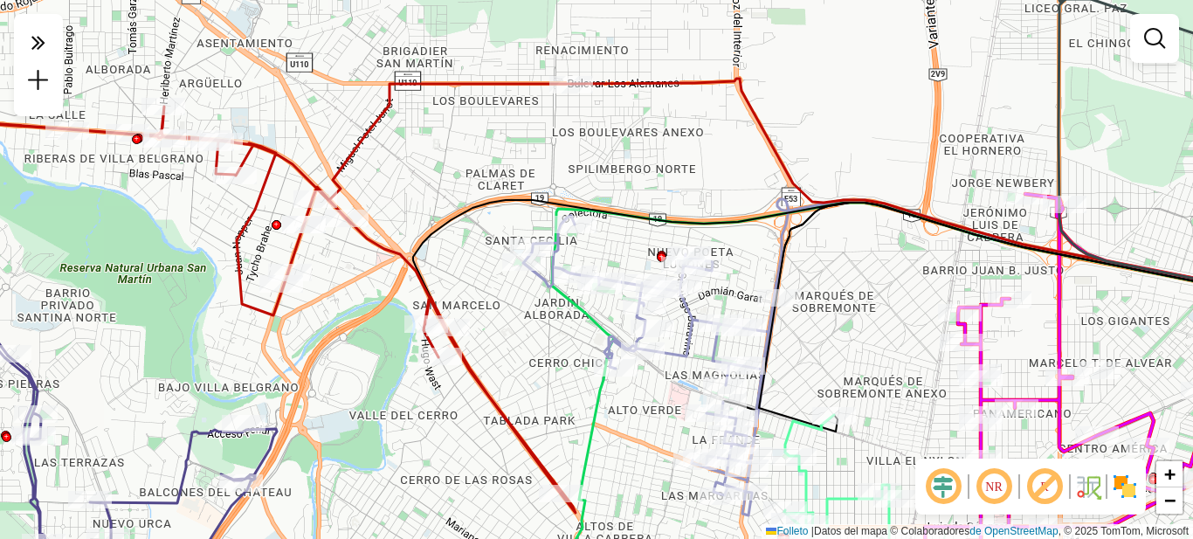
drag, startPoint x: 766, startPoint y: 278, endPoint x: 685, endPoint y: 245, distance: 87.4
click at [685, 245] on icon at bounding box center [650, 366] width 255 height 300
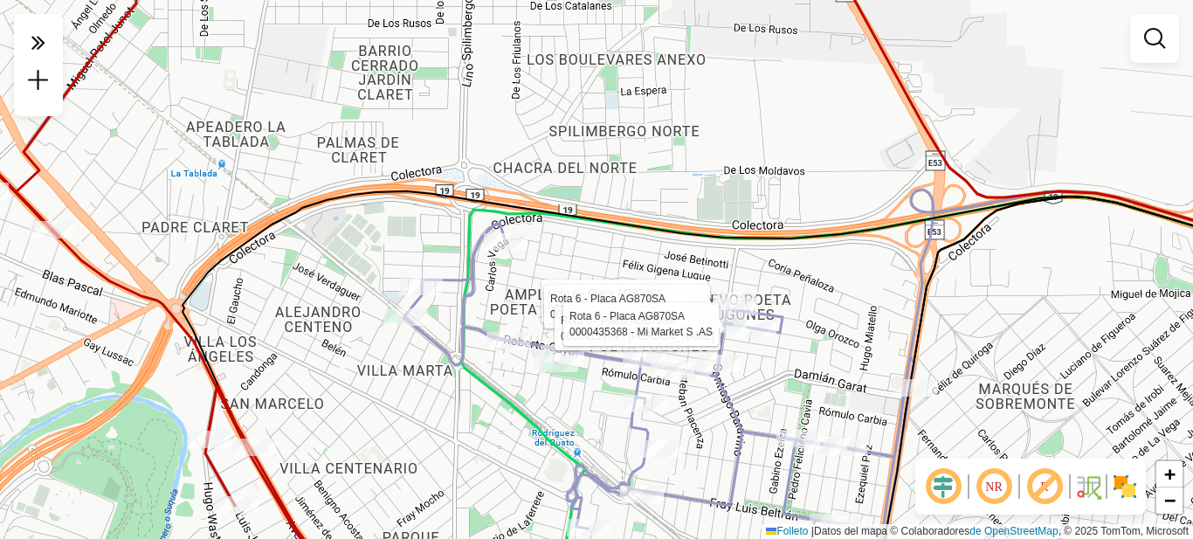
drag, startPoint x: 634, startPoint y: 169, endPoint x: 640, endPoint y: 162, distance: 10.0
click at [640, 162] on div "Rota 6 - Placa AG870SA 0000454825 - Puig Fernando Ricardo Rota 6 - Placa AG870S…" at bounding box center [596, 269] width 1193 height 539
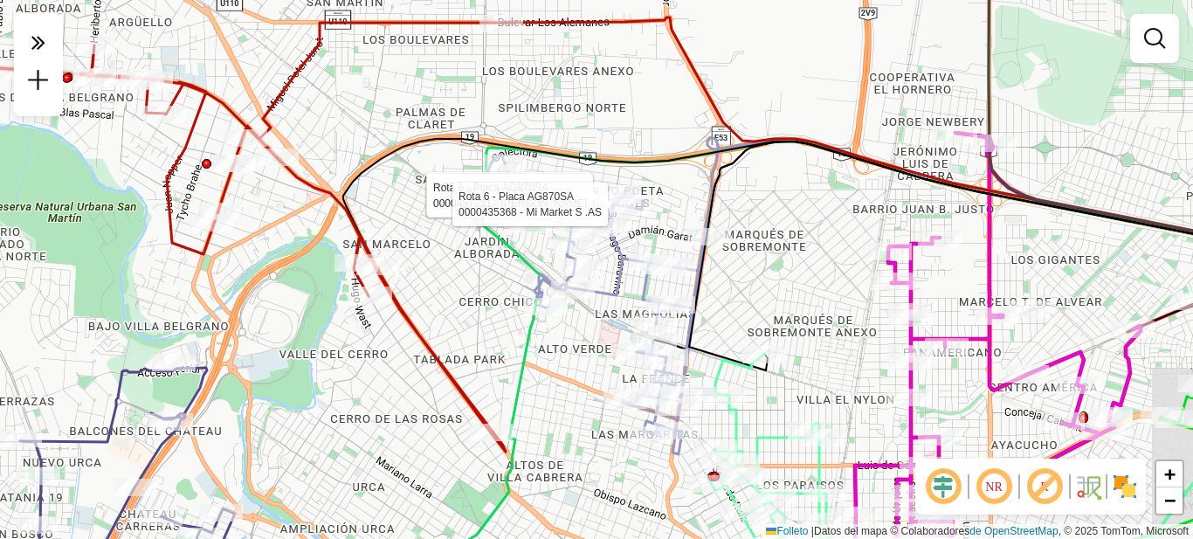
drag, startPoint x: 792, startPoint y: 254, endPoint x: 712, endPoint y: 205, distance: 94.1
click at [712, 205] on icon at bounding box center [960, 255] width 542 height 229
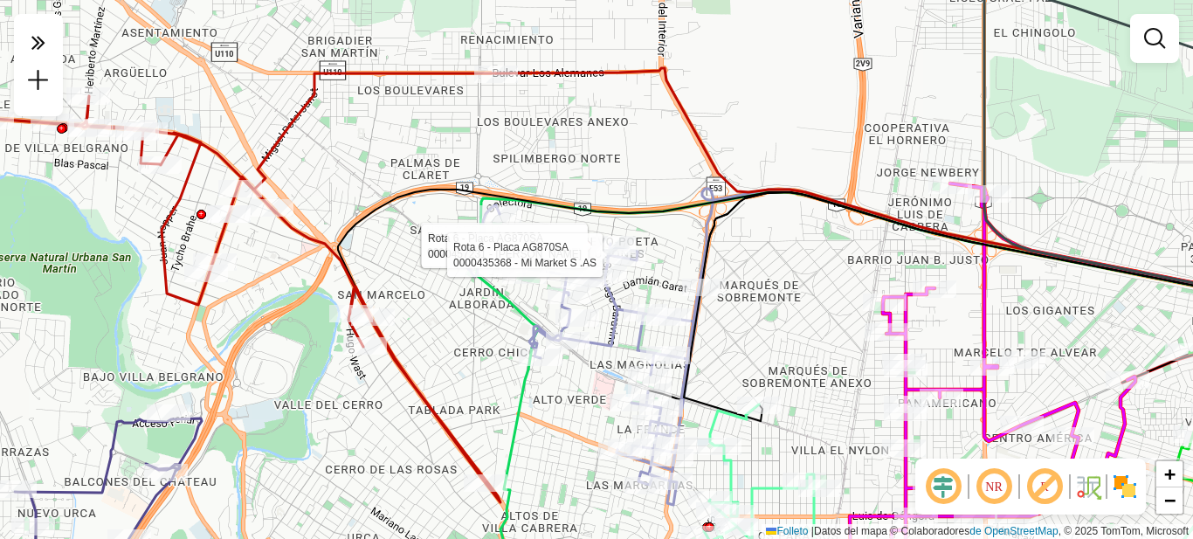
drag, startPoint x: 772, startPoint y: 208, endPoint x: 767, endPoint y: 259, distance: 50.9
click at [767, 259] on div "Rota 6 - Placa AG870SA 0000454825 - Puig Fernando Ricardo Rota 6 - Placa AG870S…" at bounding box center [596, 269] width 1193 height 539
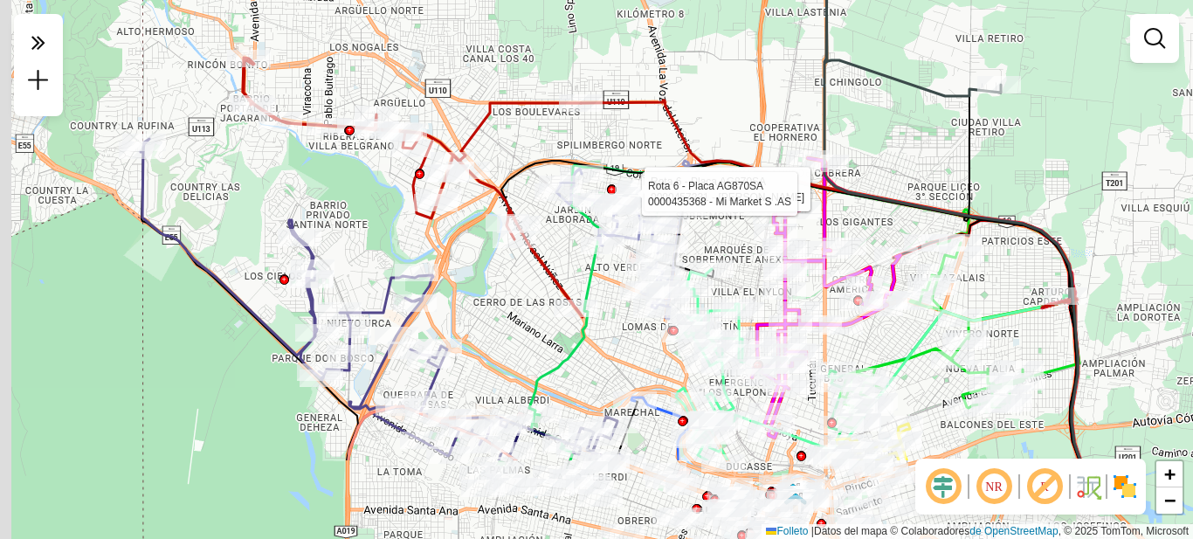
drag, startPoint x: 300, startPoint y: 432, endPoint x: 500, endPoint y: 268, distance: 258.8
click at [500, 268] on div "Rota 6 - Placa AG870SA 0000454825 - Puig Fernando Ricardo Rota 6 - Placa AG870S…" at bounding box center [596, 269] width 1193 height 539
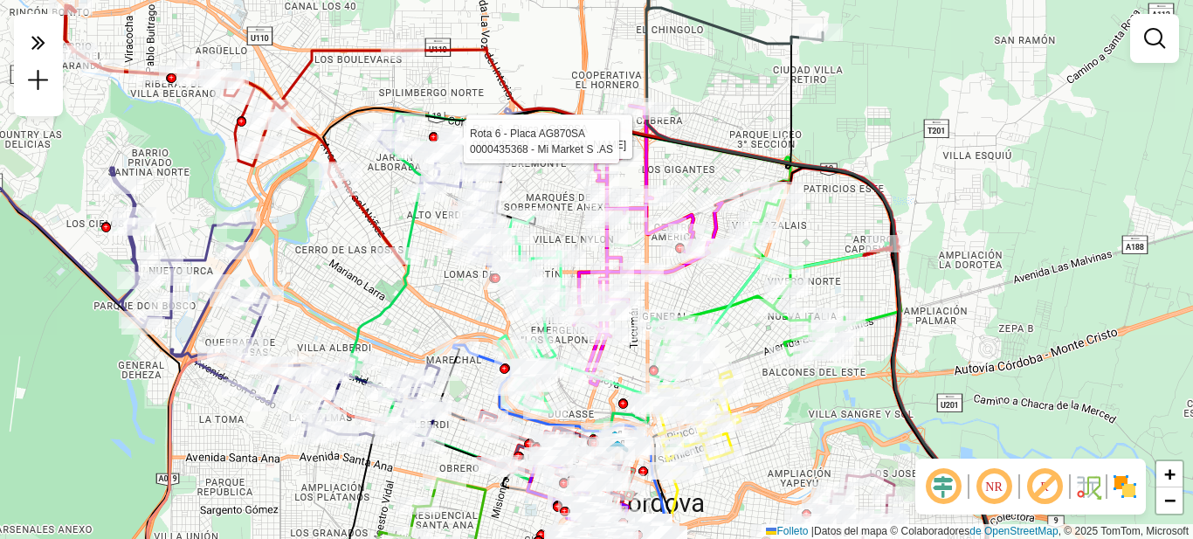
drag, startPoint x: 666, startPoint y: 380, endPoint x: 445, endPoint y: 364, distance: 221.5
click at [445, 356] on div at bounding box center [457, 347] width 44 height 17
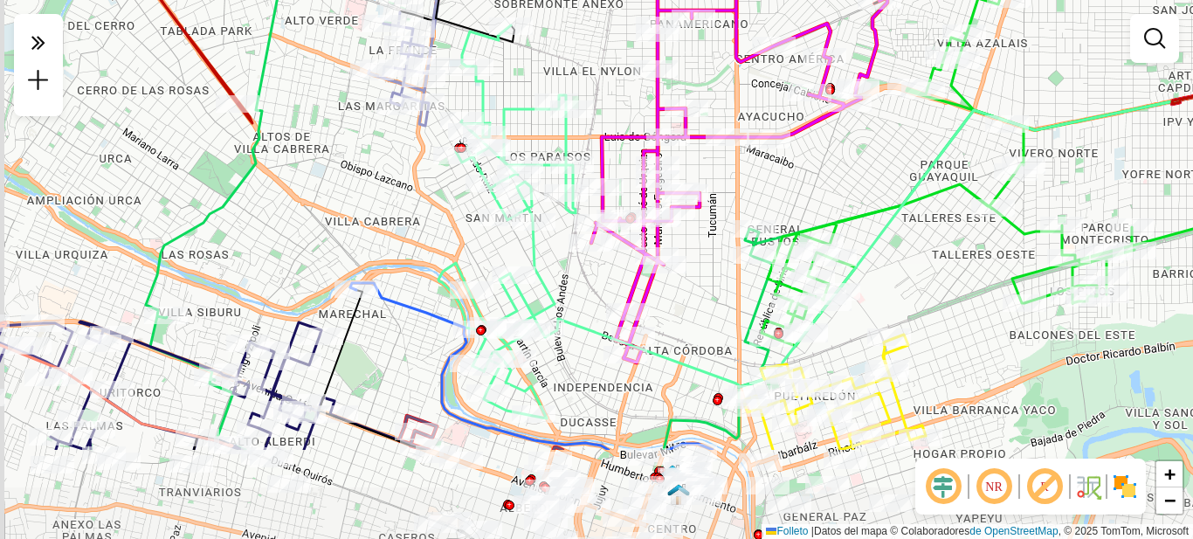
drag, startPoint x: 558, startPoint y: 394, endPoint x: 607, endPoint y: 255, distance: 147.2
click at [607, 252] on div at bounding box center [591, 242] width 44 height 17
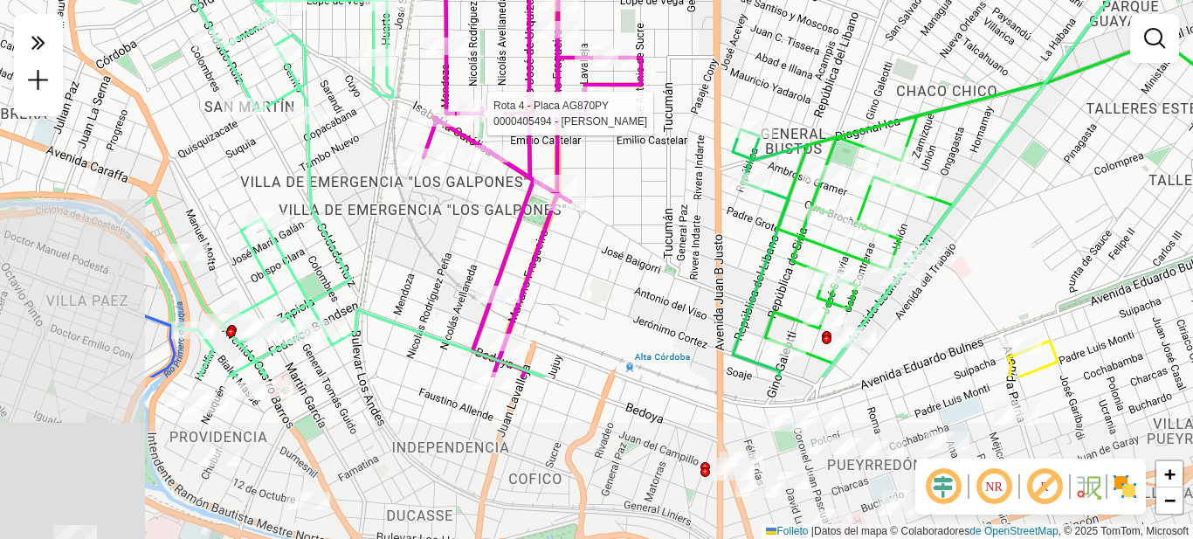
drag, startPoint x: 725, startPoint y: 242, endPoint x: 987, endPoint y: 29, distance: 337.7
click at [987, 29] on div "Rota 6 - Placa AG870SA 0000454825 - Puig Fernando Ricardo Rota 6 - Placa AG870S…" at bounding box center [596, 269] width 1193 height 539
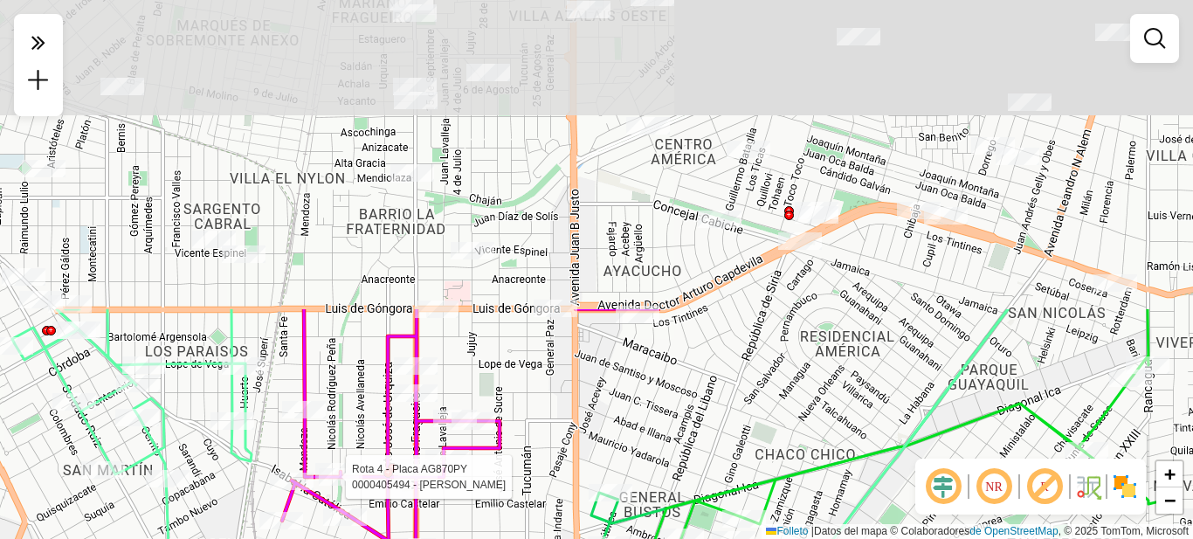
drag, startPoint x: 914, startPoint y: 37, endPoint x: 774, endPoint y: 400, distance: 389.6
click at [774, 400] on div "Rota 6 - Placa AG870SA 0000454825 - Puig Fernando Ricardo Rota 6 - Placa AG870S…" at bounding box center [596, 269] width 1193 height 539
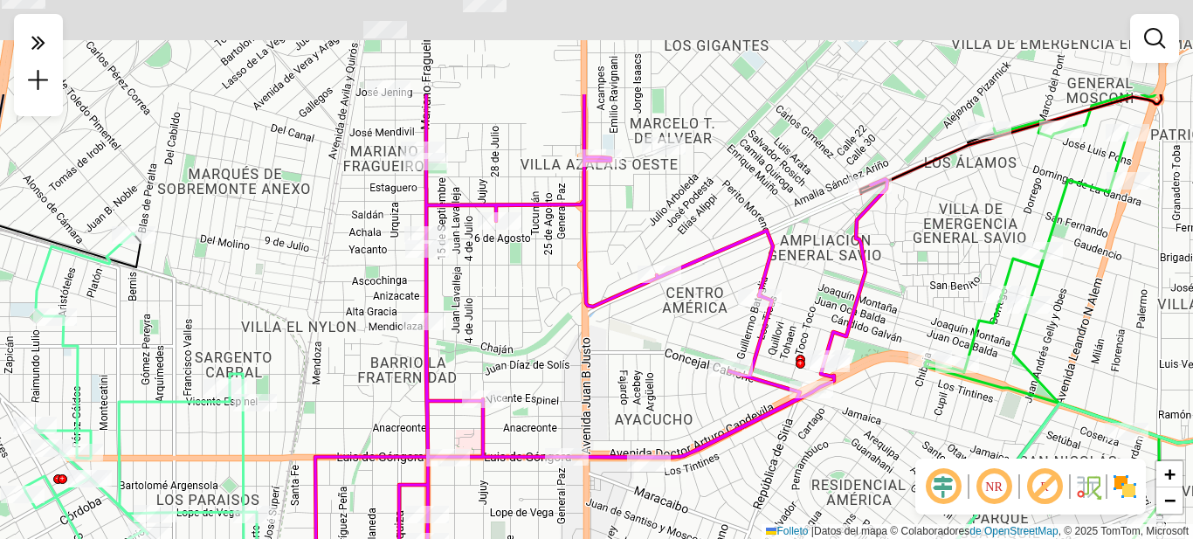
drag, startPoint x: 569, startPoint y: 244, endPoint x: 566, endPoint y: 445, distance: 201.8
click at [568, 446] on div "Rota 6 - Placa AG870SA 0000454825 - Puig Fernando Ricardo Rota 6 - Placa AG870S…" at bounding box center [596, 269] width 1193 height 539
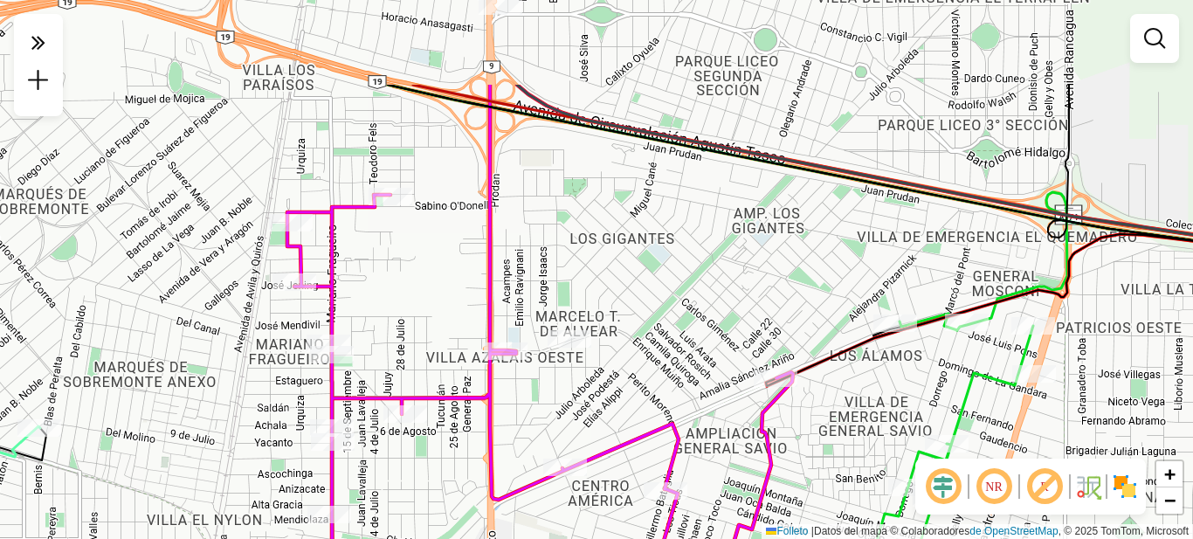
drag, startPoint x: 632, startPoint y: 373, endPoint x: 565, endPoint y: 524, distance: 165.4
click at [565, 524] on div "Rota 6 - Placa AG870SA 0000454825 - Puig Fernando Ricardo Rota 6 - Placa AG870S…" at bounding box center [596, 269] width 1193 height 539
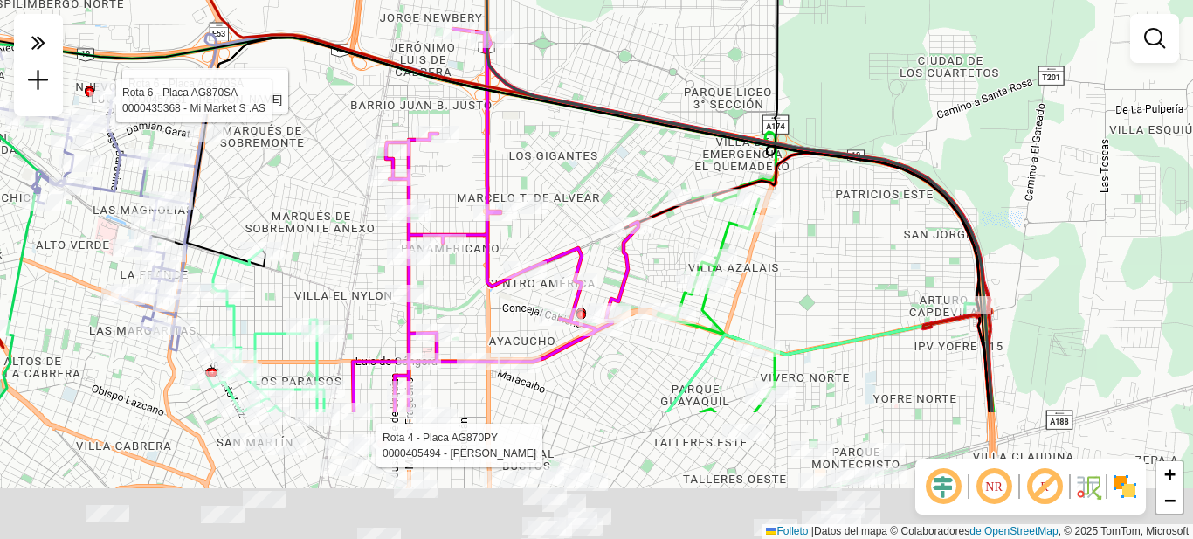
drag, startPoint x: 583, startPoint y: 372, endPoint x: 529, endPoint y: 175, distance: 204.5
click at [531, 176] on div "Rota 6 - Placa AG870SA 0000454825 - Puig Fernando Ricardo Rota 6 - Placa AG870S…" at bounding box center [596, 269] width 1193 height 539
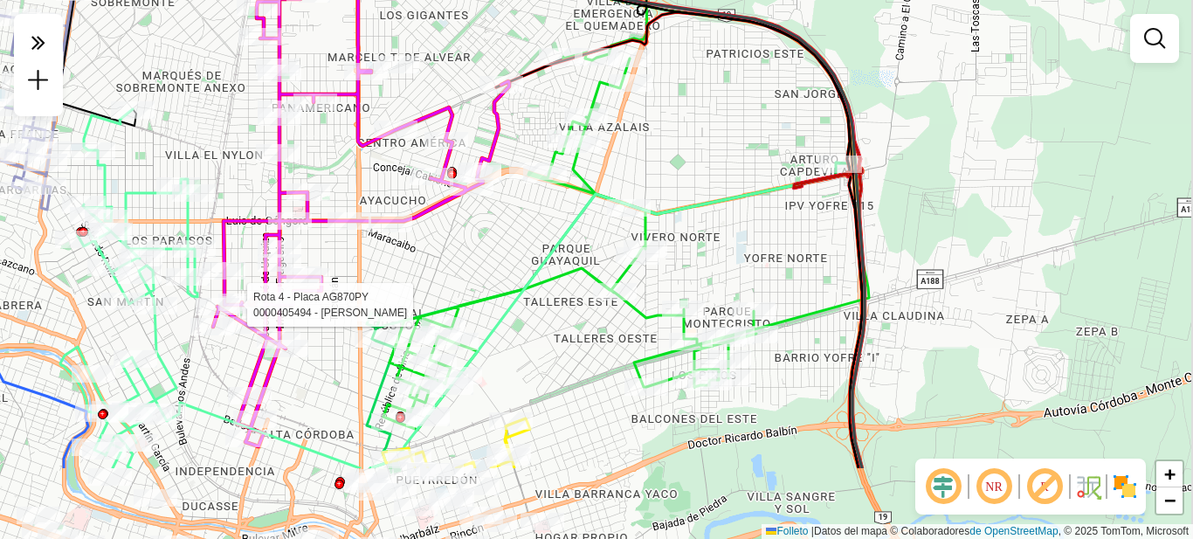
drag, startPoint x: 693, startPoint y: 313, endPoint x: 562, endPoint y: 177, distance: 188.4
click at [562, 177] on icon at bounding box center [626, 210] width 486 height 438
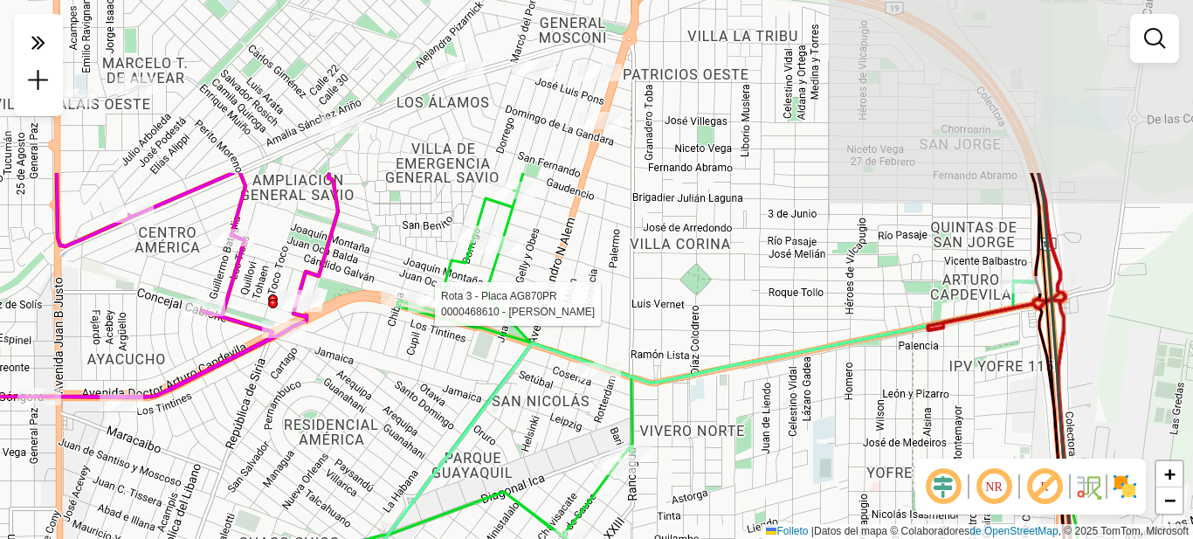
drag, startPoint x: 749, startPoint y: 143, endPoint x: 750, endPoint y: 349, distance: 206.1
click at [750, 349] on div "Rota 6 - Placa AG870SA 0000454825 - Puig Fernando Ricardo Rota 6 - Placa AG870S…" at bounding box center [596, 269] width 1193 height 539
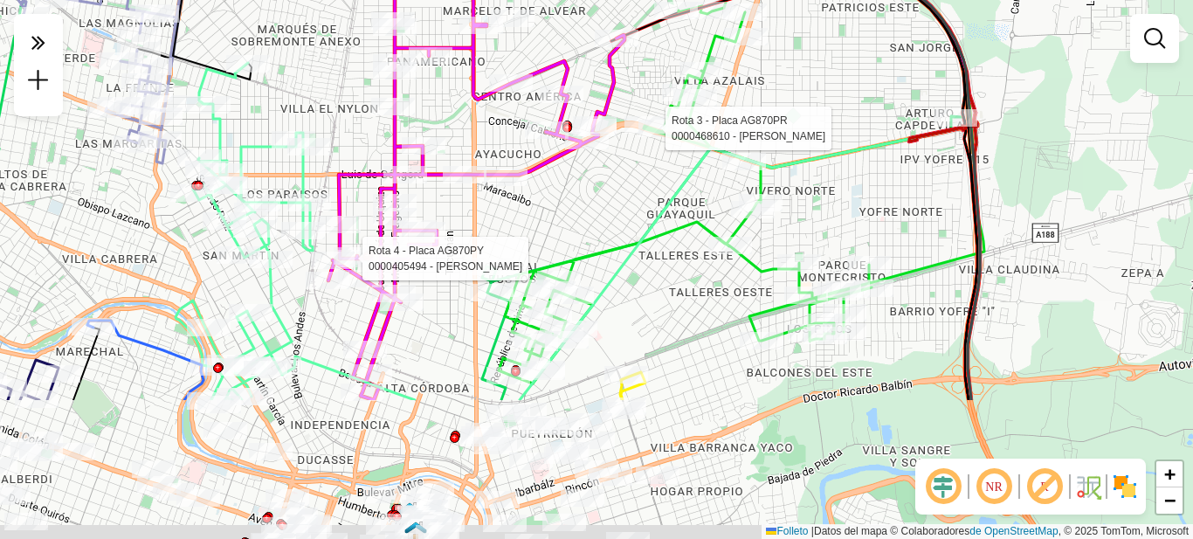
drag, startPoint x: 735, startPoint y: 388, endPoint x: 809, endPoint y: 194, distance: 207.6
click at [809, 194] on div "Rota 6 - Placa AG870SA 0000454825 - Puig Fernando Ricardo Rota 6 - Placa AG870S…" at bounding box center [596, 269] width 1193 height 539
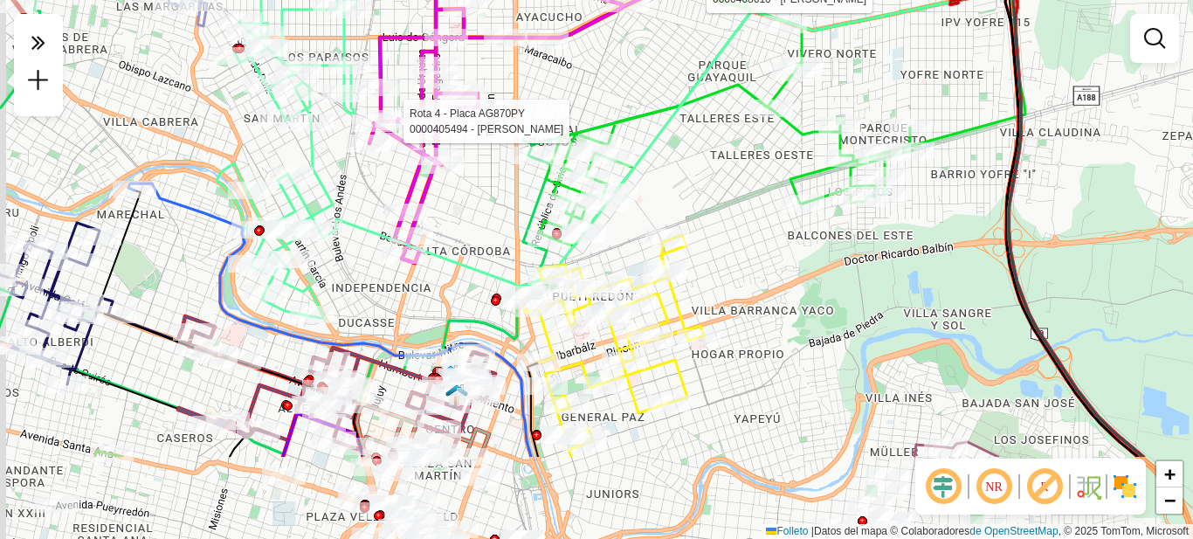
drag, startPoint x: 741, startPoint y: 318, endPoint x: 766, endPoint y: 279, distance: 46.8
click at [766, 279] on div "Rota 6 - Placa AG870SA 0000454825 - Puig Fernando Ricardo Rota 6 - Placa AG870S…" at bounding box center [596, 269] width 1193 height 539
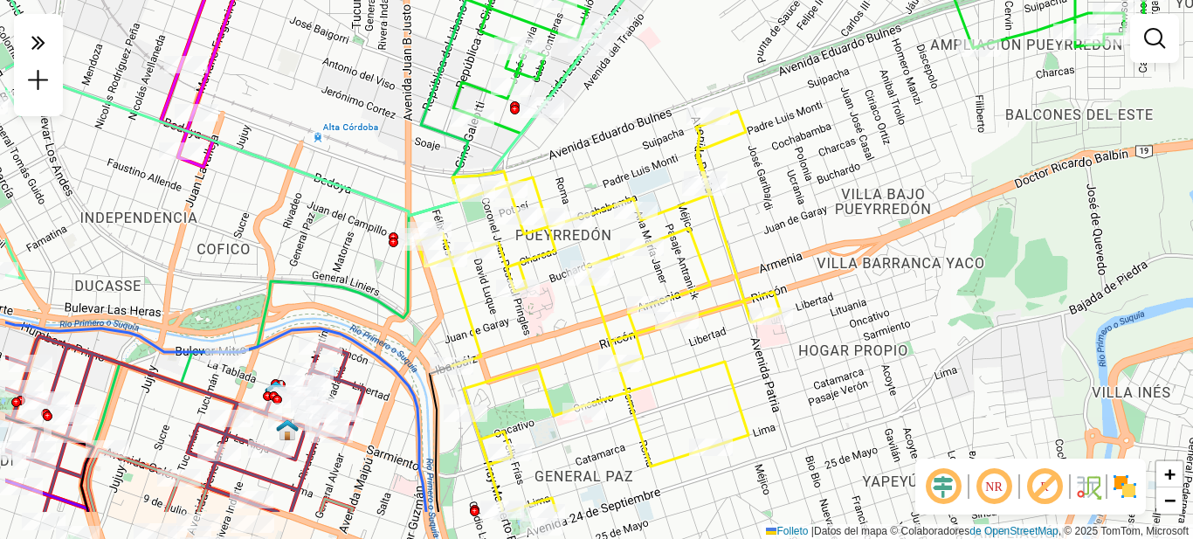
drag, startPoint x: 718, startPoint y: 304, endPoint x: 791, endPoint y: 252, distance: 89.7
click at [831, 258] on div "Rota 6 - Placa AG870SA 0000454825 - Puig Fernando Ricardo Rota 6 - Placa AG870S…" at bounding box center [596, 269] width 1193 height 539
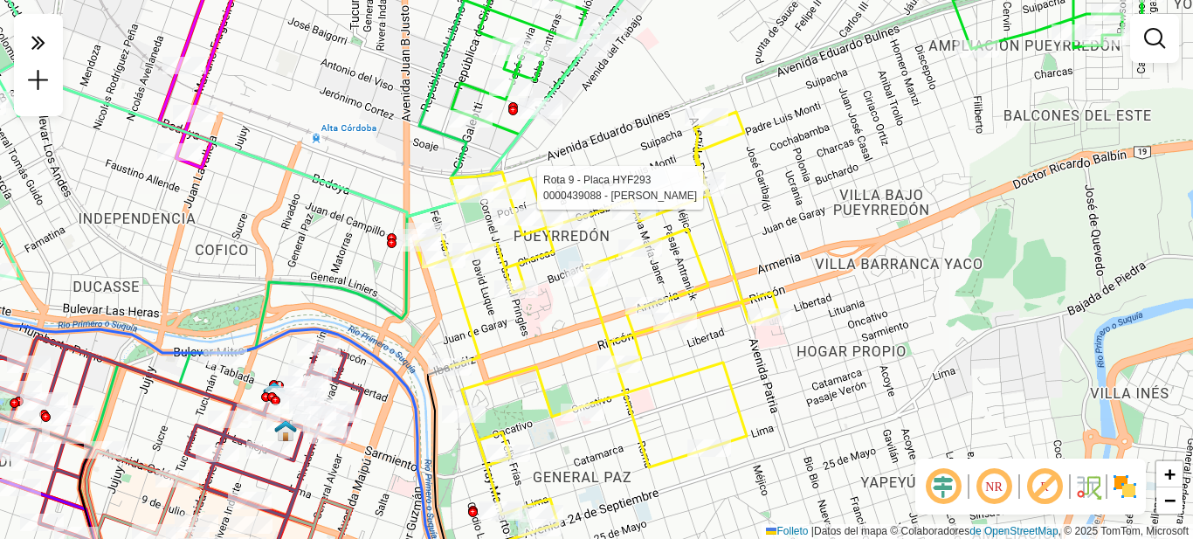
select select "**********"
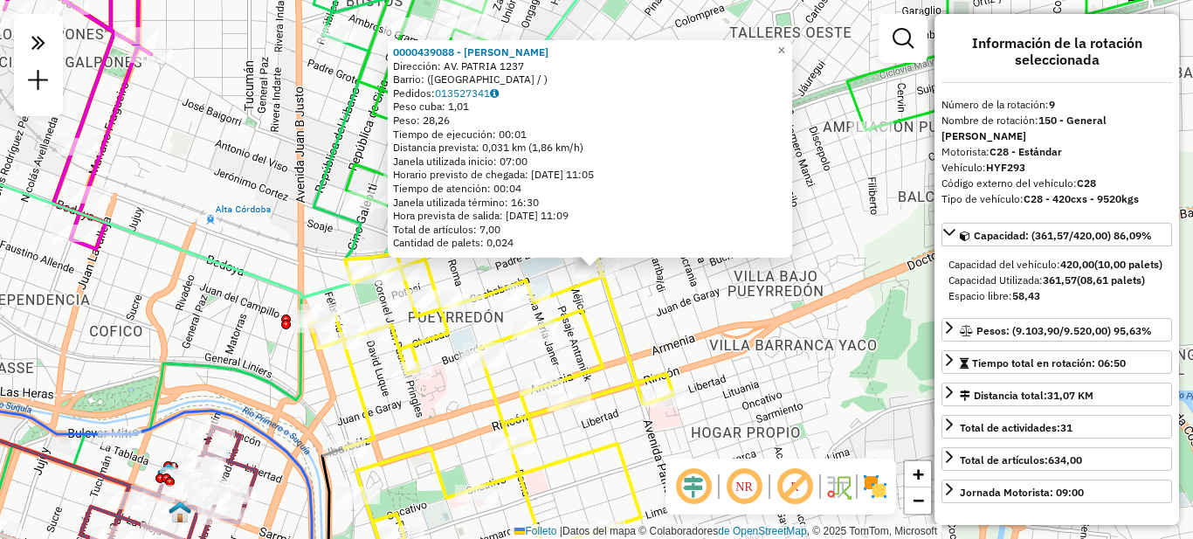
click at [784, 358] on div "0000439088 - Luna Gisel Belén Dirección: AV. PATRIA 1237 Barrio: (CÓRDOBA / ) P…" at bounding box center [596, 269] width 1193 height 539
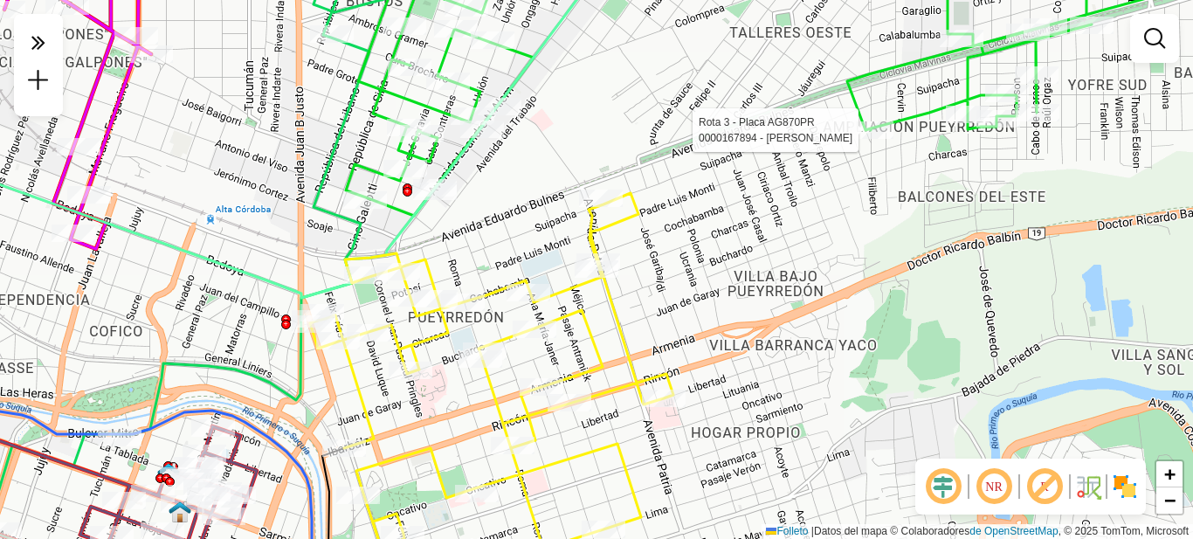
select select "**********"
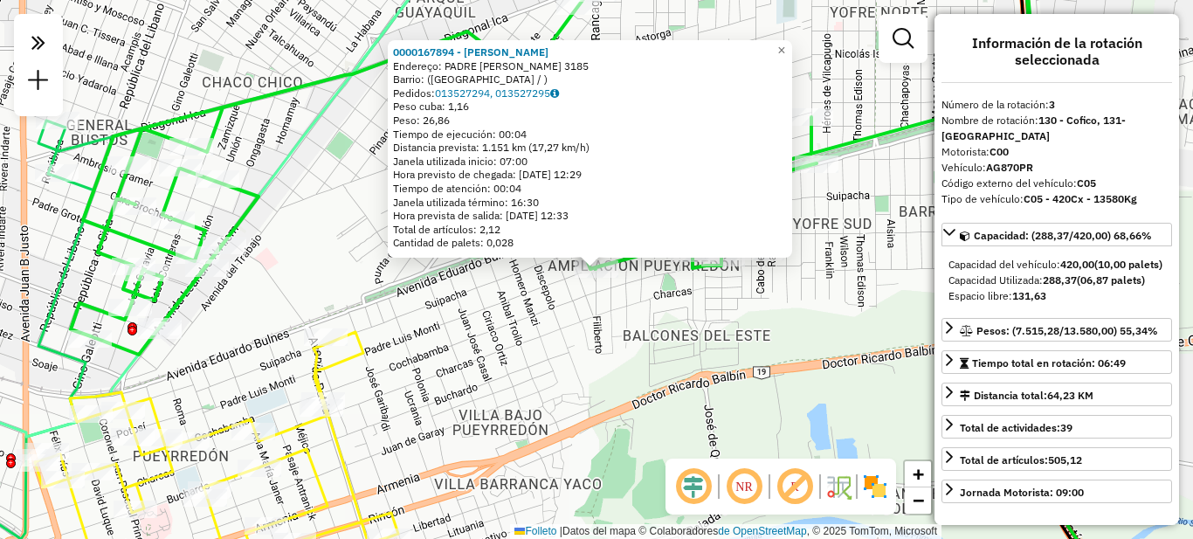
click at [739, 351] on div "0000167894 - Perea Raúl Gerardo Endereço: PADRE LUIS MONTI 3185 Barrio: (CÓRDOB…" at bounding box center [596, 269] width 1193 height 539
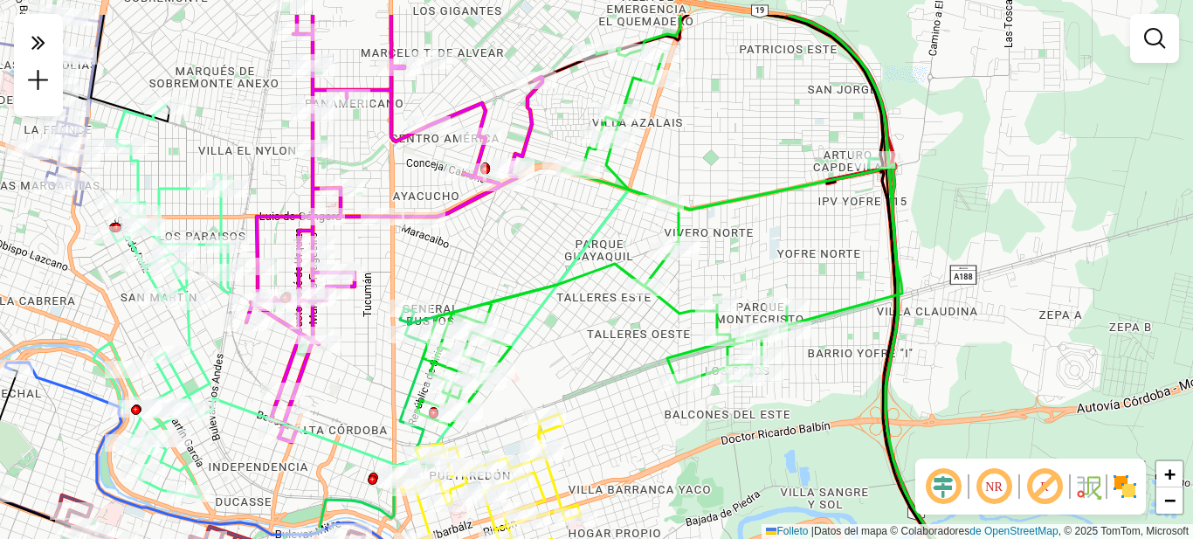
drag, startPoint x: 624, startPoint y: 396, endPoint x: 673, endPoint y: 465, distance: 85.1
click at [673, 465] on div "Janela de atención Grado de atención Capacidad Transportadoras Vehículos Client…" at bounding box center [596, 269] width 1193 height 539
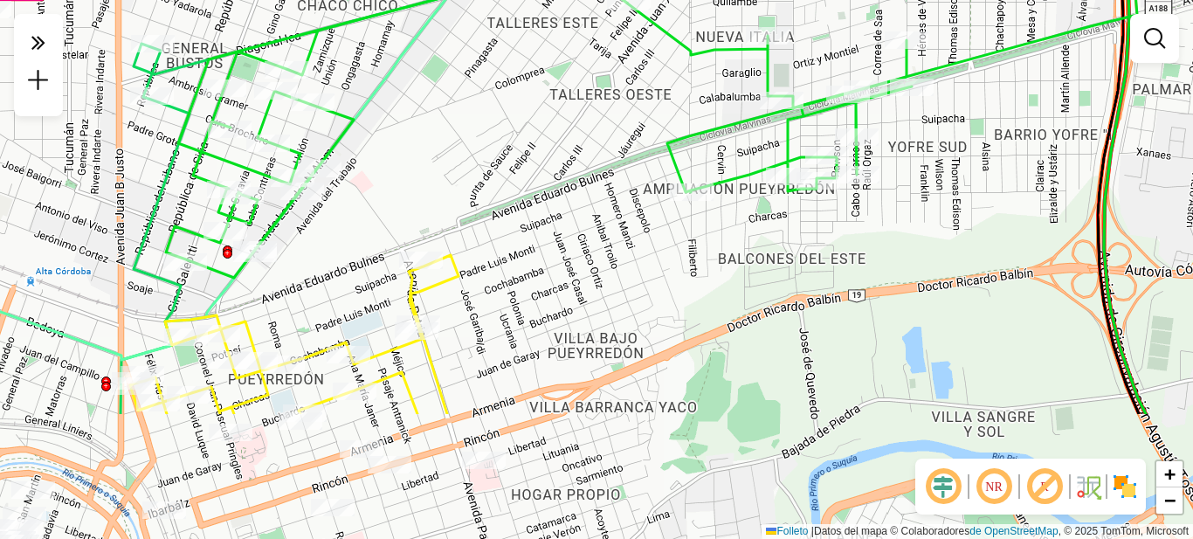
drag, startPoint x: 514, startPoint y: 487, endPoint x: 566, endPoint y: 317, distance: 178.2
click at [566, 317] on div "Janela de atención Grado de atención Capacidad Transportadoras Vehículos Client…" at bounding box center [596, 269] width 1193 height 539
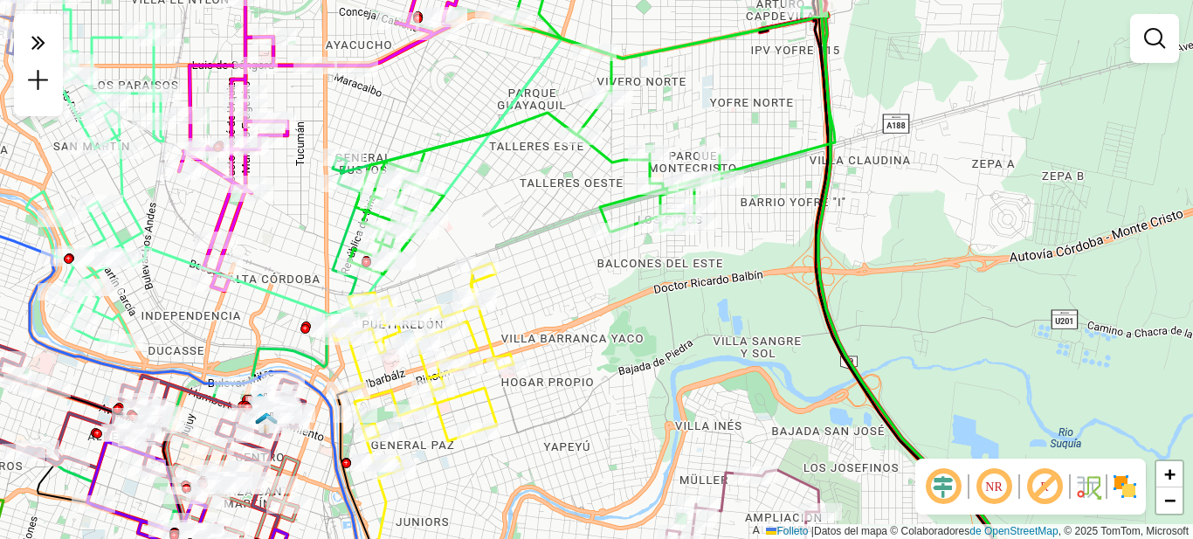
drag, startPoint x: 641, startPoint y: 241, endPoint x: 555, endPoint y: 247, distance: 86.7
click at [555, 247] on div "Janela de atención Grado de atención Capacidad Transportadoras Vehículos Client…" at bounding box center [596, 269] width 1193 height 539
select select "**********"
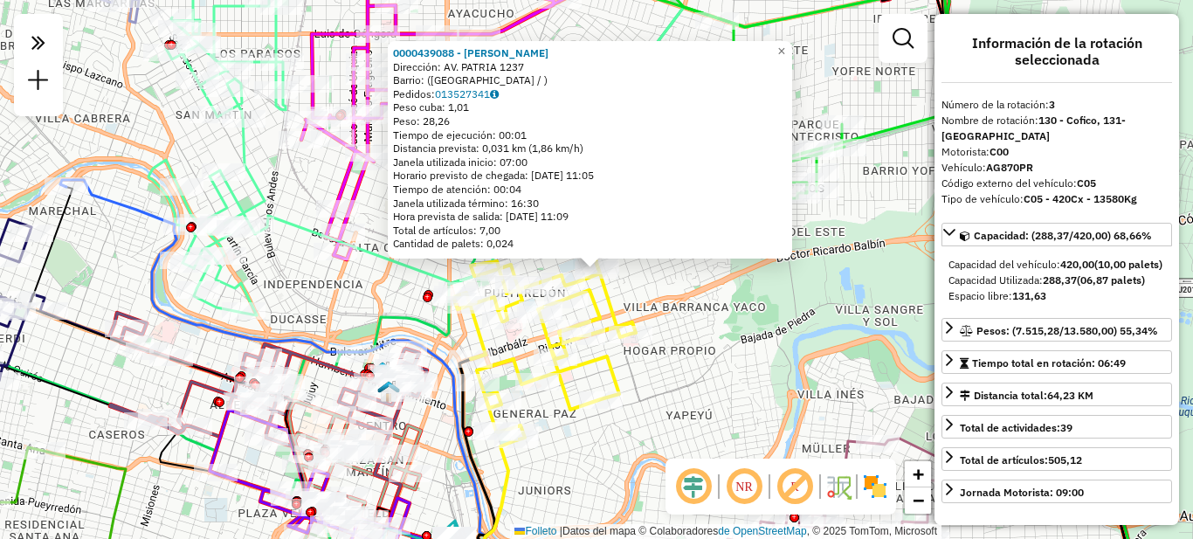
click at [702, 334] on div "Rota 9 - Placa HYF293 0000439088 - Luna Gisel Belen 0000439088 - Luna Gisel Bel…" at bounding box center [596, 269] width 1193 height 539
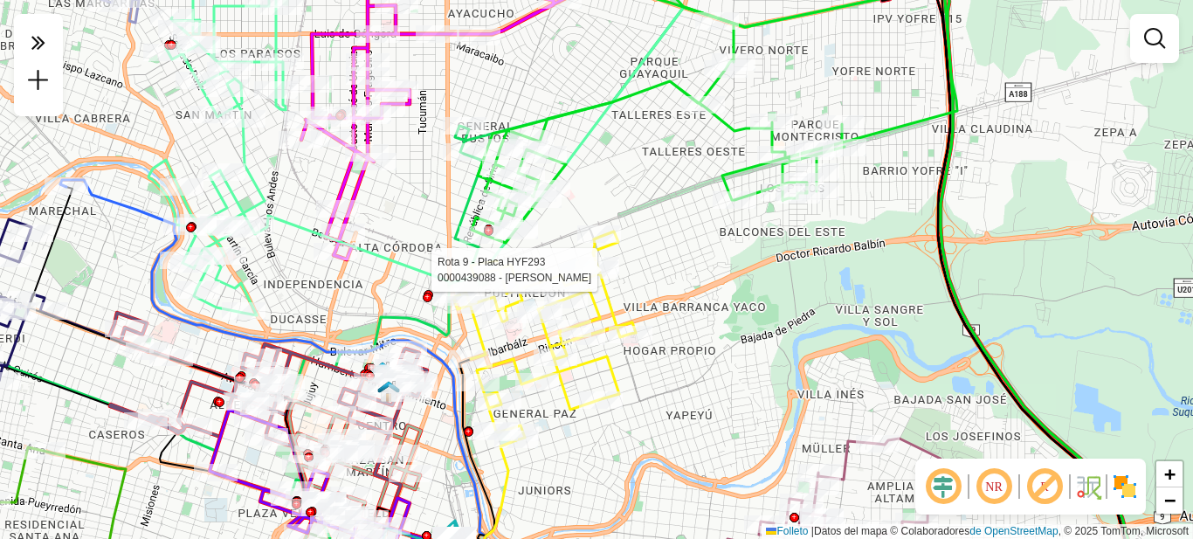
select select "**********"
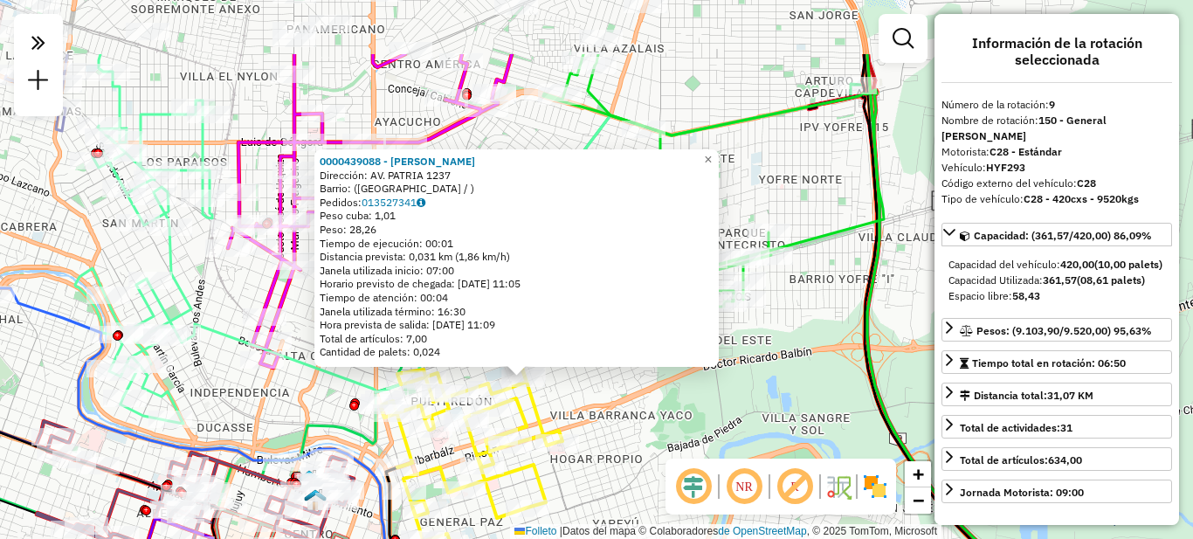
drag, startPoint x: 773, startPoint y: 292, endPoint x: 700, endPoint y: 400, distance: 130.8
click at [700, 400] on div "0000439088 - Luna Gisel Belén Dirección: AV. PATRIA 1237 Barrio: (CÓRDOBA / ) P…" at bounding box center [596, 269] width 1193 height 539
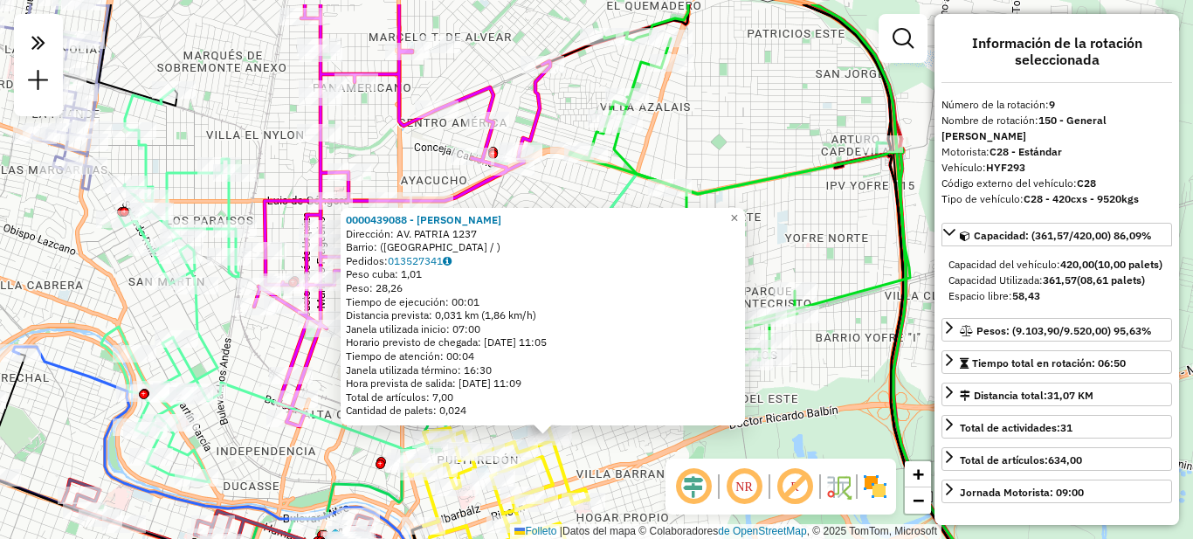
drag, startPoint x: 832, startPoint y: 324, endPoint x: 838, endPoint y: 342, distance: 19.1
click at [838, 342] on div "0000439088 - Luna Gisel Belén Dirección: AV. PATRIA 1237 Barrio: (CÓRDOBA / ) P…" at bounding box center [596, 269] width 1193 height 539
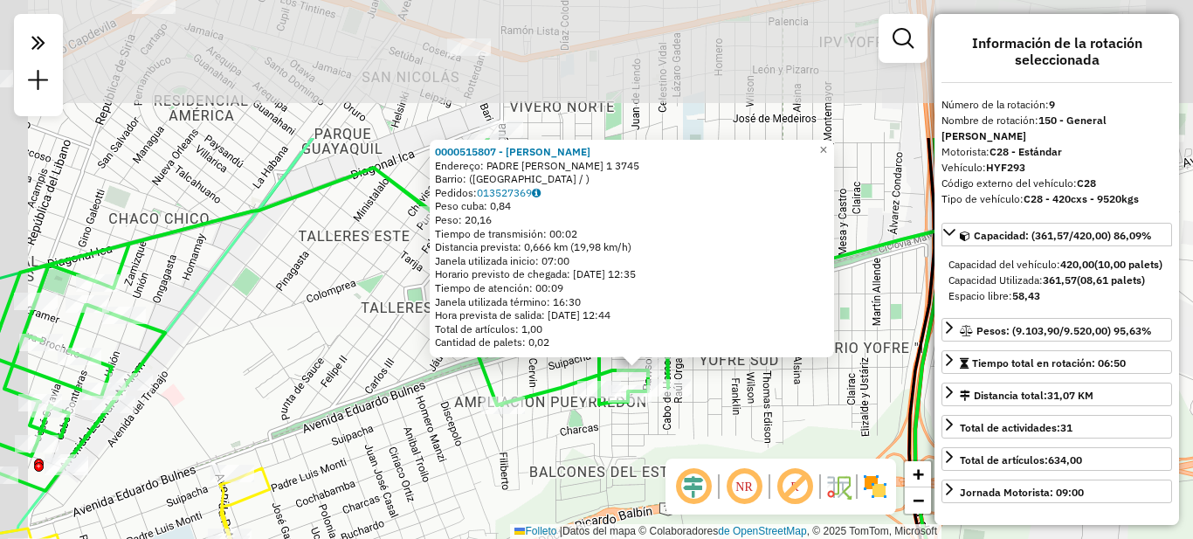
drag, startPoint x: 542, startPoint y: 285, endPoint x: 631, endPoint y: 467, distance: 202.7
click at [631, 470] on div "0000515807 - Garay Mario Ismael Endereço: PADRE LUIS MONTI 1 3745 Barrio: (CÓRD…" at bounding box center [596, 269] width 1193 height 539
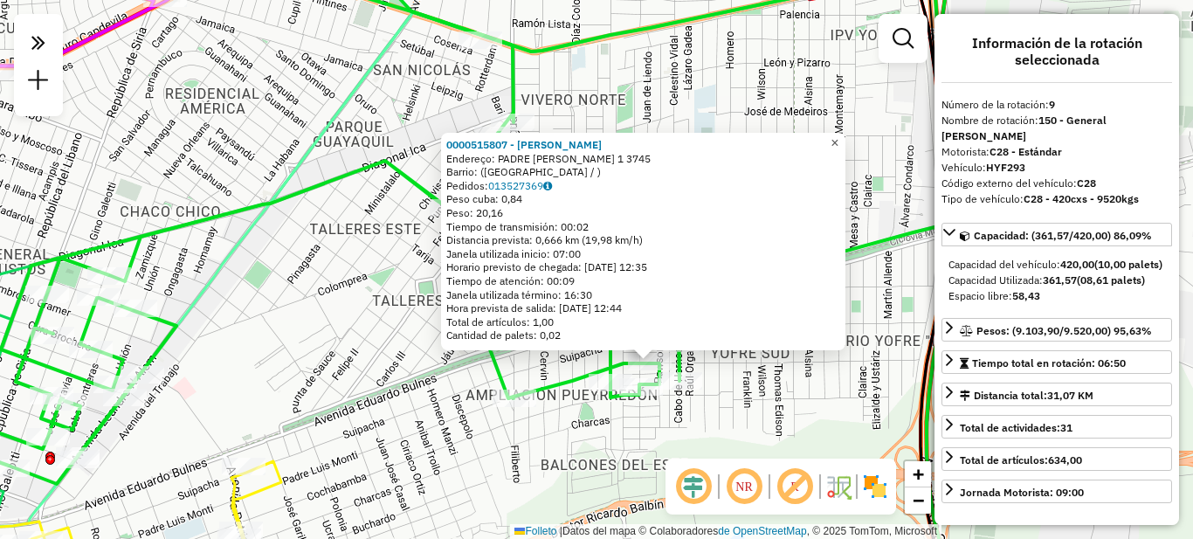
click at [838, 135] on font "×" at bounding box center [835, 142] width 8 height 15
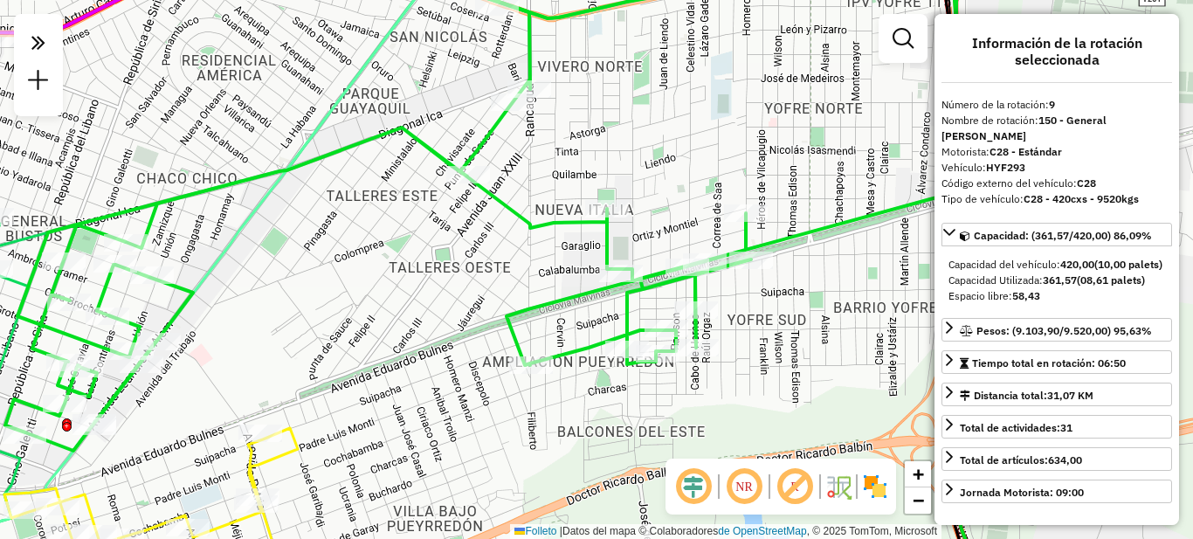
drag, startPoint x: 762, startPoint y: 412, endPoint x: 812, endPoint y: 382, distance: 59.2
click at [812, 382] on div "Janela de atención Grado de atención Capacidad Transportadoras Vehículos Client…" at bounding box center [596, 269] width 1193 height 539
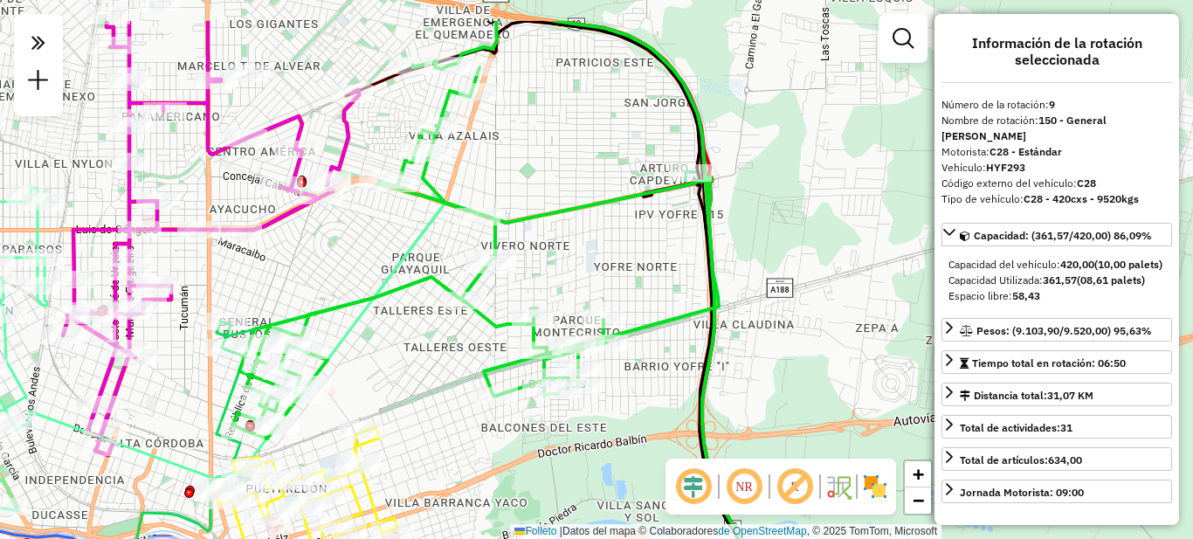
drag, startPoint x: 459, startPoint y: 273, endPoint x: 451, endPoint y: 348, distance: 75.5
click at [451, 348] on div "Janela de atención Grado de atención Capacidad Transportadoras Vehículos Client…" at bounding box center [596, 269] width 1193 height 539
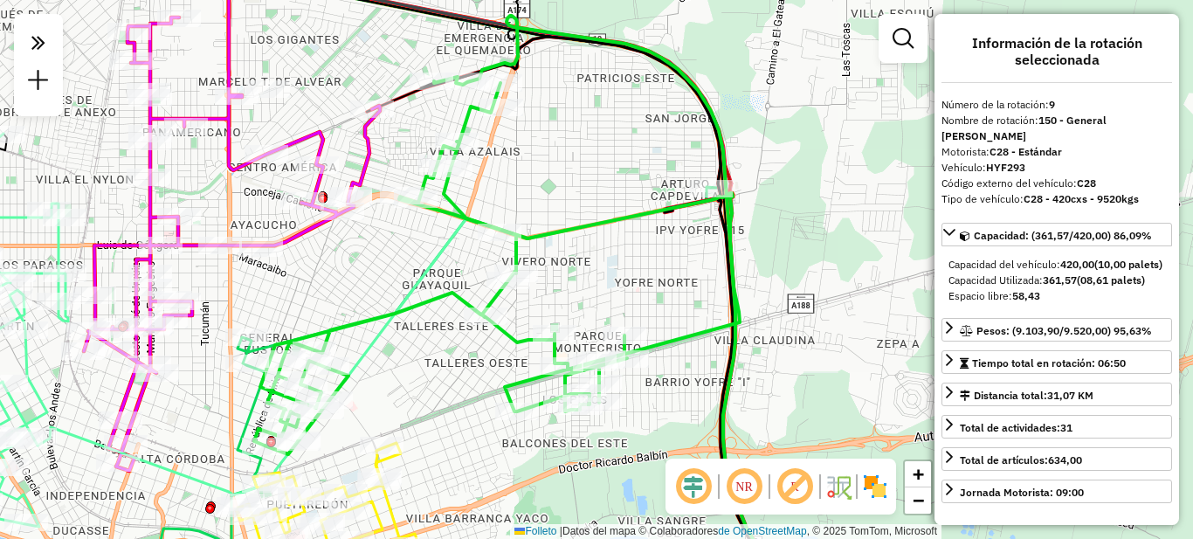
drag, startPoint x: 523, startPoint y: 156, endPoint x: 538, endPoint y: 217, distance: 62.1
click at [544, 170] on div "Janela de atención Grado de atención Capacidad Transportadoras Vehículos Client…" at bounding box center [596, 269] width 1193 height 539
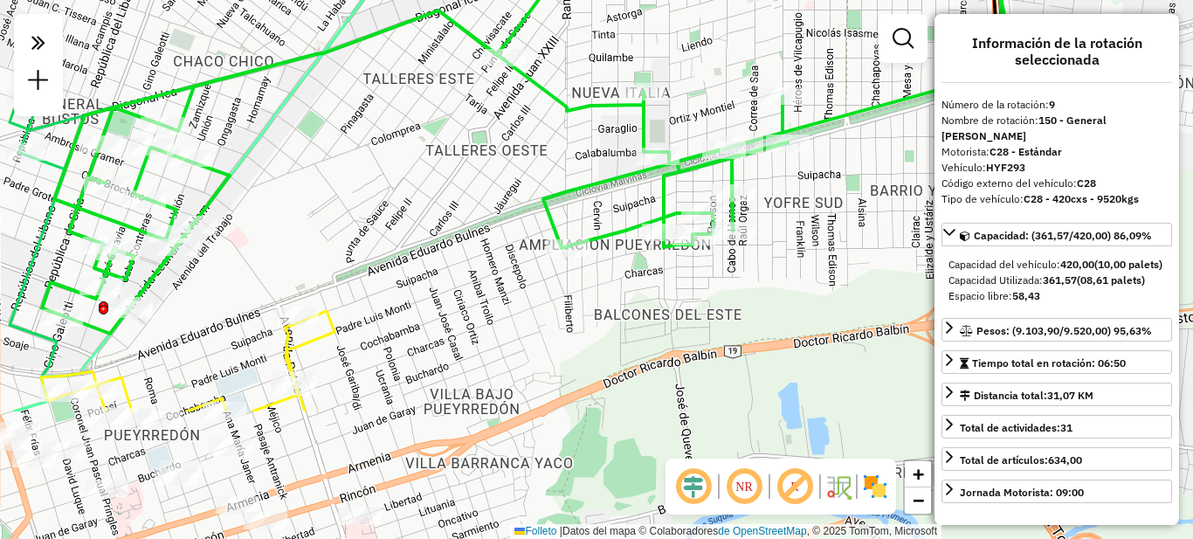
drag, startPoint x: 627, startPoint y: 462, endPoint x: 723, endPoint y: 285, distance: 201.7
click at [740, 282] on div "Janela de atención Grado de atención Capacidad Transportadoras Vehículos Client…" at bounding box center [596, 269] width 1193 height 539
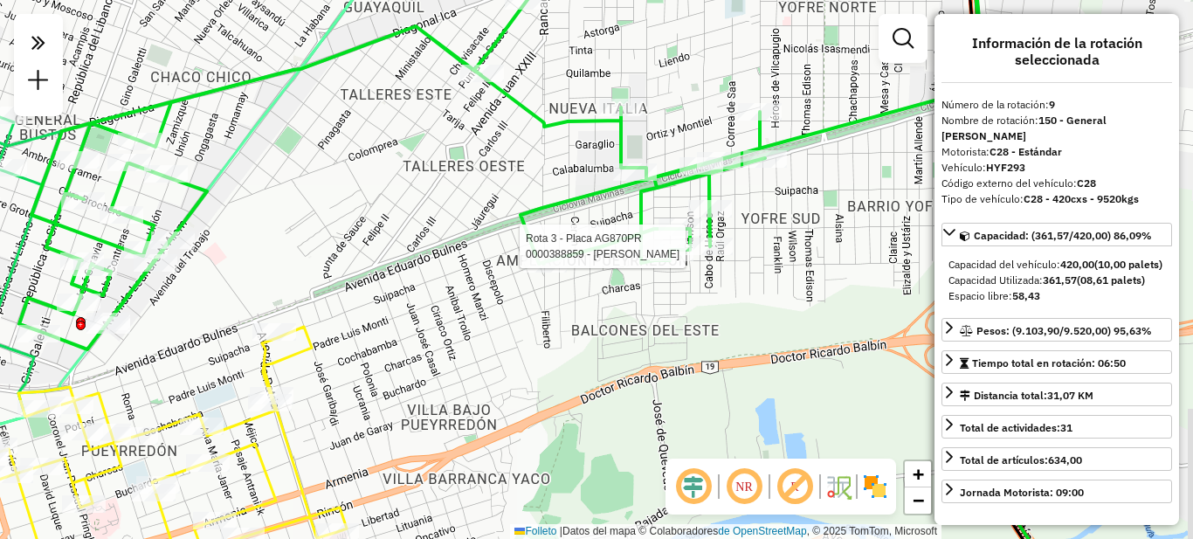
drag, startPoint x: 624, startPoint y: 344, endPoint x: 604, endPoint y: 360, distance: 24.8
click at [604, 360] on div "Rota 3 - Placa AG870PR 0000388859 - Carrara Graciela María Janela de atención G…" at bounding box center [596, 269] width 1193 height 539
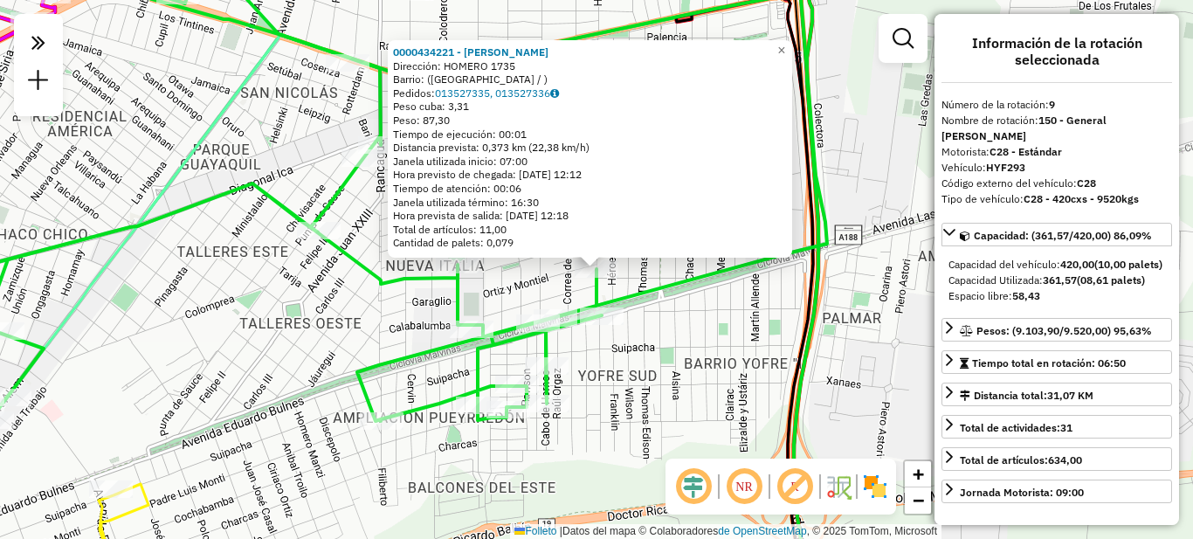
click at [673, 335] on div "0000434221 - Mula Mabel Liliana Dirección: HOMERO 1735 Barrio: (CÓRDOBA / ) Ped…" at bounding box center [596, 269] width 1193 height 539
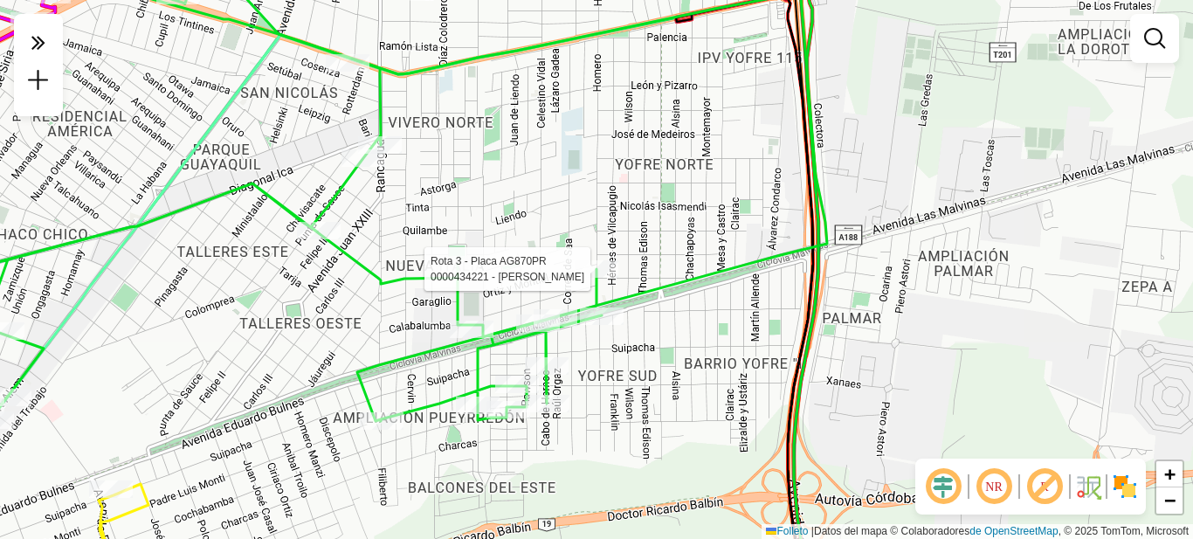
select select "**********"
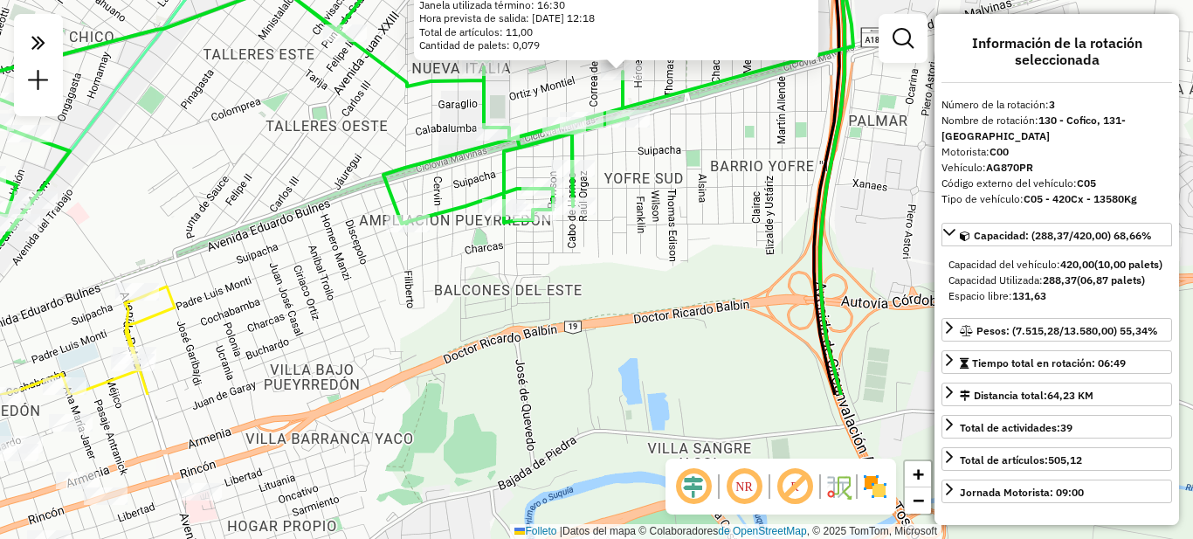
drag, startPoint x: 580, startPoint y: 428, endPoint x: 597, endPoint y: 242, distance: 186.9
click at [605, 231] on div "0000434221 - Mula Mabel Liliana Dirección: HOMERO 1735 Barrio: (CÓRDOBA / ) Ped…" at bounding box center [596, 269] width 1193 height 539
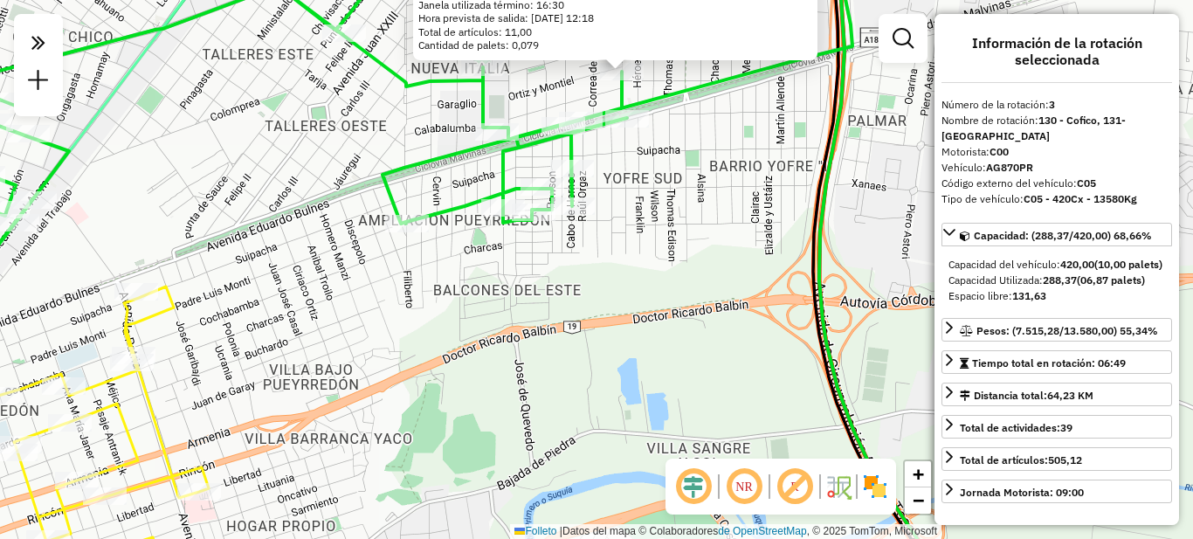
click at [312, 291] on div "0000434221 - Mula Mabel Liliana Dirección: HOMERO 1735 Barrio: (CÓRDOBA / ) Ped…" at bounding box center [596, 269] width 1193 height 539
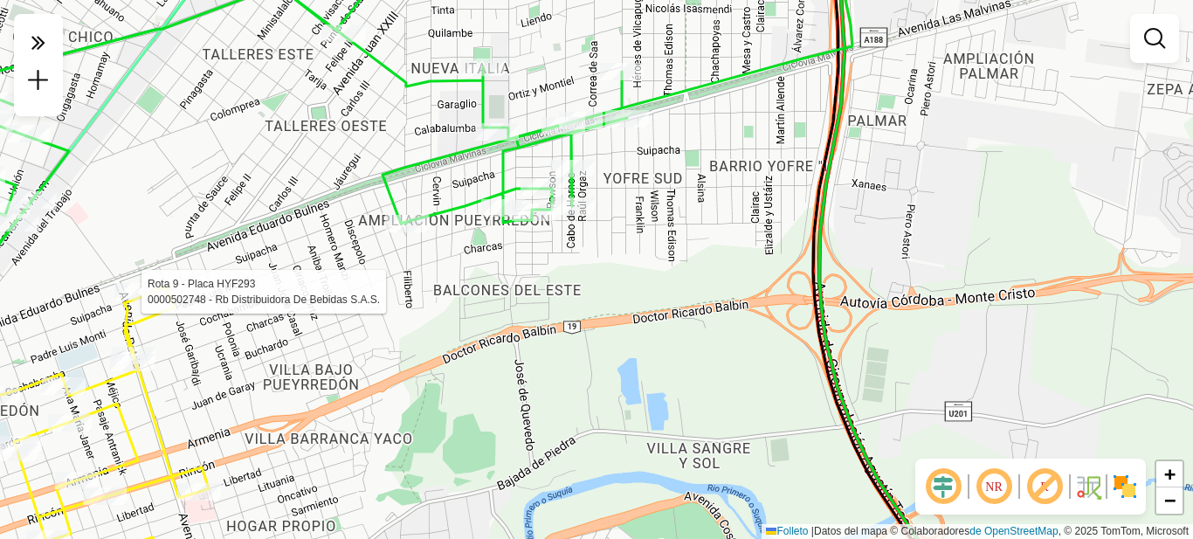
select select "**********"
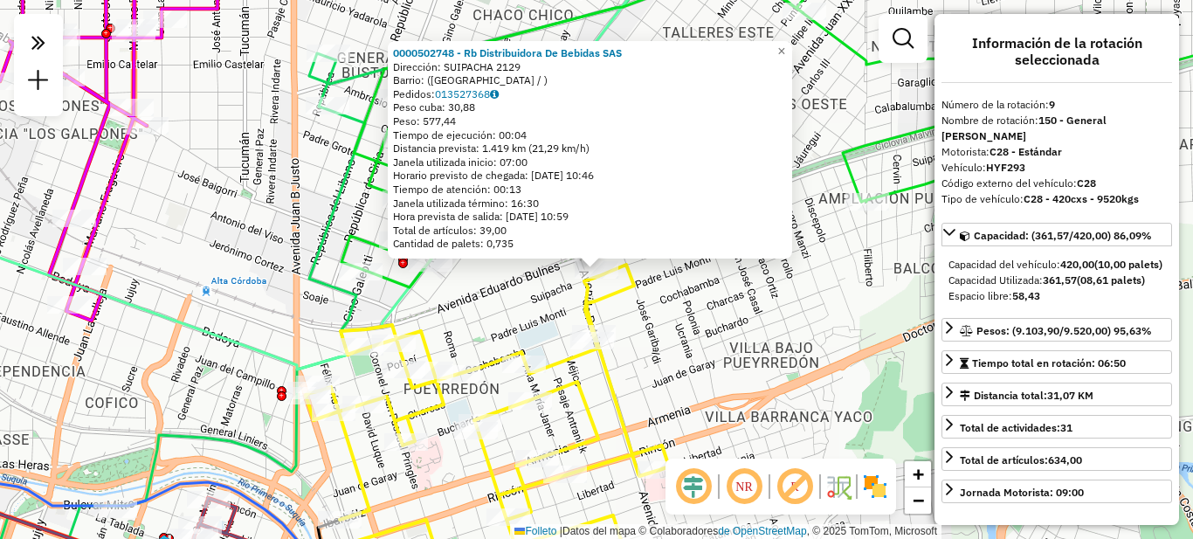
click at [743, 355] on div "0000502748 - Rb Distribuidora De Bebidas SAS Dirección: SUIPACHA 2129 Barrio: (…" at bounding box center [596, 269] width 1193 height 539
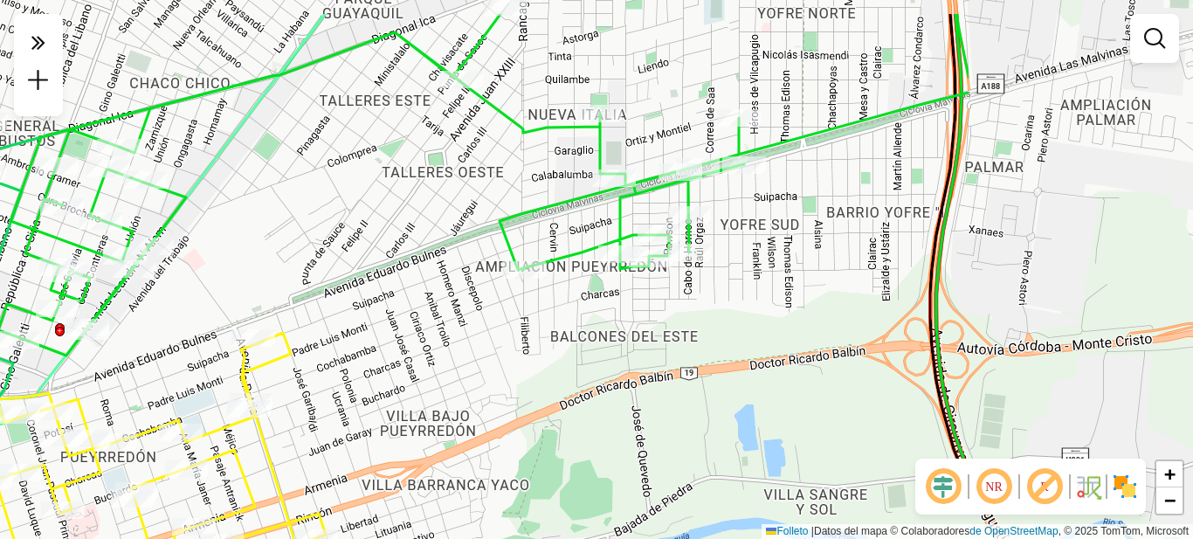
drag, startPoint x: 650, startPoint y: 389, endPoint x: 515, endPoint y: 369, distance: 135.9
click at [515, 369] on div "Janela de atención Grado de atención Capacidad Transportadoras Vehículos Client…" at bounding box center [596, 269] width 1193 height 539
click at [452, 431] on div "Janela de atención Grado de atención Capacidad Transportadoras Vehículos Client…" at bounding box center [596, 269] width 1193 height 539
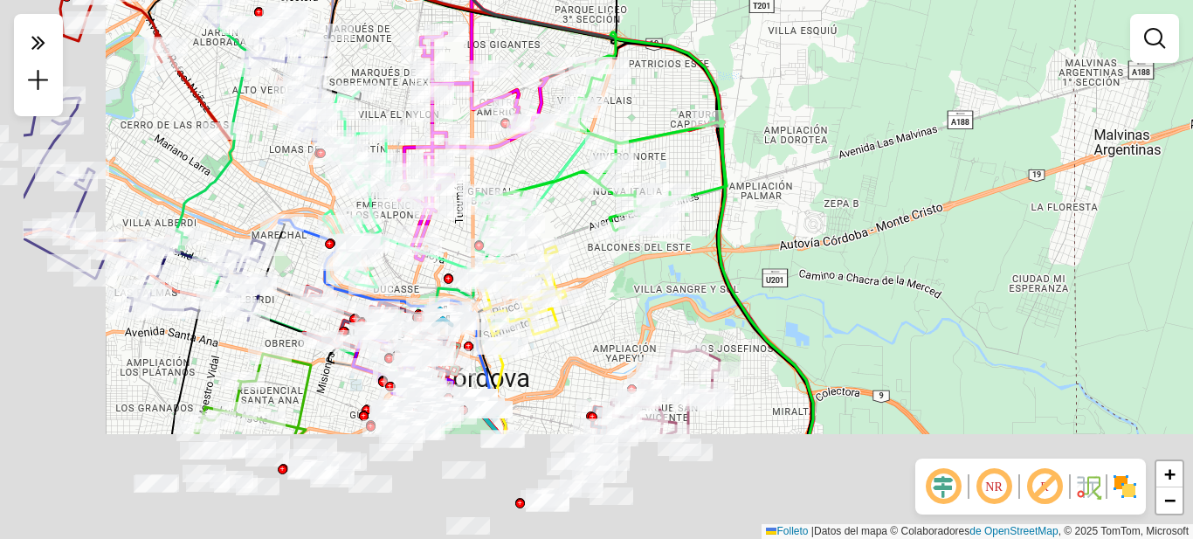
drag, startPoint x: 431, startPoint y: 426, endPoint x: 597, endPoint y: 213, distance: 270.6
click at [597, 213] on div "Rota 3 - Placa AG870PR 0000167894 - Perea Raul Gerardo Janela de atención Grado…" at bounding box center [596, 269] width 1193 height 539
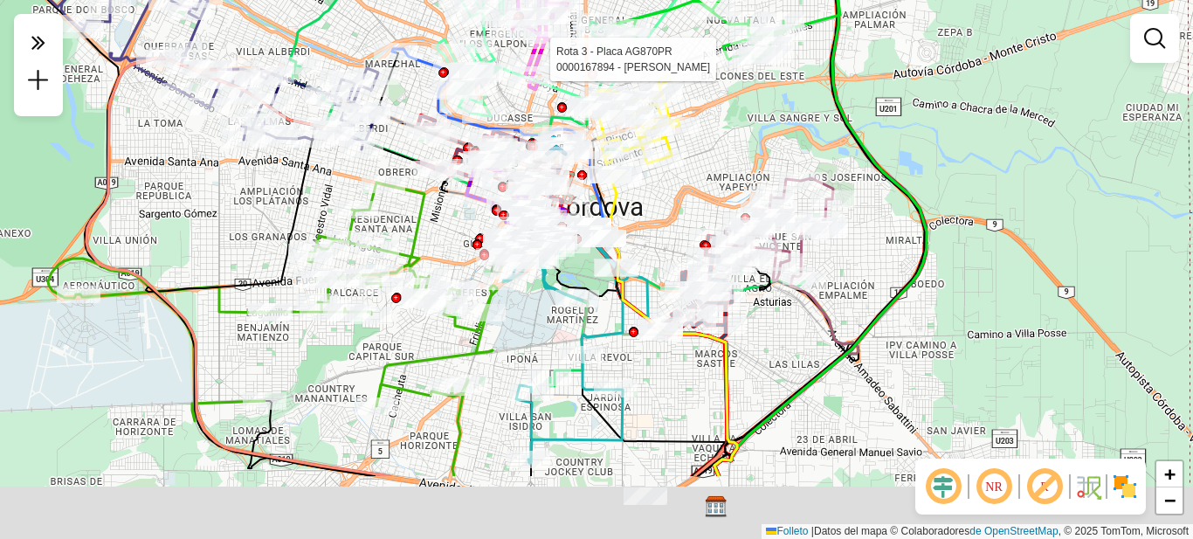
drag, startPoint x: 402, startPoint y: 417, endPoint x: 491, endPoint y: 297, distance: 149.2
click at [491, 297] on icon at bounding box center [272, 302] width 449 height 238
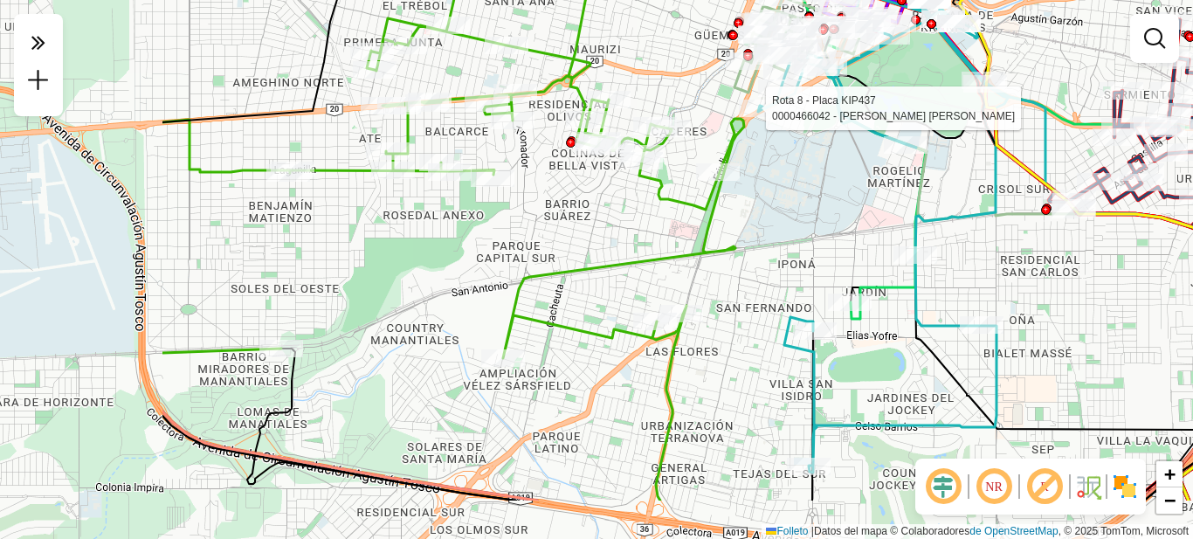
drag, startPoint x: 420, startPoint y: 425, endPoint x: 709, endPoint y: 328, distance: 304.9
click at [711, 340] on div "Rota 3 - Placa AG870PR 0000167894 - Perea Raul Gerardo Rota 8 - Placa KIP437 00…" at bounding box center [596, 269] width 1193 height 539
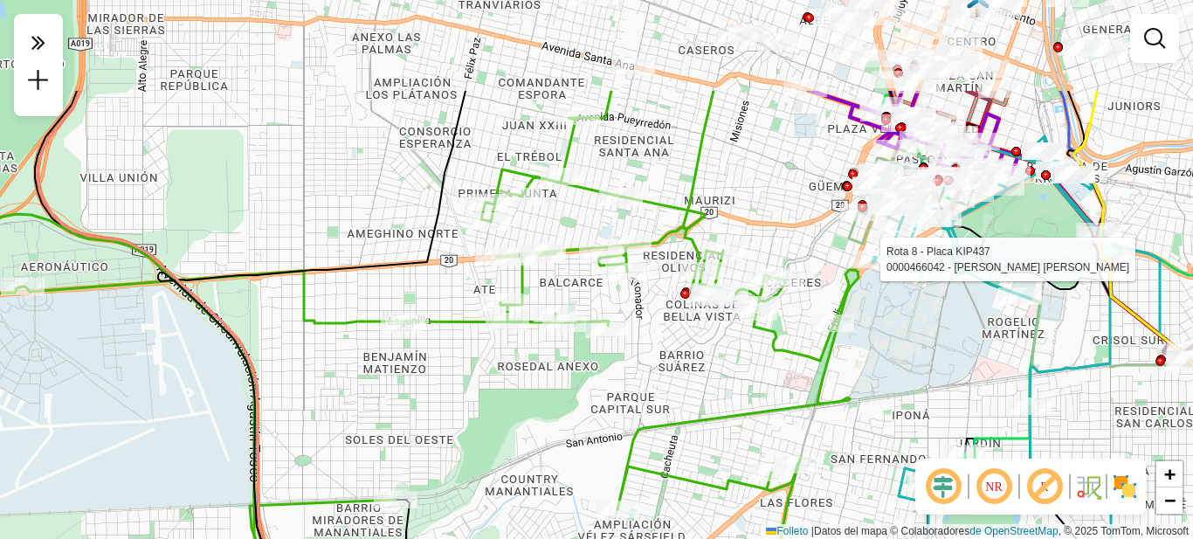
drag, startPoint x: 657, startPoint y: 246, endPoint x: 756, endPoint y: 389, distance: 173.7
click at [776, 411] on div "Rota 3 - Placa AG870PR 0000167894 - Perea Raul Gerardo Rota 8 - Placa KIP437 00…" at bounding box center [596, 269] width 1193 height 539
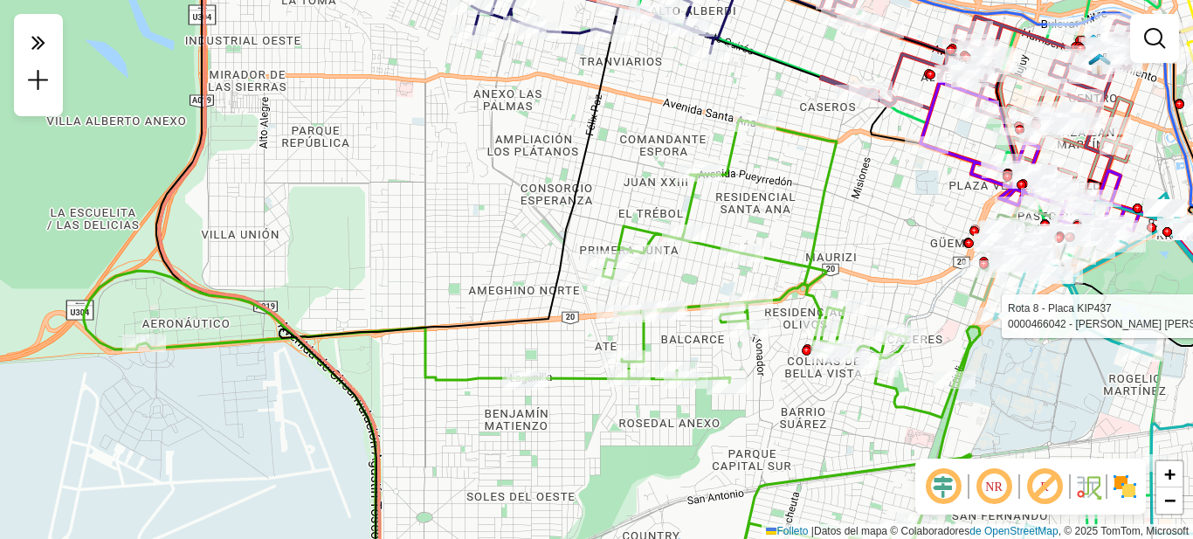
drag, startPoint x: 686, startPoint y: 345, endPoint x: 793, endPoint y: 383, distance: 113.8
click at [793, 383] on div "Rota 3 - Placa AG870PR 0000167894 - Perea Raul Gerardo Rota 8 - Placa KIP437 00…" at bounding box center [596, 269] width 1193 height 539
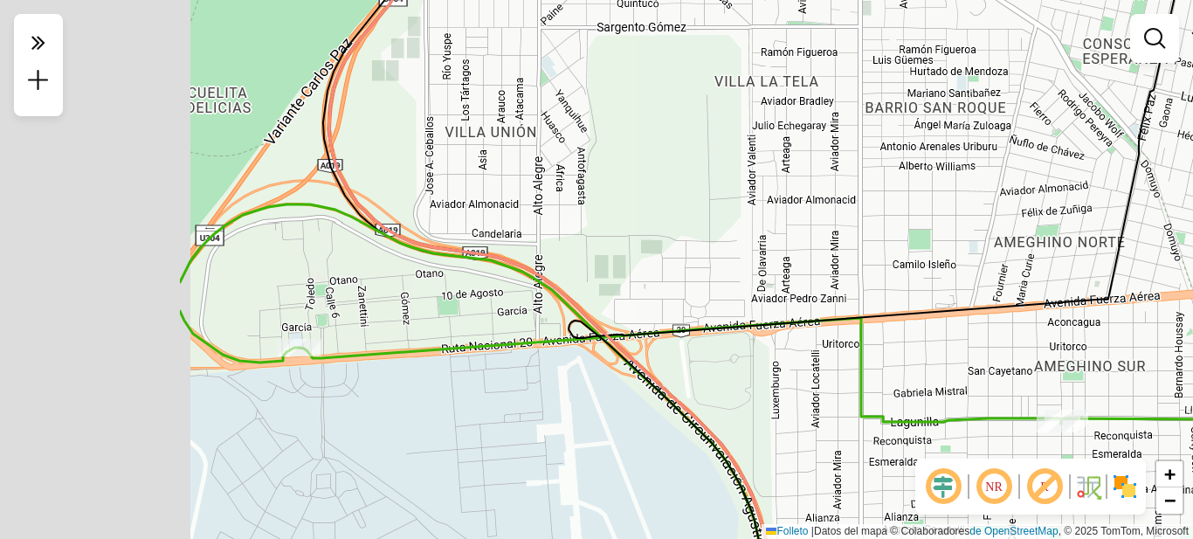
drag, startPoint x: 140, startPoint y: 328, endPoint x: 404, endPoint y: 362, distance: 266.7
click at [427, 370] on div "Rota 3 - Placa AG870PR 0000167894 - Perea Raul Gerardo Rota 8 - Placa KIP437 00…" at bounding box center [596, 269] width 1193 height 539
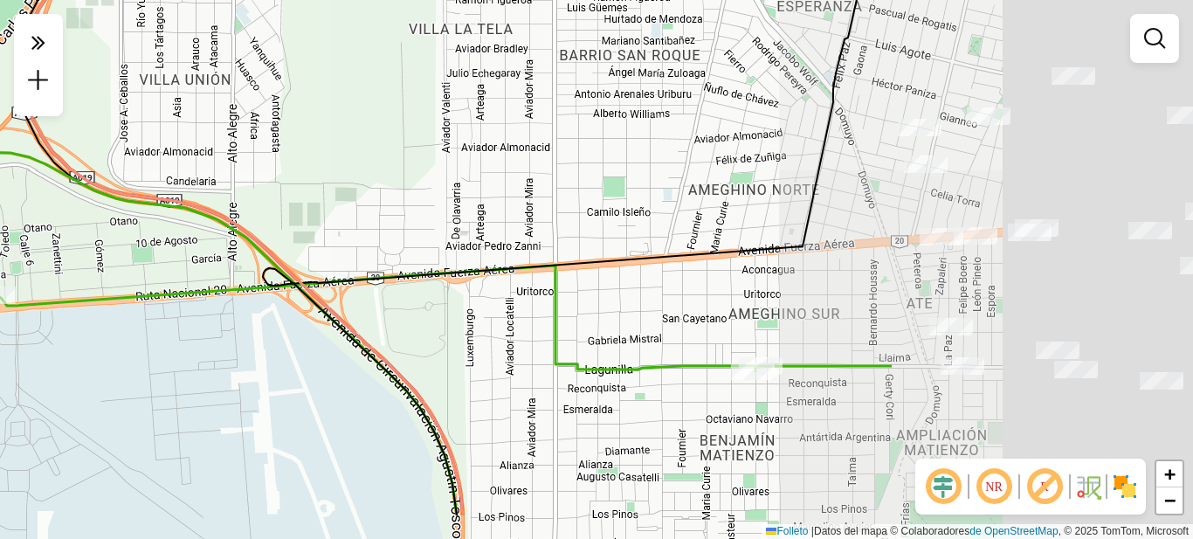
drag, startPoint x: 749, startPoint y: 403, endPoint x: 311, endPoint y: 321, distance: 445.1
click at [311, 321] on icon at bounding box center [575, 192] width 624 height 646
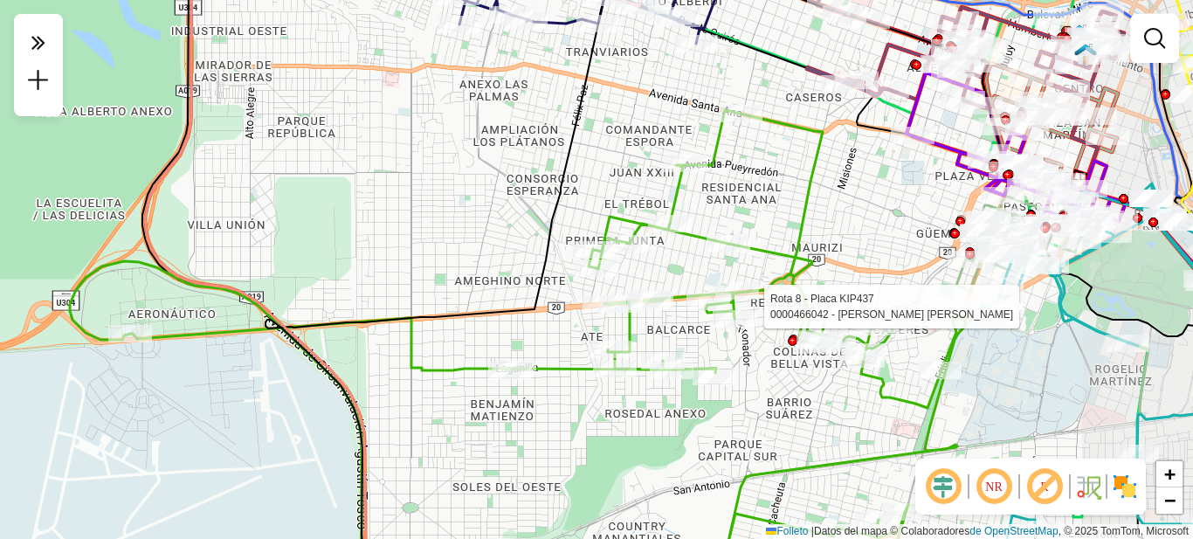
drag, startPoint x: 700, startPoint y: 313, endPoint x: 609, endPoint y: 344, distance: 96.1
click at [574, 340] on div "Rota 3 - Placa AG870PR 0000167894 - Perea Raul Gerardo Rota 8 - Placa KIP437 00…" at bounding box center [596, 269] width 1193 height 539
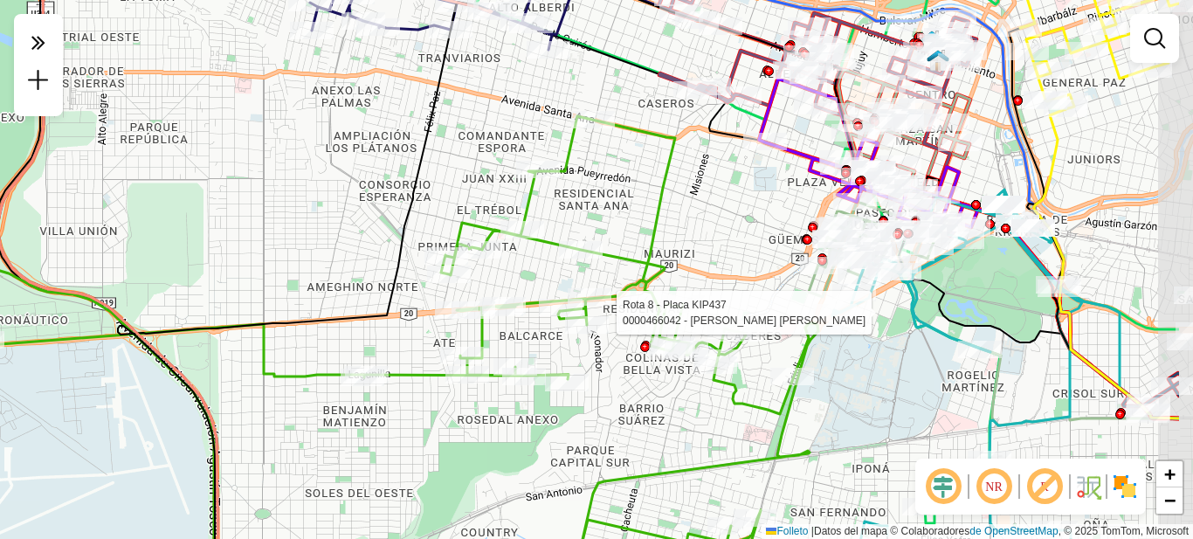
drag, startPoint x: 814, startPoint y: 392, endPoint x: 678, endPoint y: 390, distance: 136.3
click at [680, 393] on div "Rota 3 - Placa AG870PR 0000167894 - Perea Raul Gerardo Rota 8 - Placa KIP437 00…" at bounding box center [596, 269] width 1193 height 539
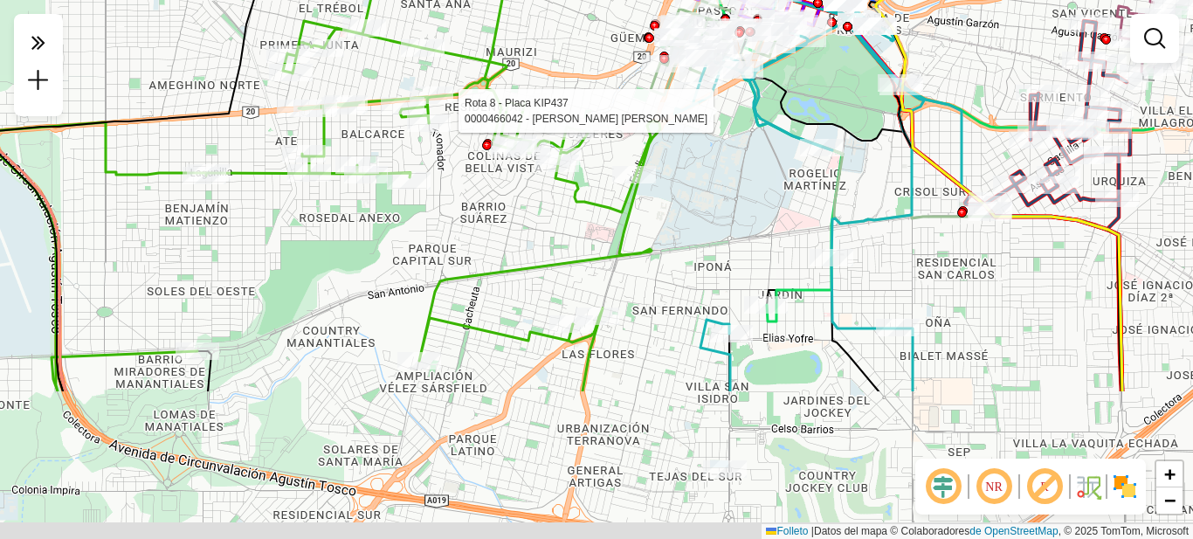
drag, startPoint x: 777, startPoint y: 360, endPoint x: 664, endPoint y: 205, distance: 191.8
click at [664, 205] on div "Rota 3 - Placa AG870PR 0000167894 - Perea Raul Gerardo Rota 8 - Placa KIP437 00…" at bounding box center [596, 269] width 1193 height 539
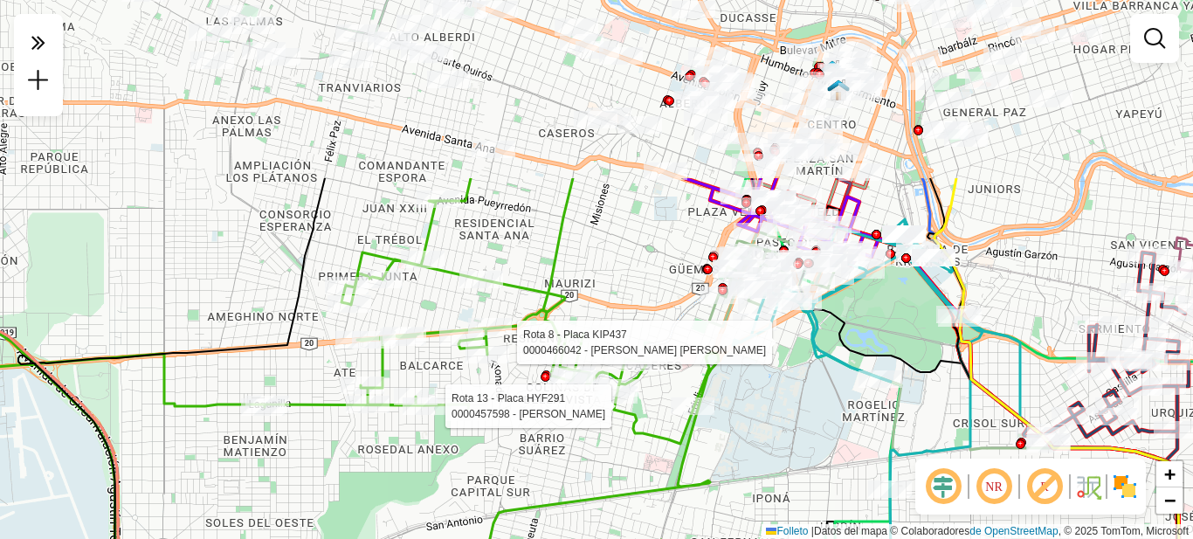
drag, startPoint x: 703, startPoint y: 196, endPoint x: 762, endPoint y: 428, distance: 239.8
click at [762, 428] on div "Rota 3 - Placa AG870PR 0000167894 - Perea Raul Gerardo Rota 8 - Placa KIP437 00…" at bounding box center [596, 269] width 1193 height 539
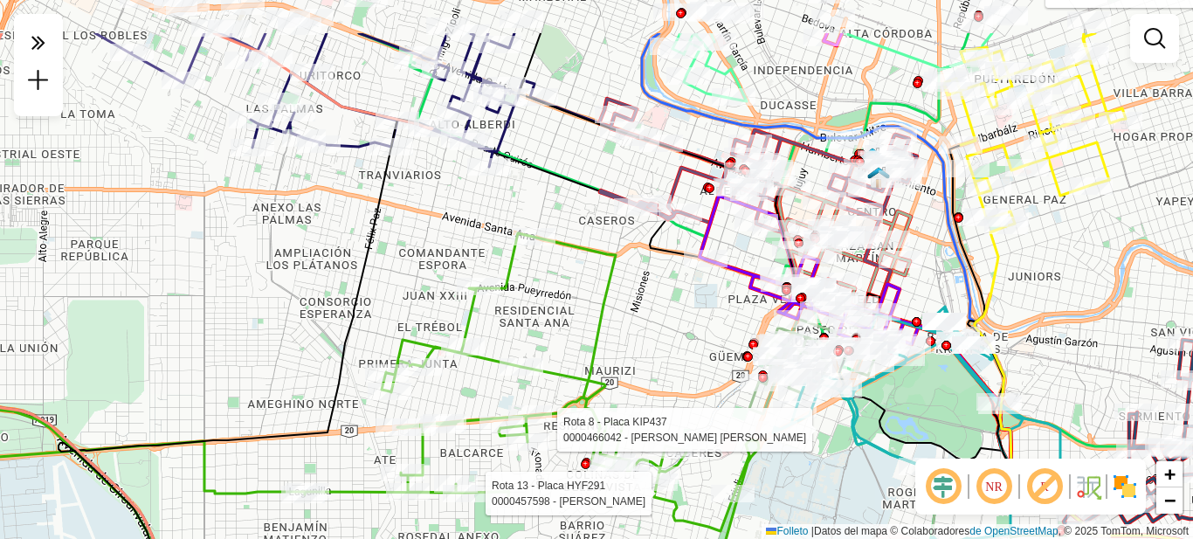
drag, startPoint x: 600, startPoint y: 264, endPoint x: 633, endPoint y: 310, distance: 57.0
click at [631, 312] on div "Rota 3 - Placa AG870PR 0000167894 - Perea Raul Gerardo Rota 8 - Placa KIP437 00…" at bounding box center [596, 269] width 1193 height 539
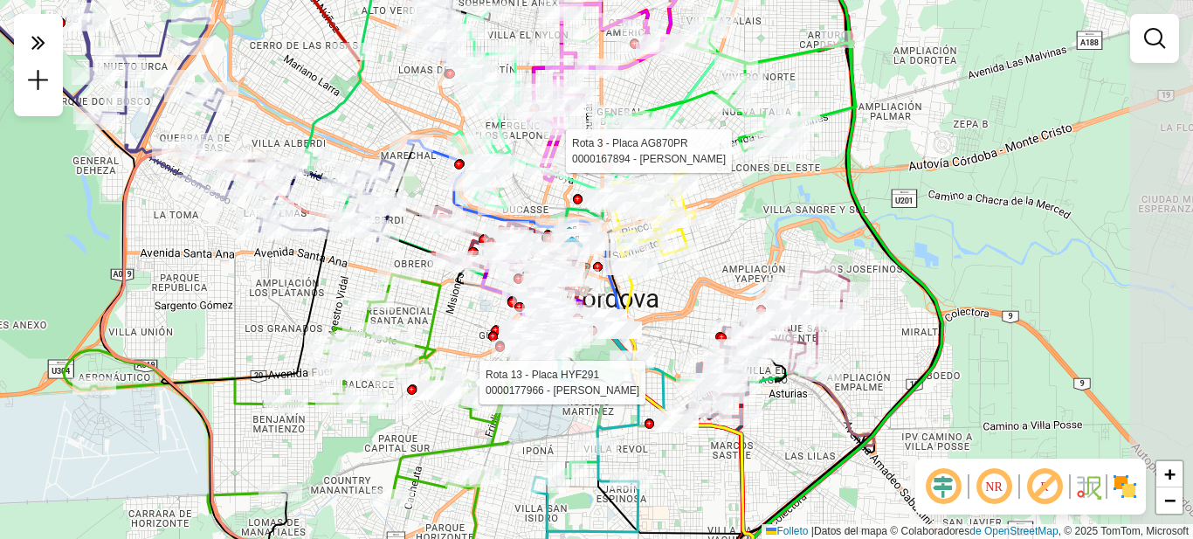
drag, startPoint x: 676, startPoint y: 390, endPoint x: 495, endPoint y: 394, distance: 180.8
click at [487, 391] on div at bounding box center [474, 382] width 44 height 17
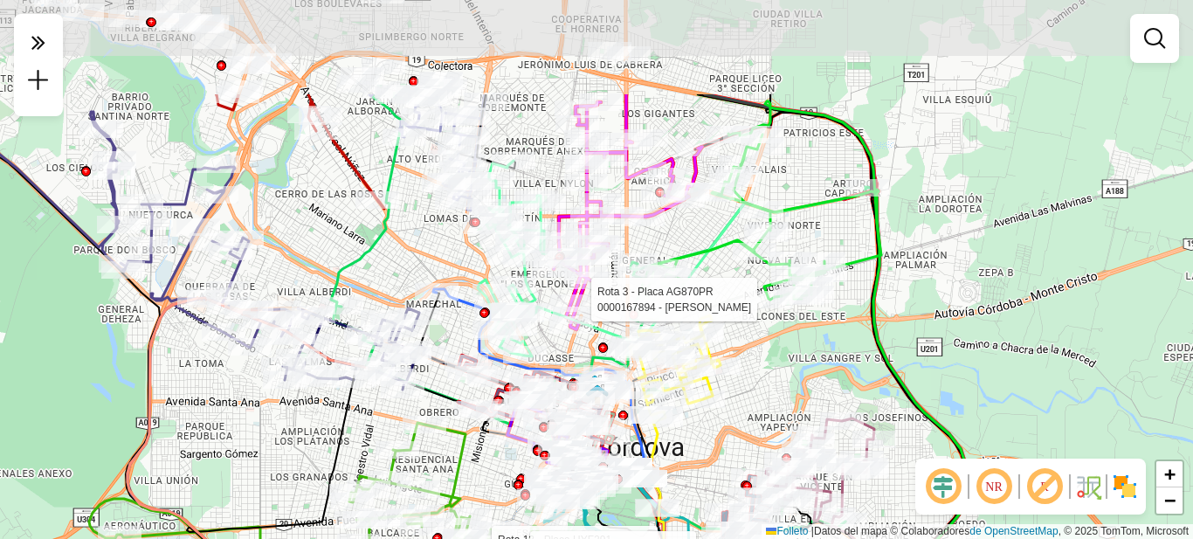
drag, startPoint x: 424, startPoint y: 260, endPoint x: 453, endPoint y: 410, distance: 152.3
click at [459, 410] on icon at bounding box center [538, 391] width 158 height 73
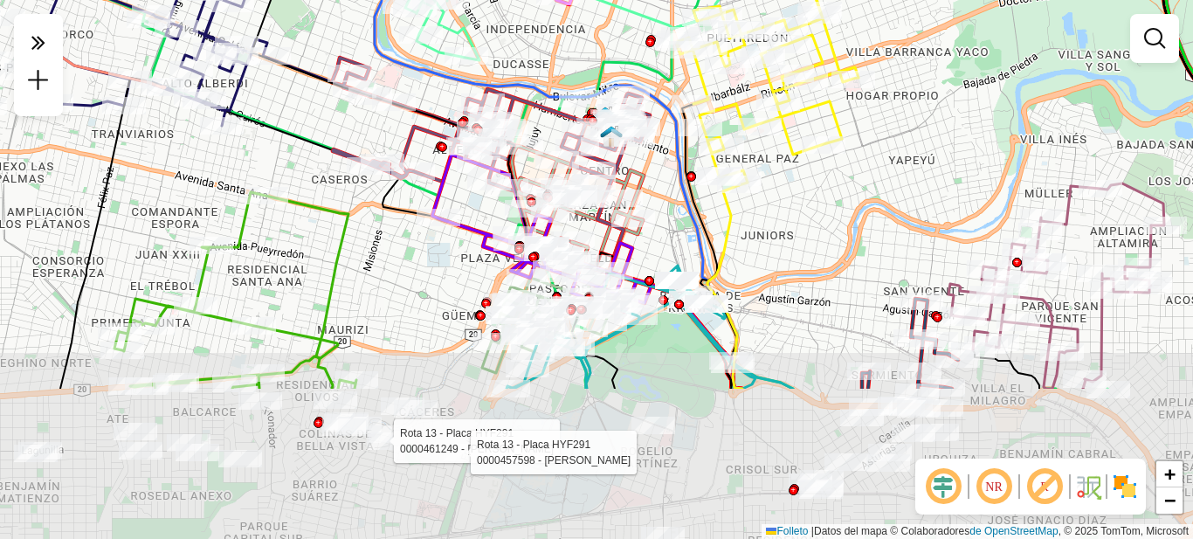
drag, startPoint x: 644, startPoint y: 424, endPoint x: 779, endPoint y: 223, distance: 242.2
click at [779, 223] on div "Rota 3 - Placa AG870PR 0000167894 - Perea Raul Gerardo Rota 13 - Placa HYF291 0…" at bounding box center [596, 269] width 1193 height 539
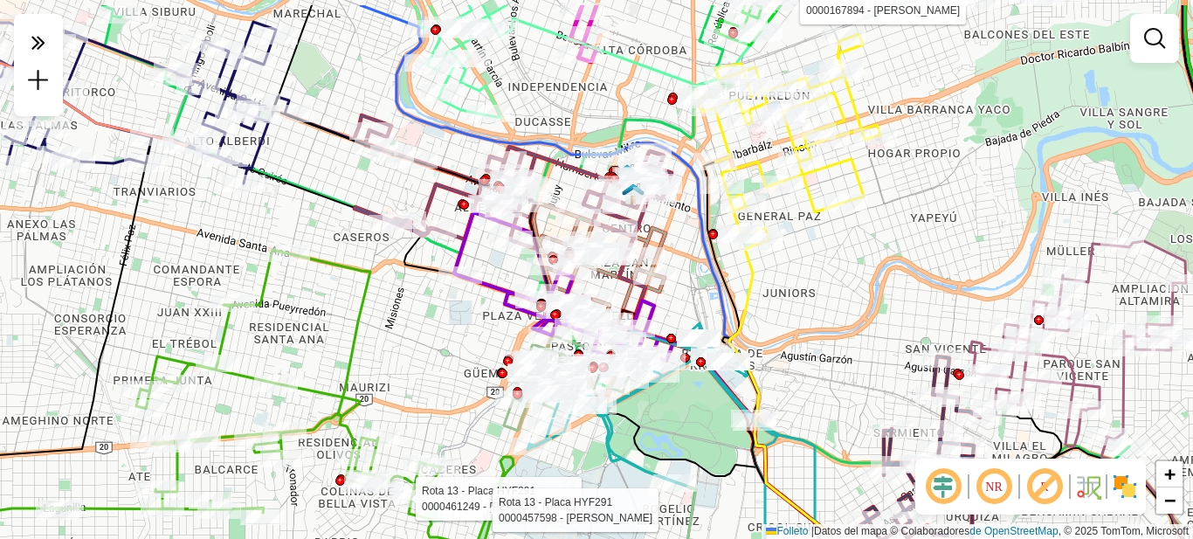
drag, startPoint x: 822, startPoint y: 181, endPoint x: 844, endPoint y: 240, distance: 63.3
click at [844, 240] on div "Rota 3 - Placa AG870PR 0000167894 - Perea Raul Gerardo Rota 13 - Placa HYF291 0…" at bounding box center [596, 269] width 1193 height 539
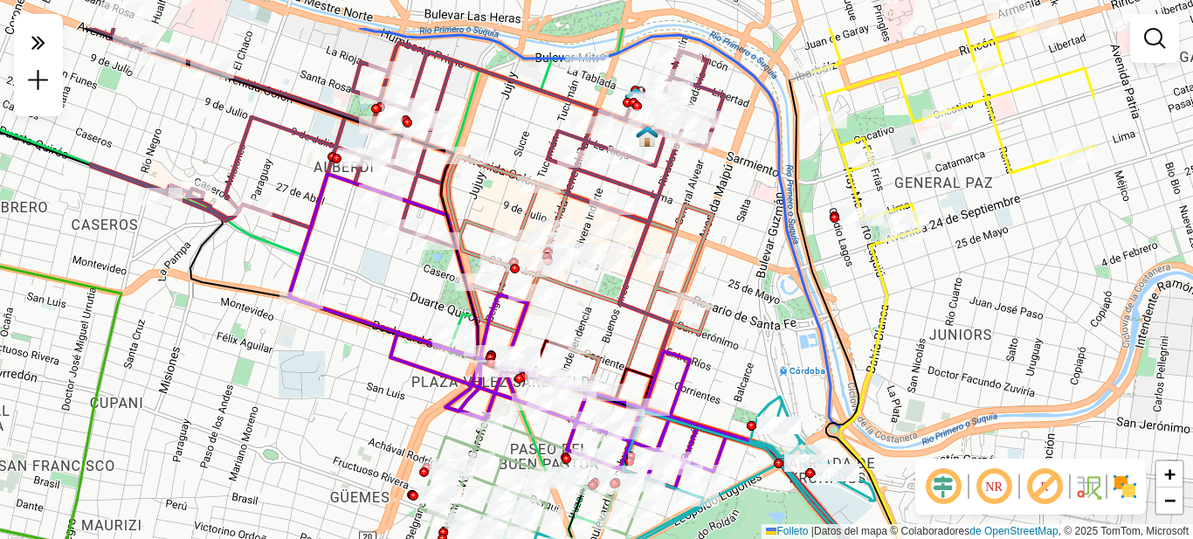
drag, startPoint x: 578, startPoint y: 332, endPoint x: 418, endPoint y: 300, distance: 163.1
click at [418, 300] on div "Rota 3 - Placa AG870PR 0000167894 - Perea Raul Gerardo Rota 13 - Placa HYF291 0…" at bounding box center [596, 269] width 1193 height 539
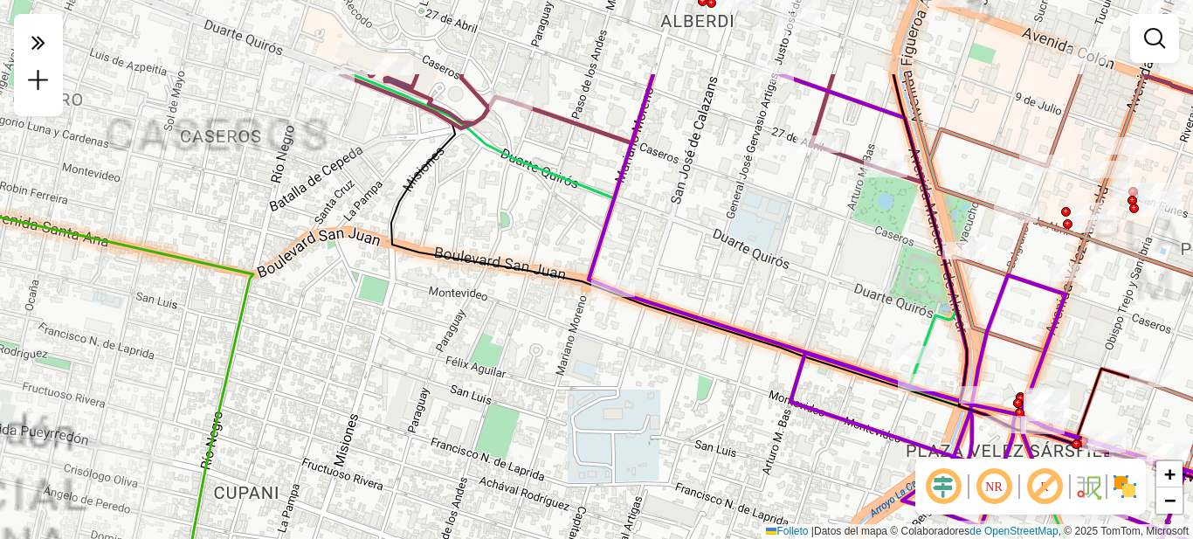
drag, startPoint x: 528, startPoint y: 326, endPoint x: 480, endPoint y: 540, distance: 219.3
click at [480, 538] on html "Aguarde... ¡Ventana emergente bloqueada! Su navegador se bloqueará automáticame…" at bounding box center [596, 269] width 1193 height 539
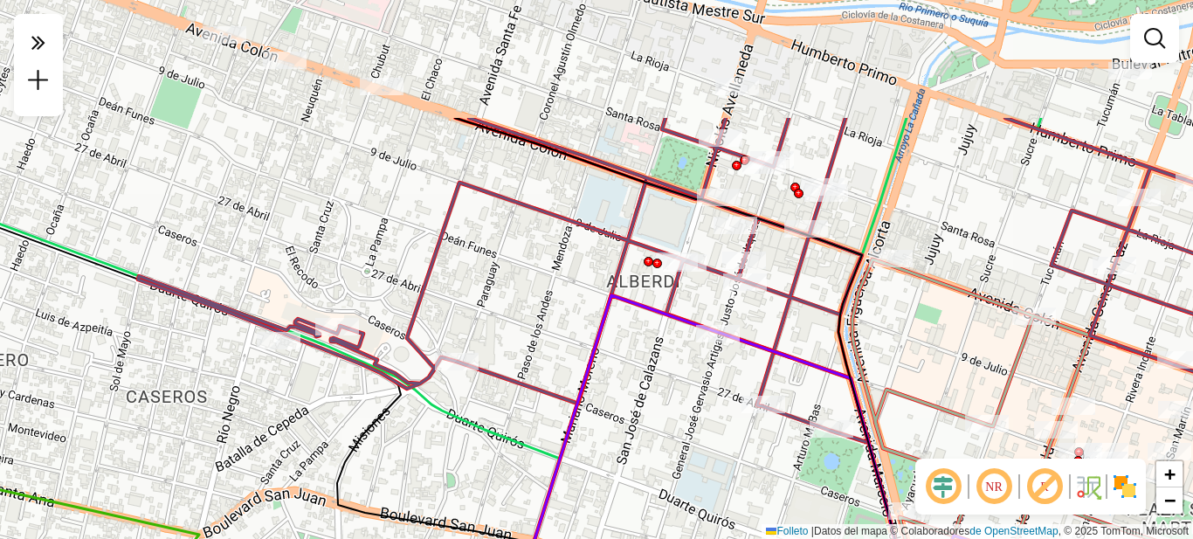
drag, startPoint x: 607, startPoint y: 322, endPoint x: 590, endPoint y: 504, distance: 182.4
click at [590, 504] on div "Rota 3 - Placa AG870PR 0000167894 - [PERSON_NAME] 13 - Placa HYF291 0000461249 …" at bounding box center [596, 269] width 1193 height 539
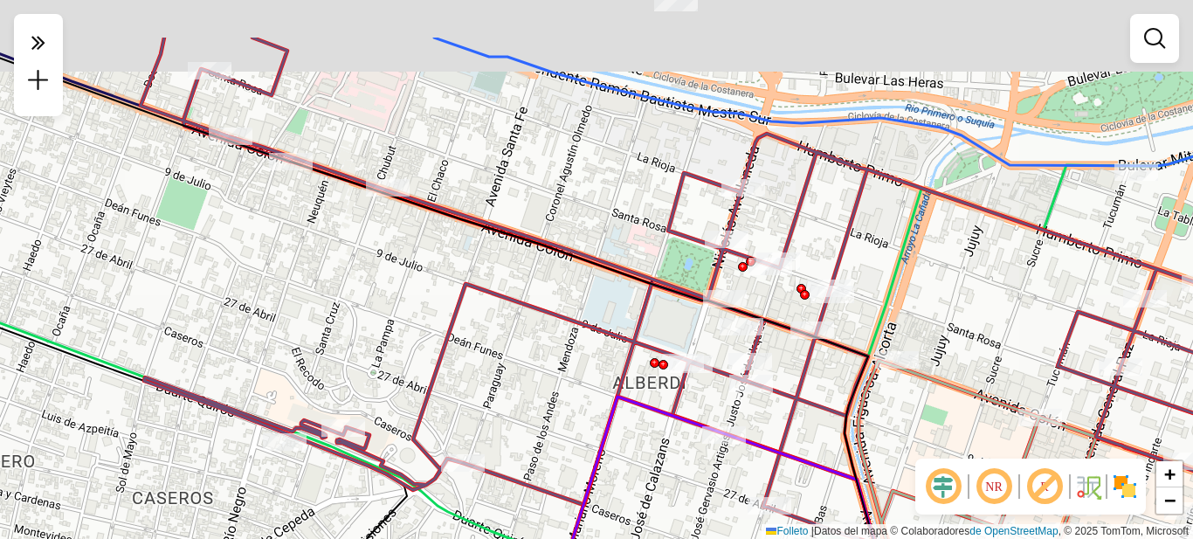
drag, startPoint x: 656, startPoint y: 377, endPoint x: 680, endPoint y: 489, distance: 114.4
click at [680, 489] on div "Rota 3 - Placa AG870PR 0000167894 - [PERSON_NAME] 13 - Placa HYF291 0000461249 …" at bounding box center [596, 269] width 1193 height 539
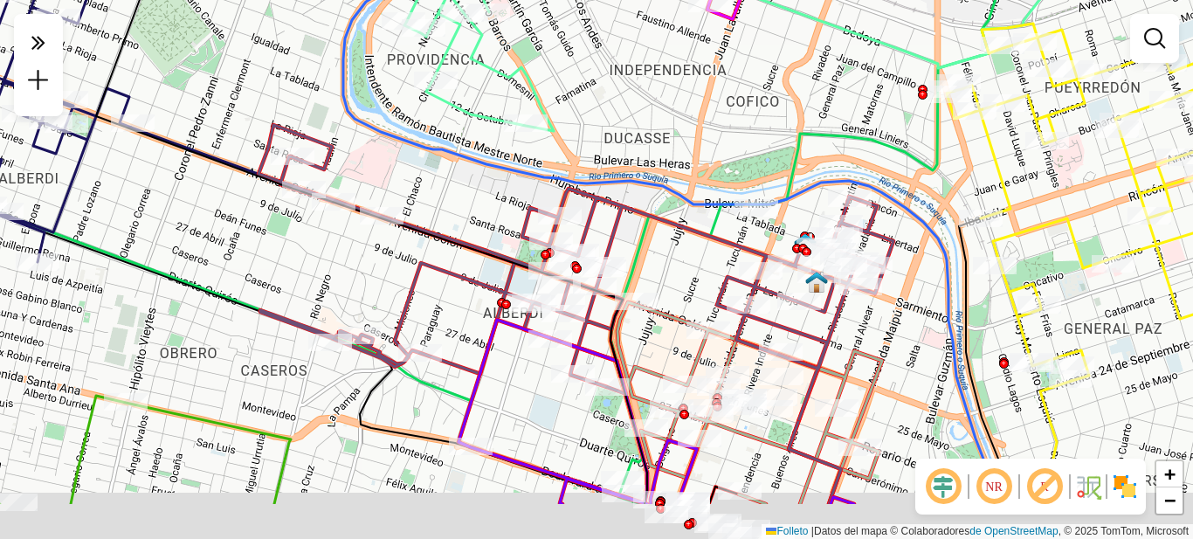
drag, startPoint x: 578, startPoint y: 411, endPoint x: 452, endPoint y: 288, distance: 176.0
click at [452, 289] on div "Rota 3 - Placa AG870PR 0000167894 - Perea Raul Gerardo Rota 13 - Placa HYF291 0…" at bounding box center [596, 269] width 1193 height 539
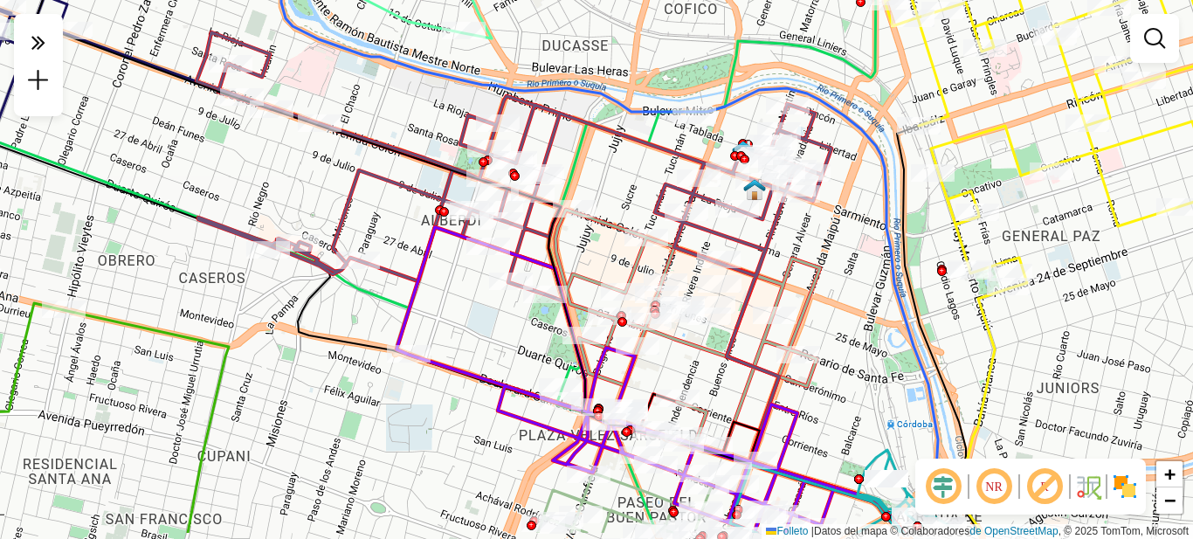
drag, startPoint x: 734, startPoint y: 379, endPoint x: 659, endPoint y: 162, distance: 229.8
click at [666, 176] on div "Rota 3 - Placa AG870PR 0000167894 - Perea Raul Gerardo Rota 13 - Placa HYF291 0…" at bounding box center [596, 269] width 1193 height 539
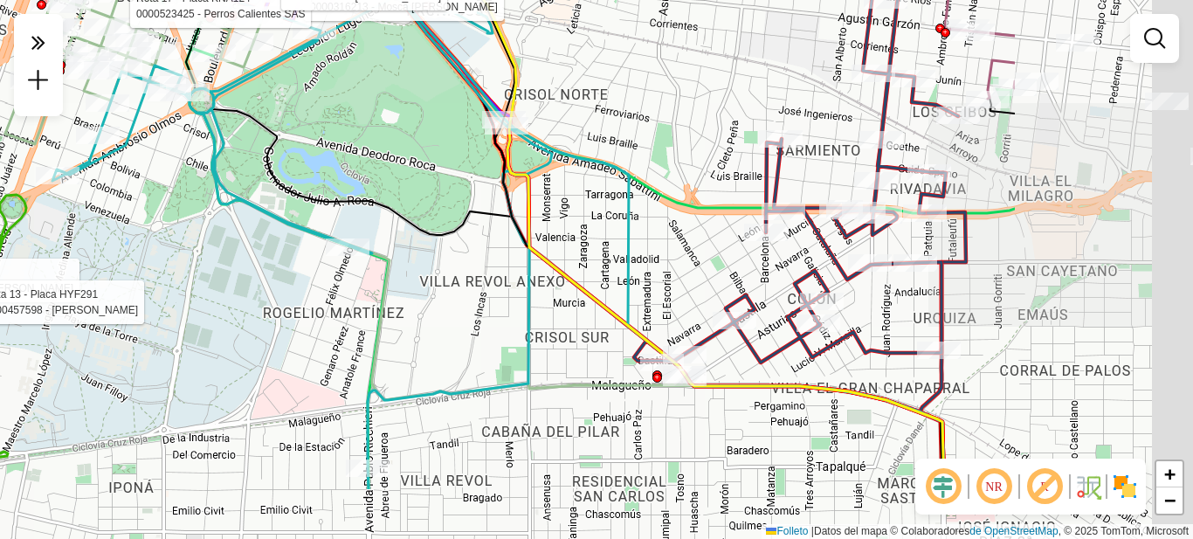
drag, startPoint x: 738, startPoint y: 237, endPoint x: 438, endPoint y: 130, distance: 318.0
click at [438, 130] on div "Rota 3 - Placa AG870PR 0000167894 - Perea Raul Gerardo Rota 13 - Placa HYF291 0…" at bounding box center [596, 269] width 1193 height 539
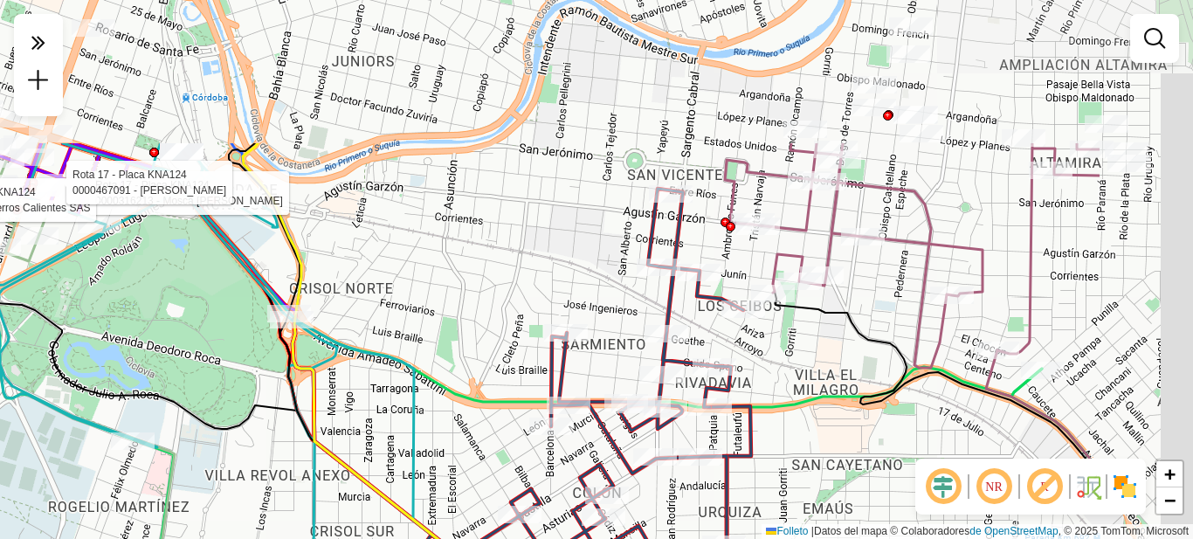
drag, startPoint x: 709, startPoint y: 186, endPoint x: 475, endPoint y: 382, distance: 305.1
click at [478, 383] on div "Rota 3 - Placa AG870PR 0000167894 - Perea Raul Gerardo Rota 13 - Placa HYF291 0…" at bounding box center [596, 269] width 1193 height 539
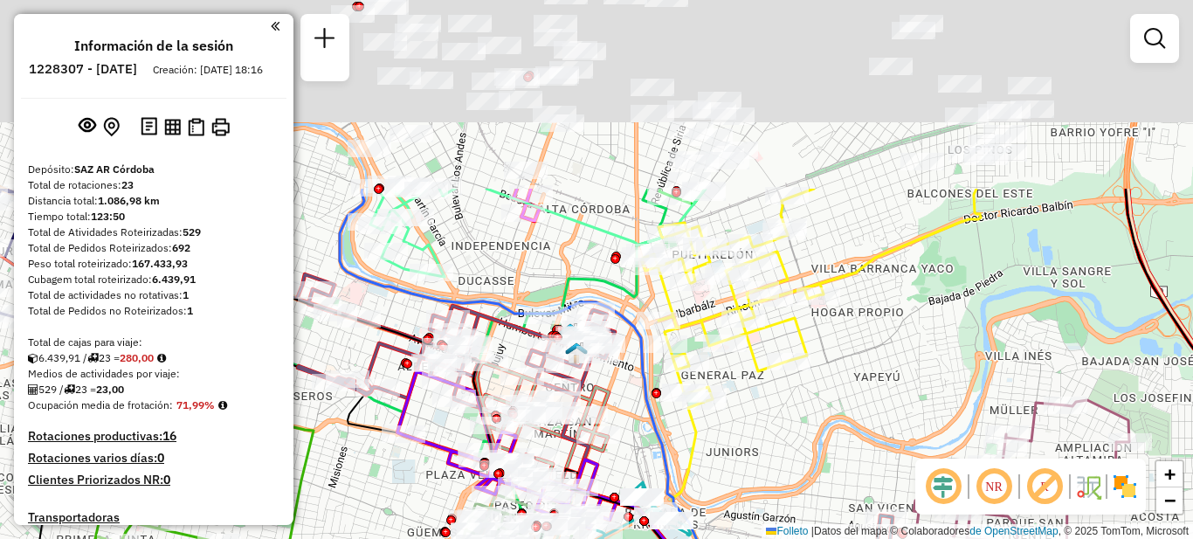
drag, startPoint x: 907, startPoint y: 74, endPoint x: 921, endPoint y: 321, distance: 246.8
click at [921, 325] on div "Janela de atención Grado de atención Capacidad Transportadoras Vehículos Client…" at bounding box center [596, 269] width 1193 height 539
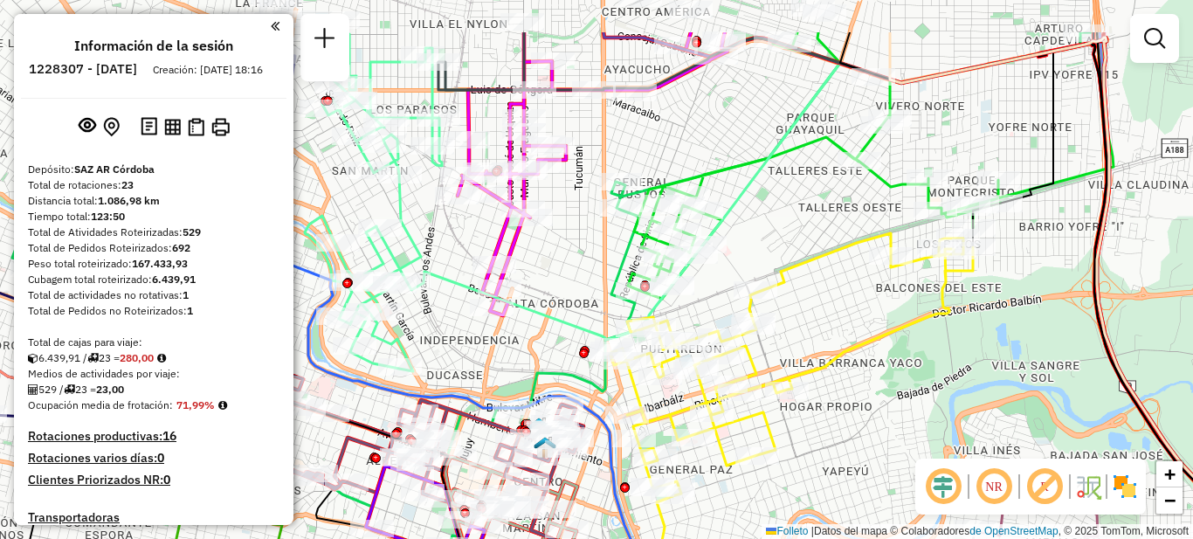
drag, startPoint x: 972, startPoint y: 219, endPoint x: 942, endPoint y: 306, distance: 91.7
click at [942, 306] on icon at bounding box center [792, 364] width 362 height 263
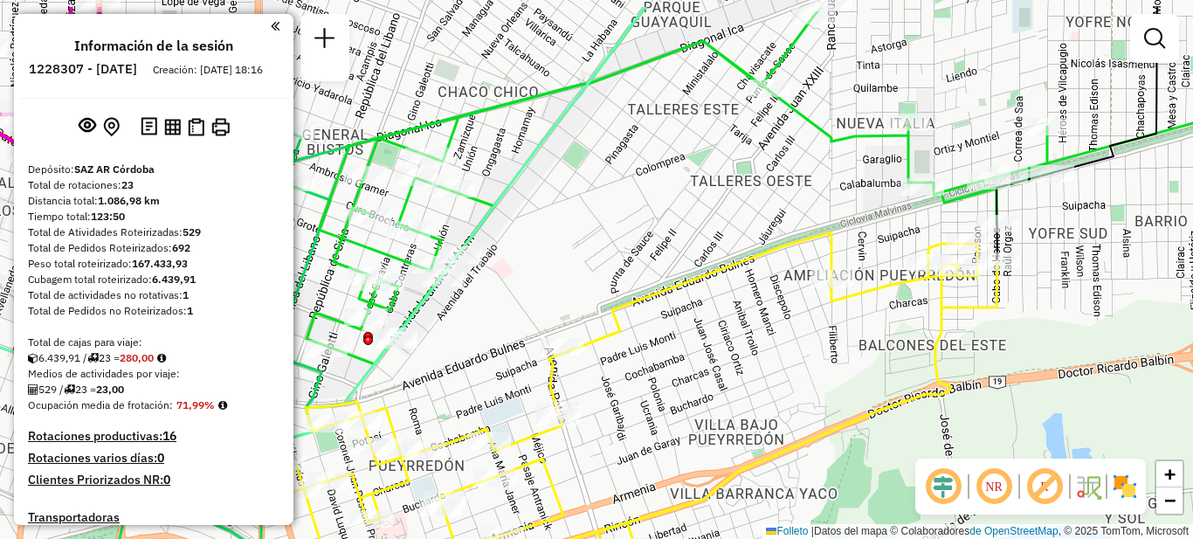
drag, startPoint x: 1064, startPoint y: 209, endPoint x: 1072, endPoint y: 270, distance: 61.6
click at [1072, 270] on div "Janela de atención Grado de atención Capacidad Transportadoras Vehículos Client…" at bounding box center [596, 269] width 1193 height 539
select select "**********"
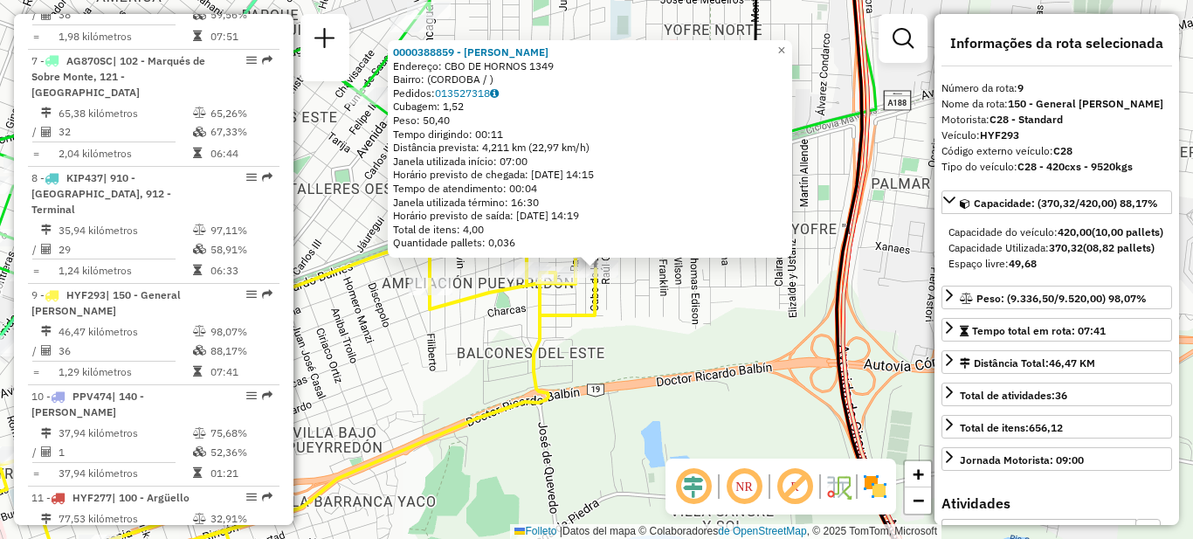
scroll to position [1380, 0]
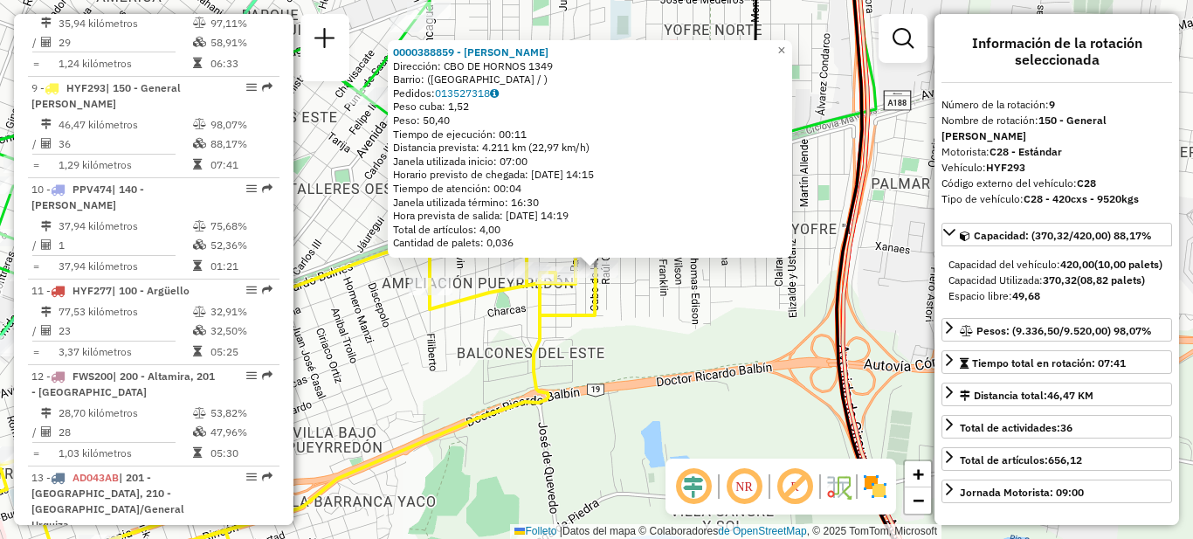
click at [728, 307] on div "0000388859 - [PERSON_NAME] Dirección: [STREET_ADDRESS] Pedidos: 013527318 Peso …" at bounding box center [596, 269] width 1193 height 539
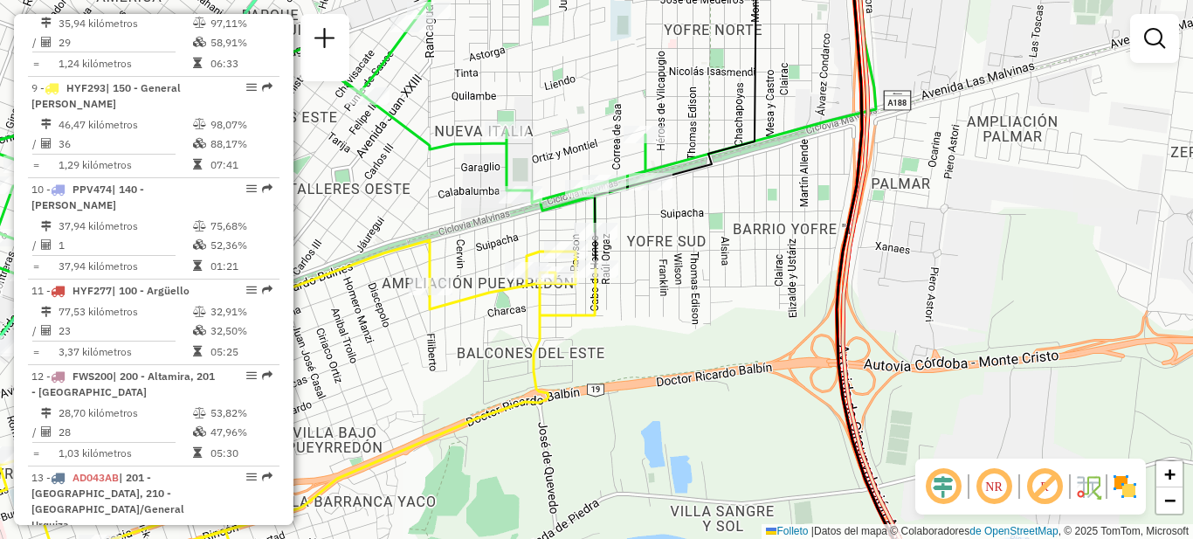
click at [596, 218] on icon at bounding box center [761, 269] width 333 height 646
select select "**********"
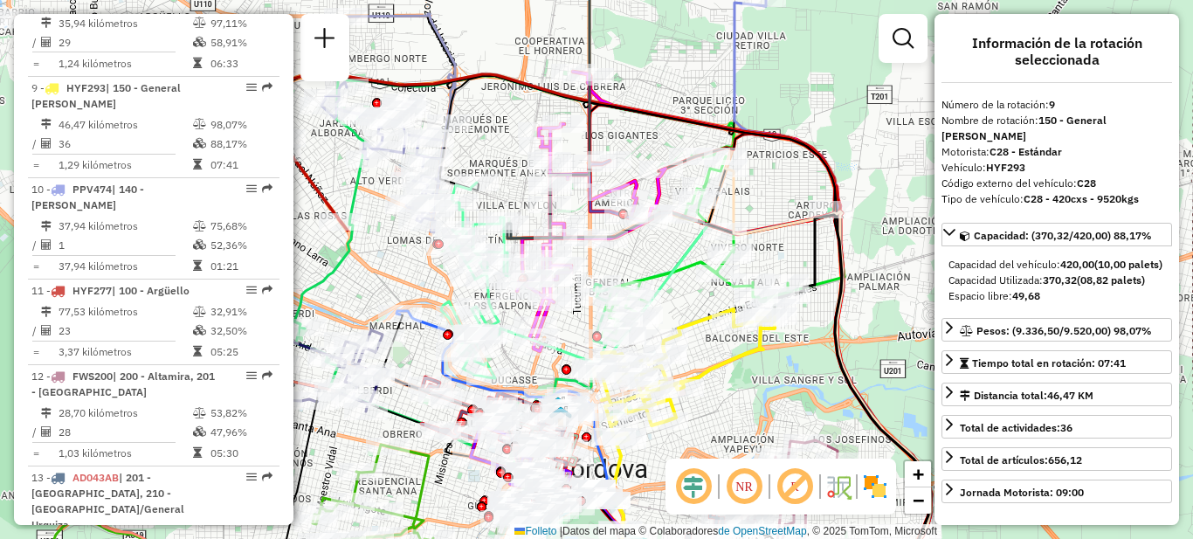
drag, startPoint x: 521, startPoint y: 274, endPoint x: 772, endPoint y: 294, distance: 252.3
click at [778, 303] on div "Janela de atención Grado de atención Capacidad Transportadoras Vehículos Client…" at bounding box center [596, 269] width 1193 height 539
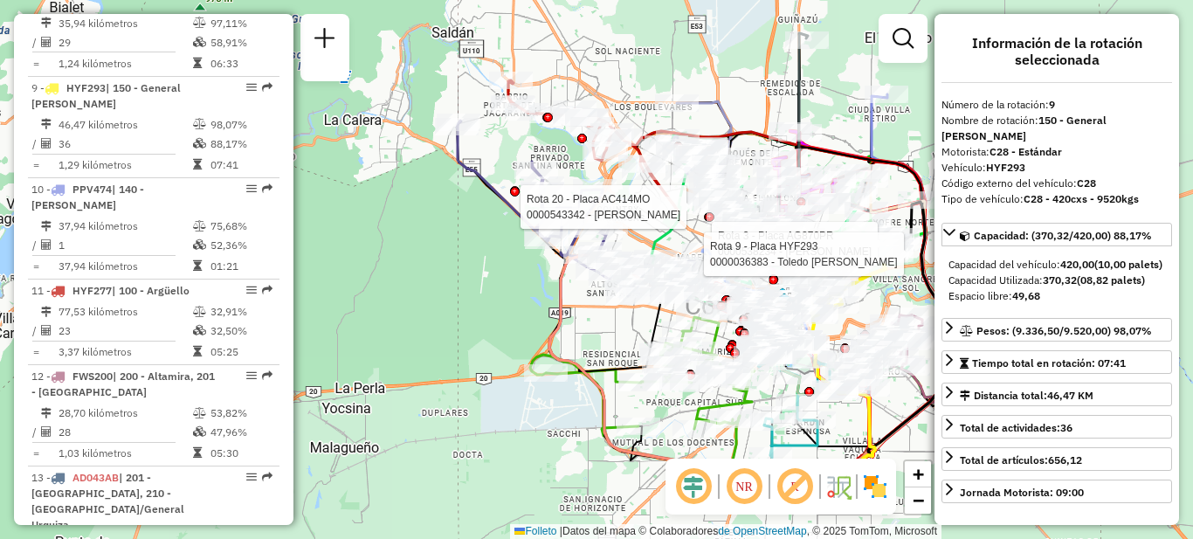
drag, startPoint x: 648, startPoint y: 127, endPoint x: 620, endPoint y: 52, distance: 79.3
click at [620, 52] on div "Rota 3 - Placa AG870PR 0000538234 - [PERSON_NAME] Rota 9 - Placa HYF293 0000036…" at bounding box center [596, 269] width 1193 height 539
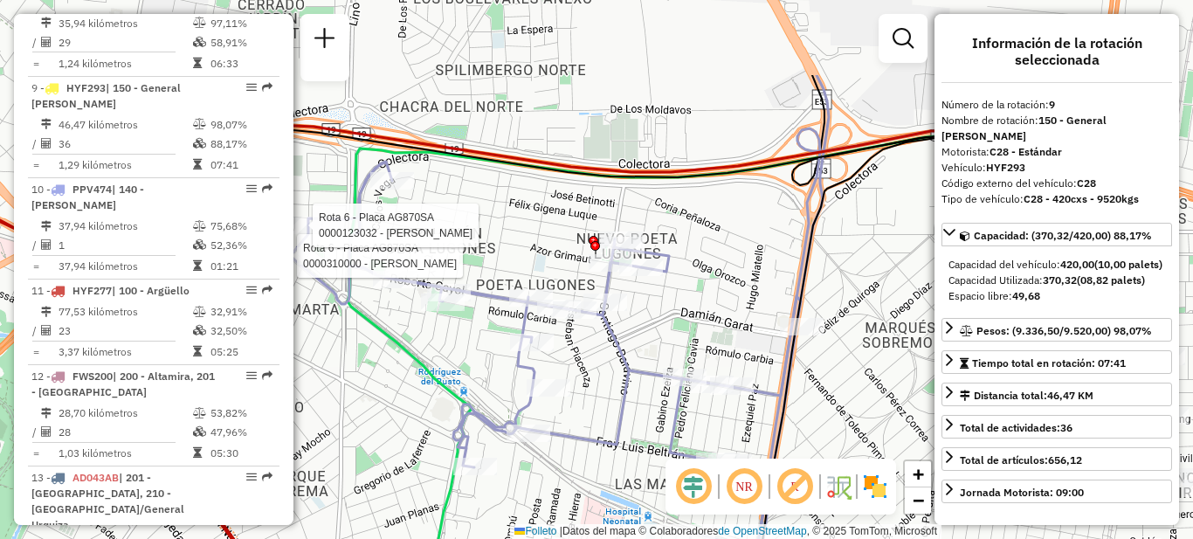
drag, startPoint x: 821, startPoint y: 162, endPoint x: 684, endPoint y: 292, distance: 189.0
click at [684, 292] on div "Rota 3 - Placa AG870PR 0000538234 - Baldini [PERSON_NAME] Rota 9 - Placa HYF293…" at bounding box center [596, 269] width 1193 height 539
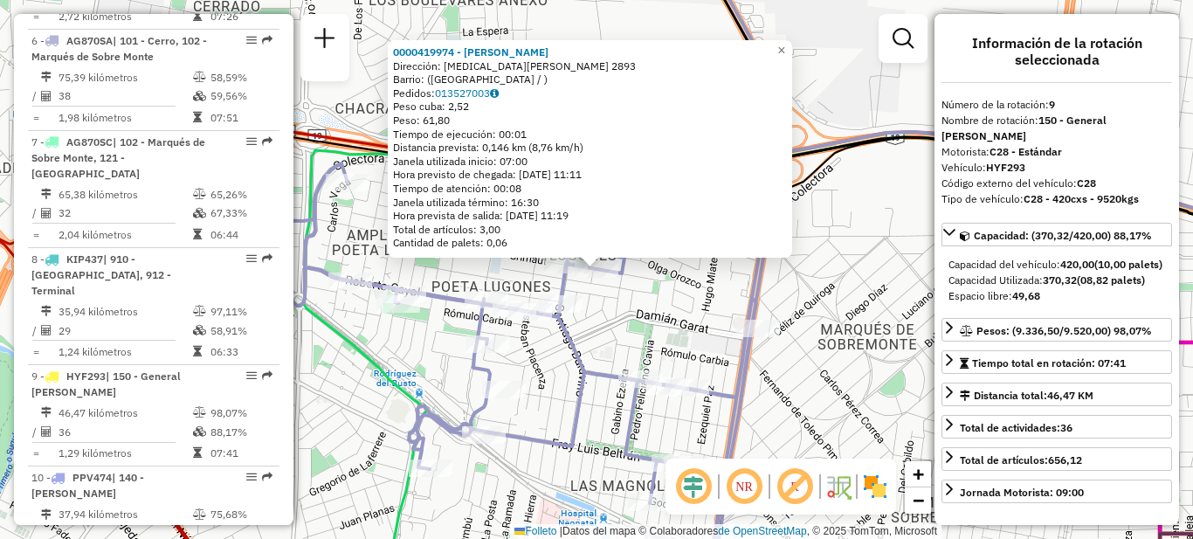
scroll to position [1076, 0]
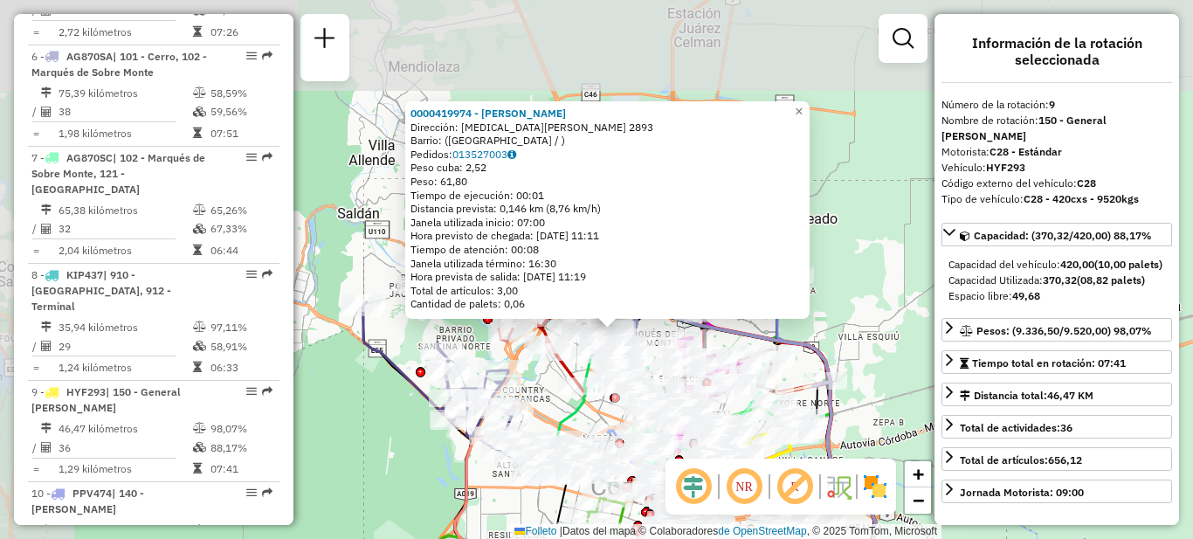
drag, startPoint x: 468, startPoint y: 304, endPoint x: 582, endPoint y: 364, distance: 128.5
click at [582, 363] on div at bounding box center [593, 354] width 44 height 17
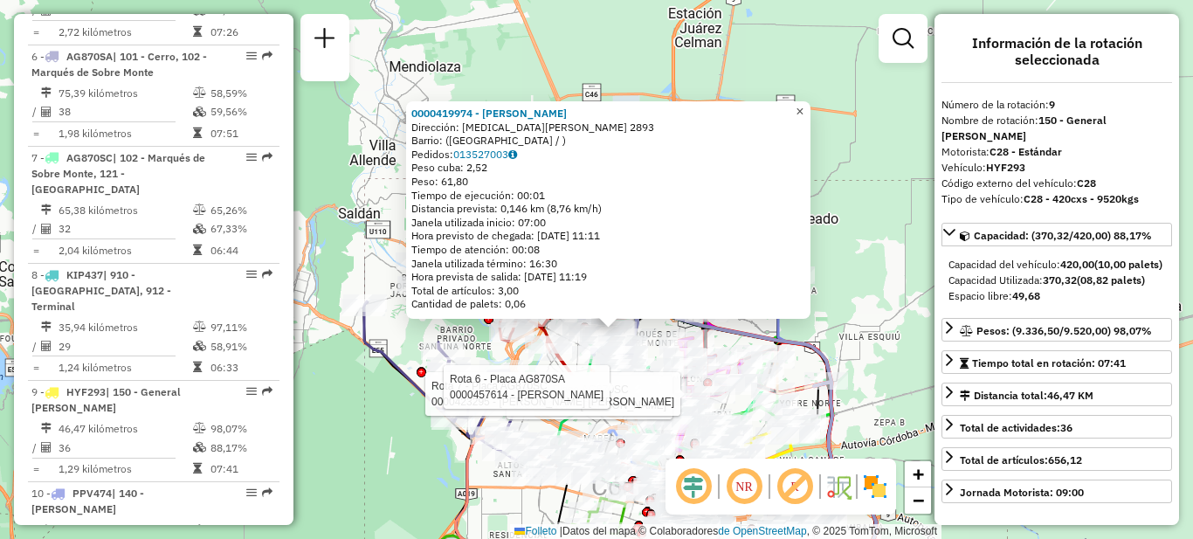
click at [804, 111] on font "×" at bounding box center [800, 111] width 8 height 15
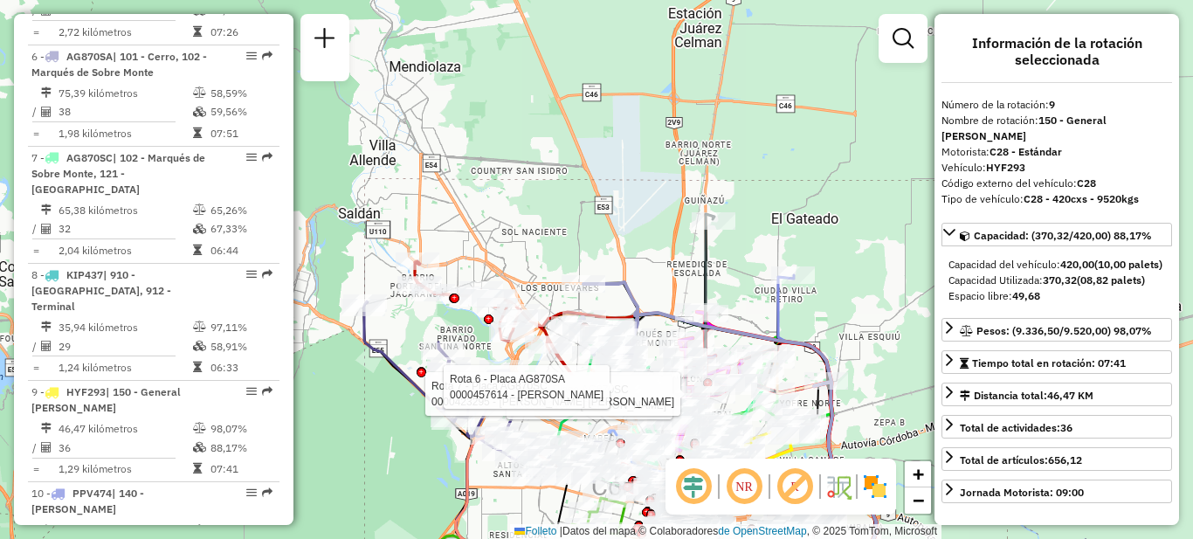
click at [862, 148] on div "Rota 7 - Placa AG870SC 0000042158 - Cerda Ariel Rota 7 - Placa AG870SC 00004232…" at bounding box center [596, 269] width 1193 height 539
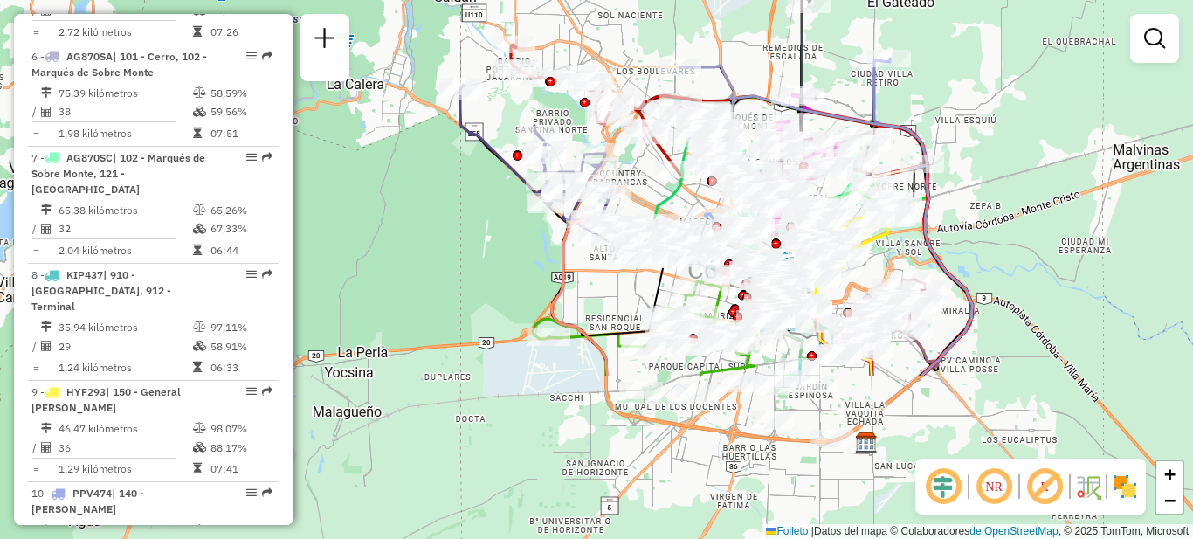
drag, startPoint x: 873, startPoint y: 344, endPoint x: 969, endPoint y: 124, distance: 240.5
click at [969, 124] on div "Janela de atención Grado de atención Capacidad Transportadoras Vehículos Client…" at bounding box center [596, 269] width 1193 height 539
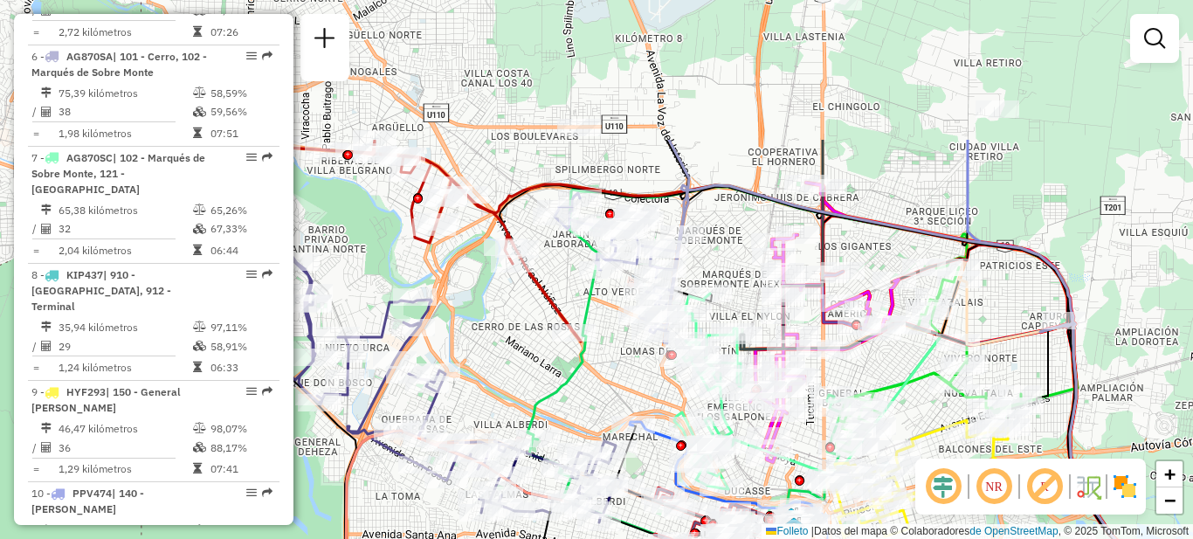
drag, startPoint x: 890, startPoint y: 90, endPoint x: 1067, endPoint y: 284, distance: 262.7
click at [1067, 284] on icon at bounding box center [901, 485] width 525 height 601
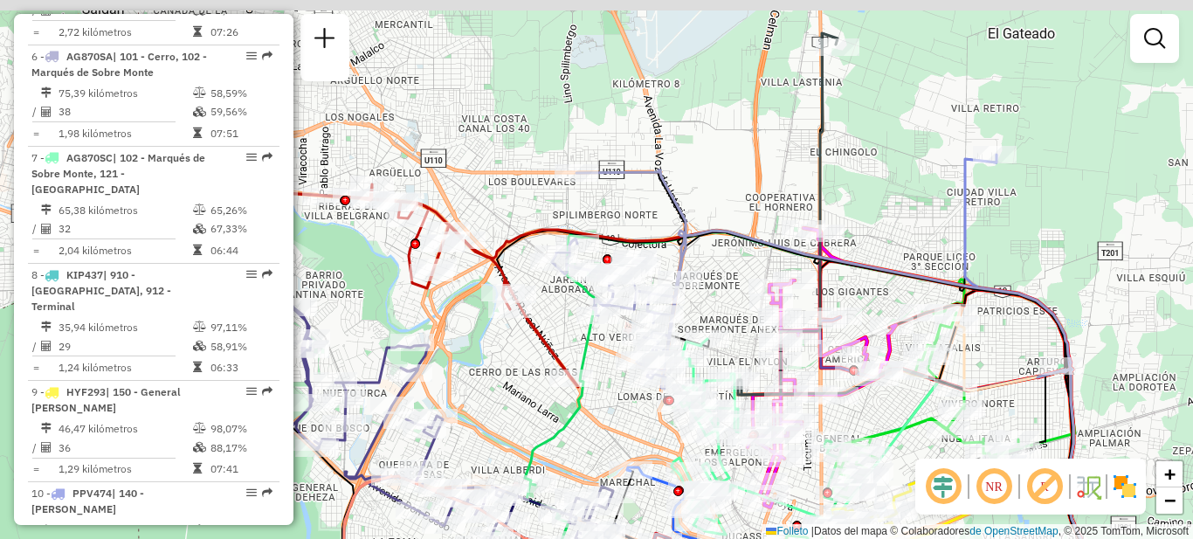
drag, startPoint x: 1072, startPoint y: 162, endPoint x: 1065, endPoint y: 209, distance: 46.8
click at [1065, 209] on div "Janela de atención Grado de atención Capacidad Transportadoras Vehículos Client…" at bounding box center [596, 269] width 1193 height 539
